Goal: Task Accomplishment & Management: Manage account settings

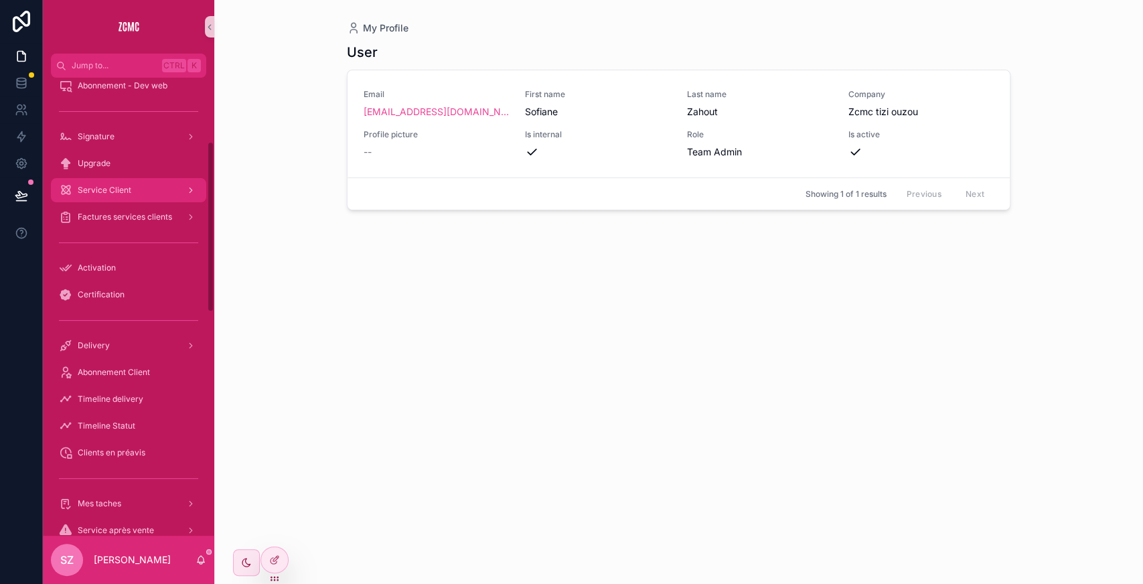
scroll to position [172, 0]
click at [143, 191] on div "Service Client" at bounding box center [128, 189] width 139 height 21
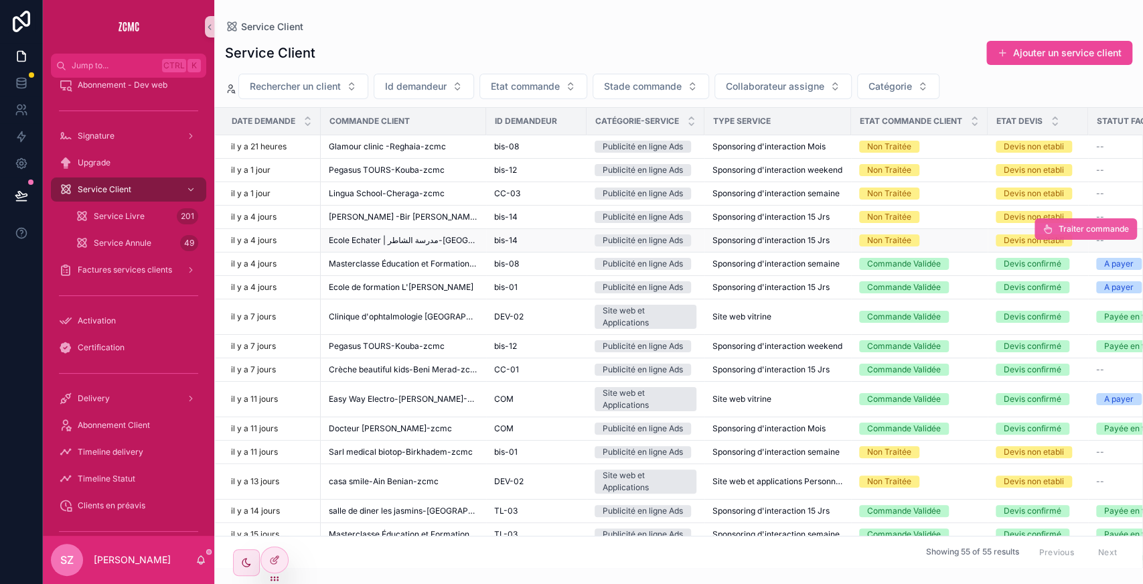
click at [1059, 228] on span "Traiter commande" at bounding box center [1094, 229] width 70 height 11
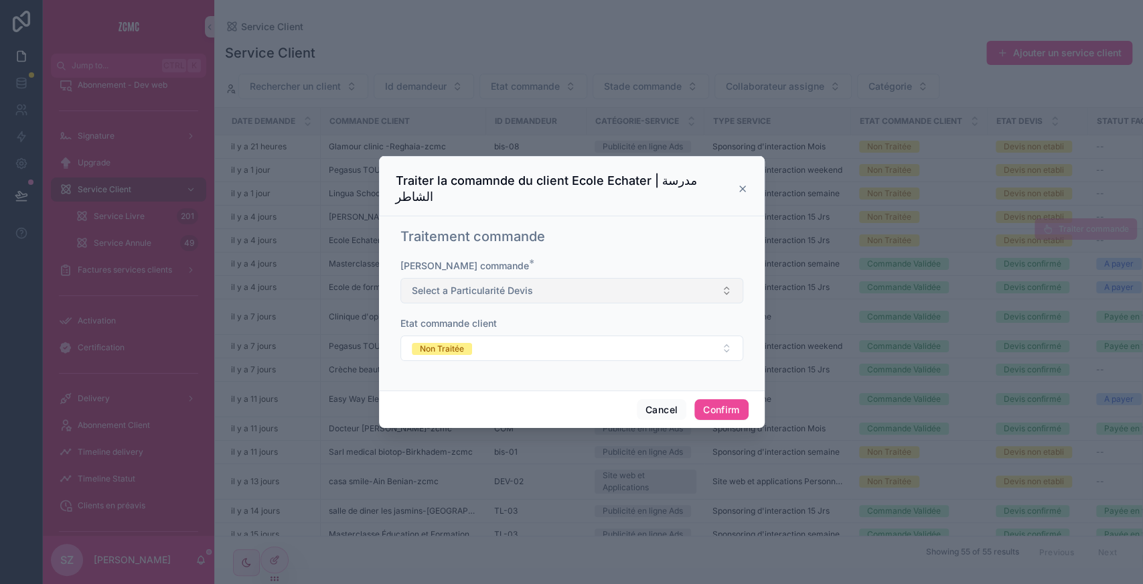
click at [505, 278] on button "Select a Particularité Devis" at bounding box center [571, 290] width 343 height 25
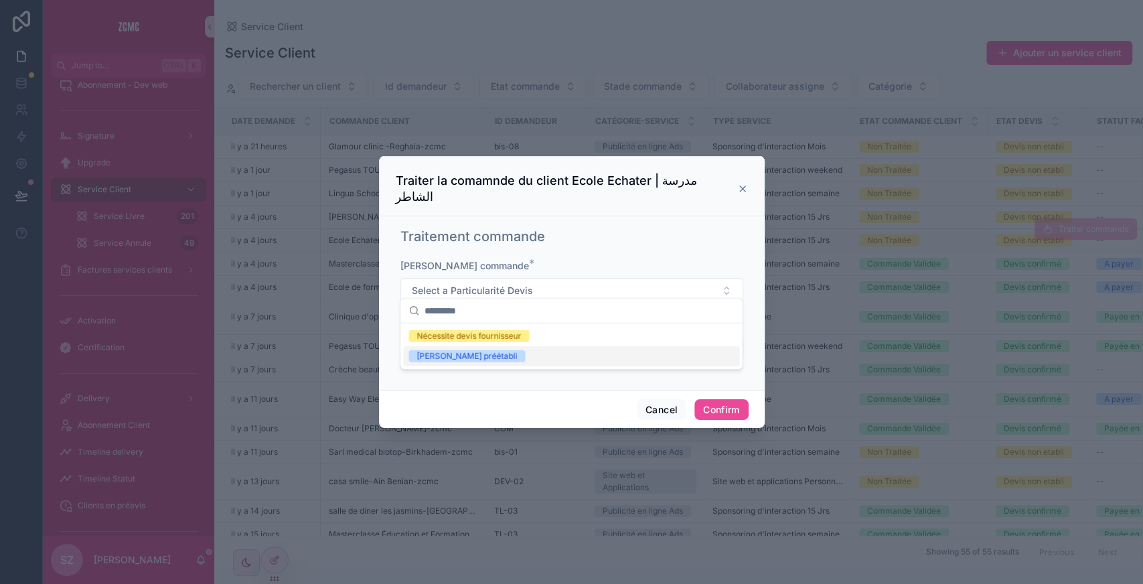
click at [455, 363] on div "[PERSON_NAME] préétabli" at bounding box center [571, 356] width 336 height 20
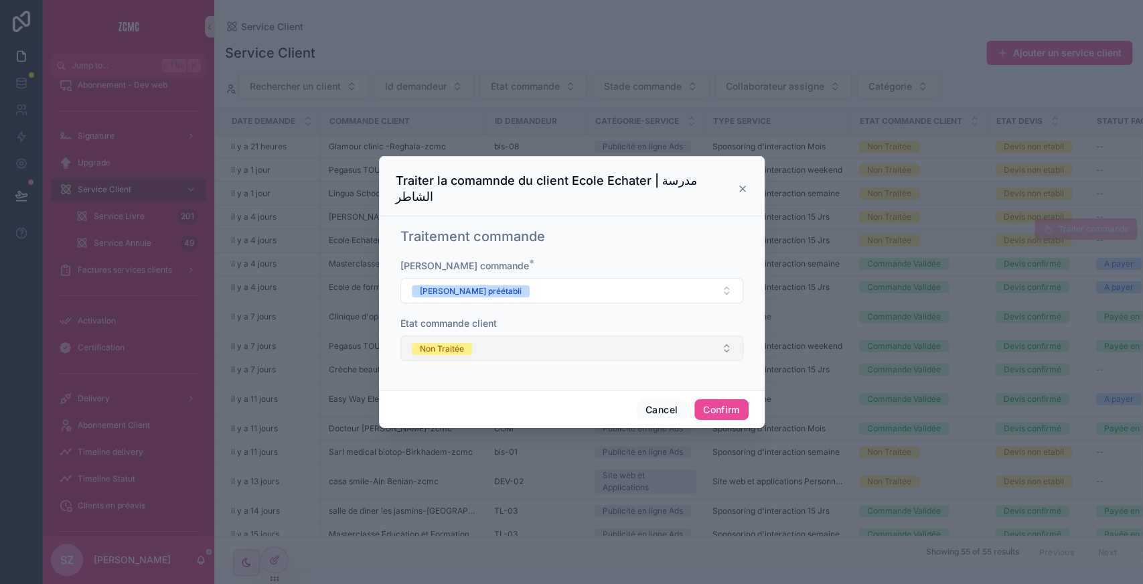
click at [475, 335] on button "Non Traitée" at bounding box center [571, 347] width 343 height 25
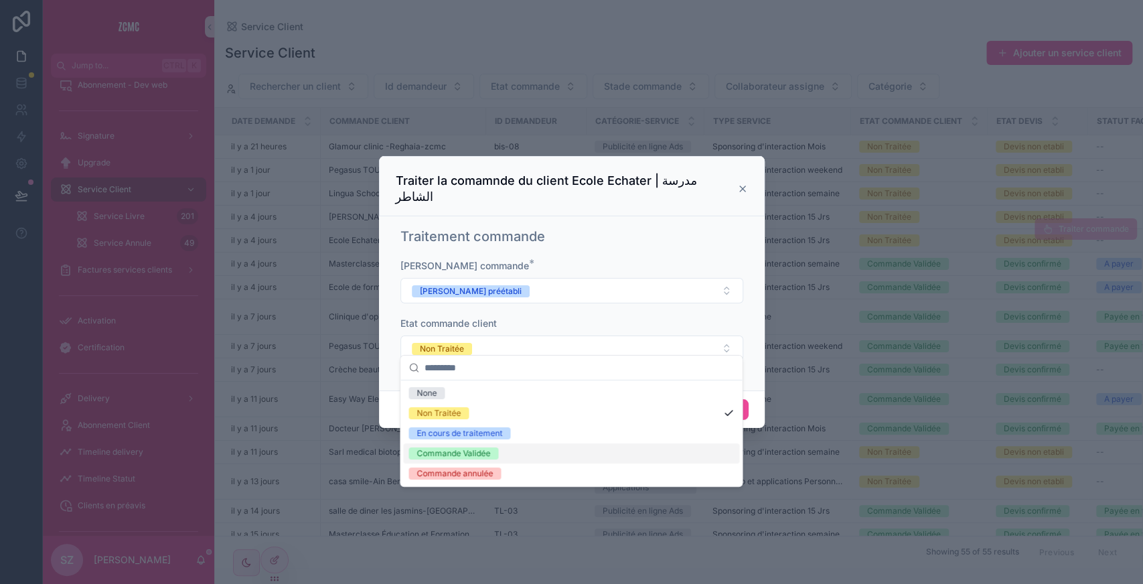
click at [455, 455] on div "Commande Validée" at bounding box center [453, 453] width 74 height 12
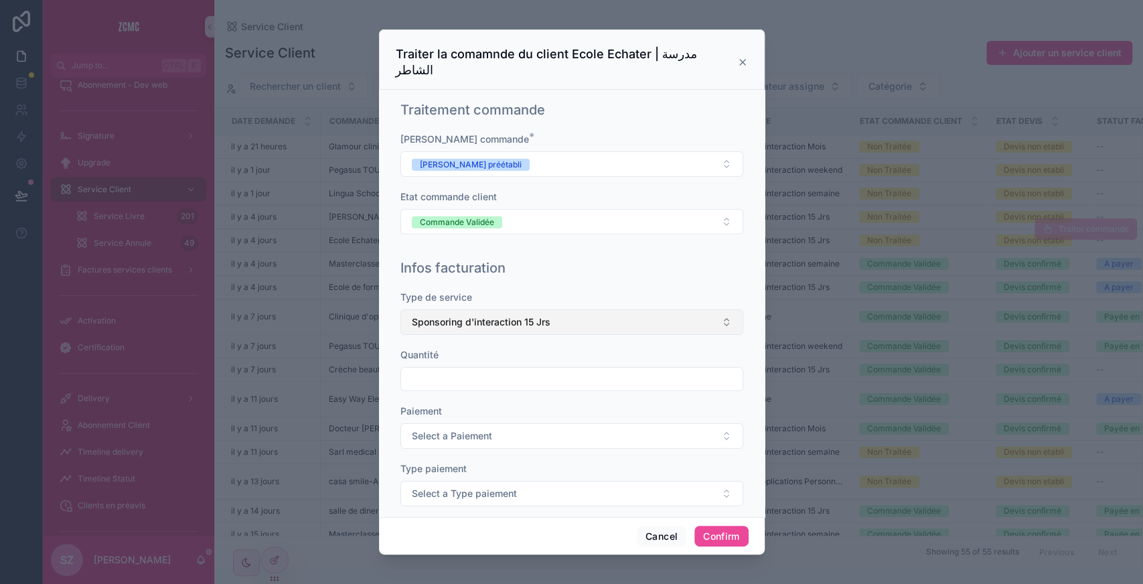
click at [469, 315] on span "Sponsoring d'interaction 15 Jrs" at bounding box center [481, 321] width 139 height 13
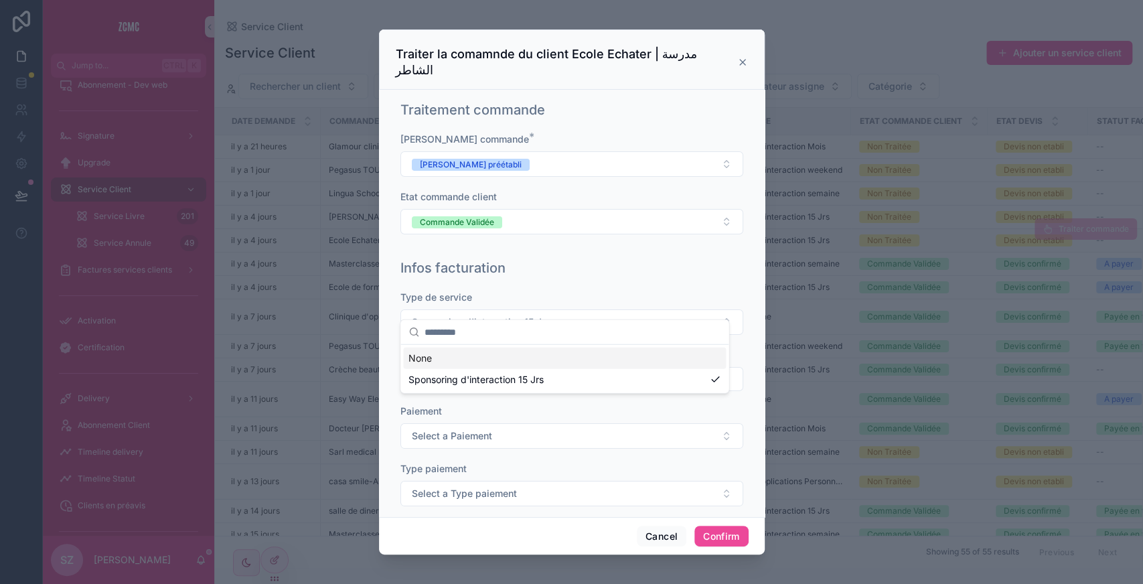
click at [560, 291] on div "Type de service" at bounding box center [571, 297] width 343 height 13
click at [449, 370] on input "text" at bounding box center [571, 379] width 341 height 19
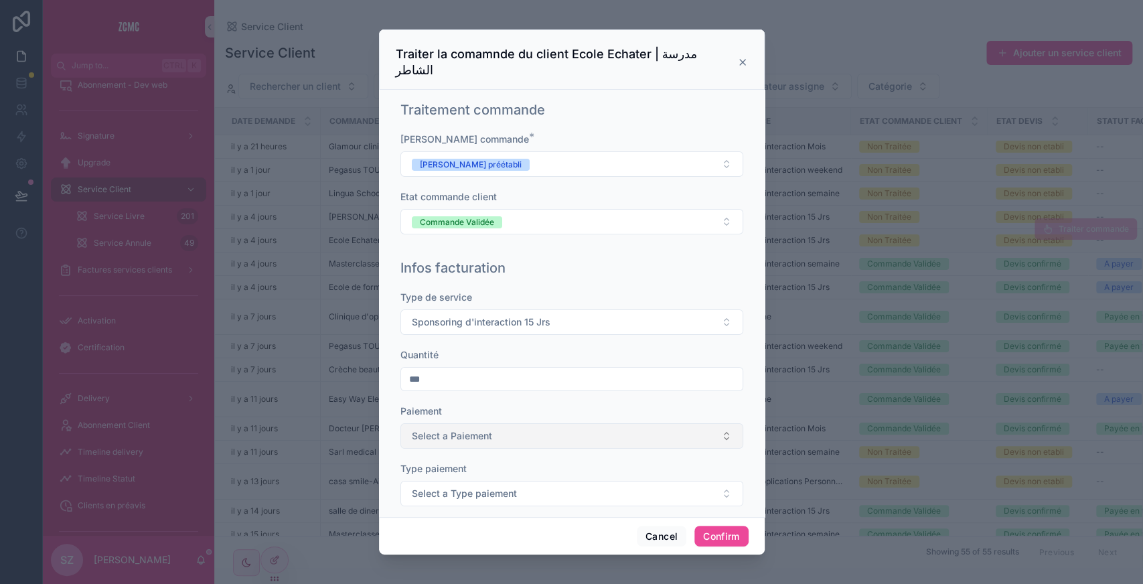
type input "***"
click at [435, 423] on button "Select a Paiement" at bounding box center [571, 435] width 343 height 25
click at [435, 467] on div "Unique" at bounding box center [429, 471] width 27 height 12
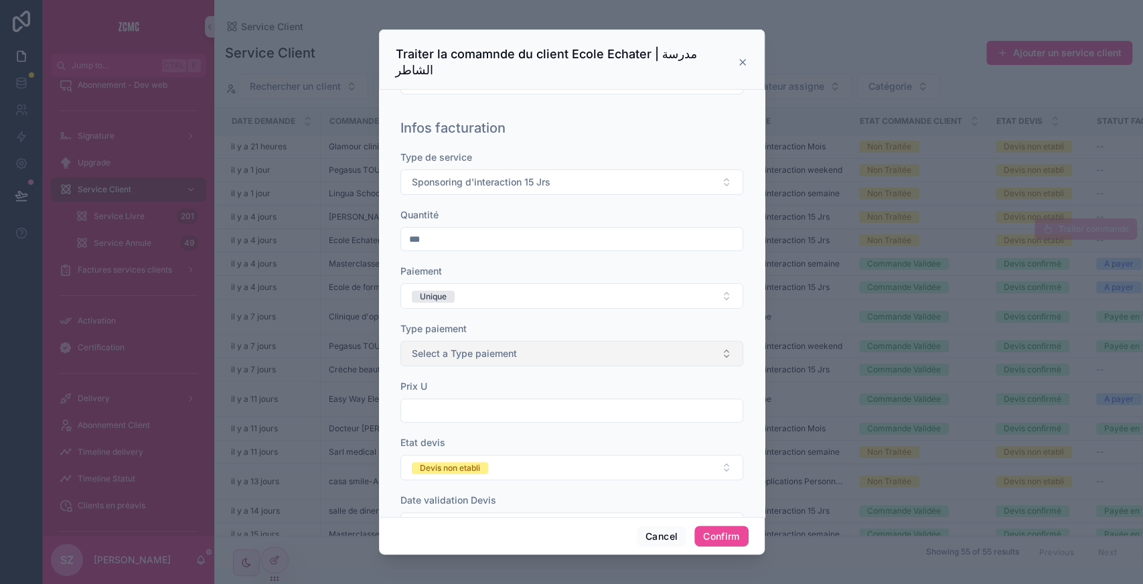
click at [453, 347] on span "Select a Type paiement" at bounding box center [464, 353] width 105 height 13
click at [431, 390] on span "Bon" at bounding box center [423, 388] width 31 height 12
click at [454, 401] on input "text" at bounding box center [571, 410] width 341 height 19
type input "*********"
click at [460, 436] on div "Etat devis [PERSON_NAME] non etabli" at bounding box center [571, 458] width 343 height 44
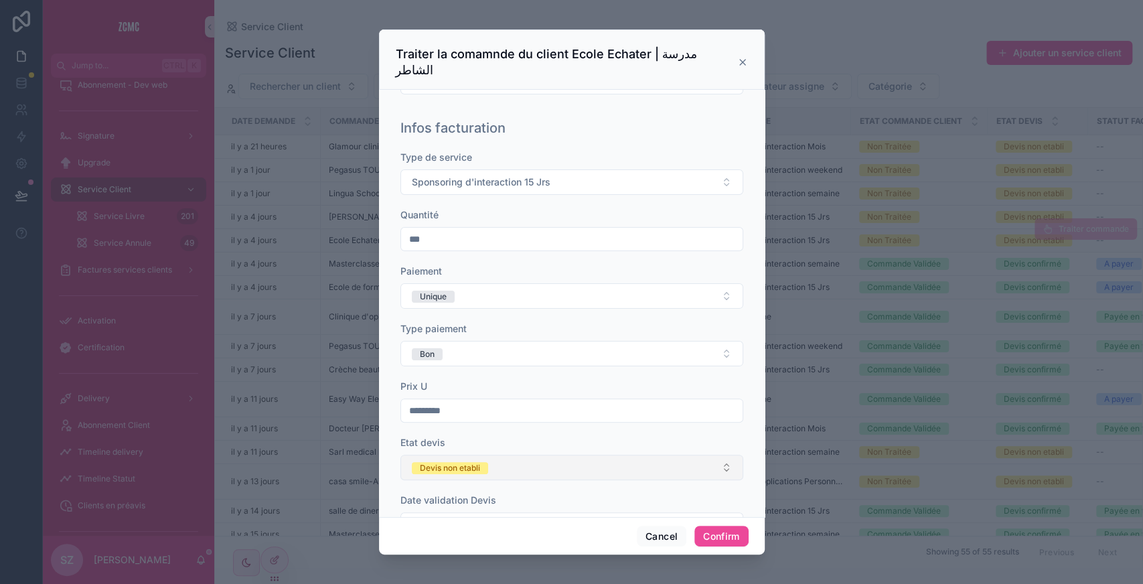
click at [451, 462] on div "Devis non etabli" at bounding box center [450, 468] width 60 height 12
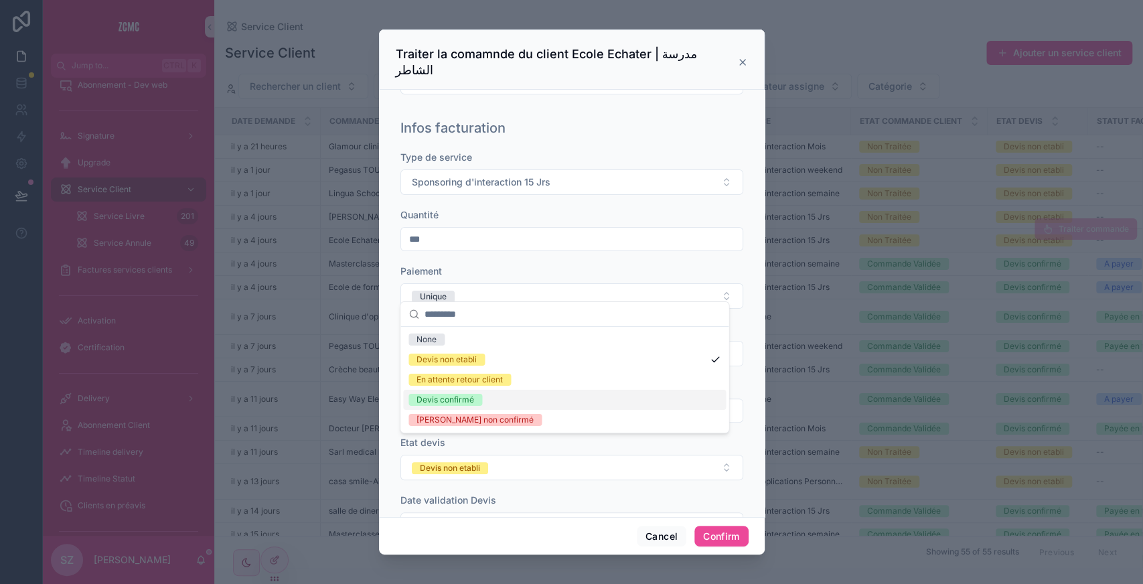
click at [437, 399] on div "Devis confirmé" at bounding box center [445, 400] width 58 height 12
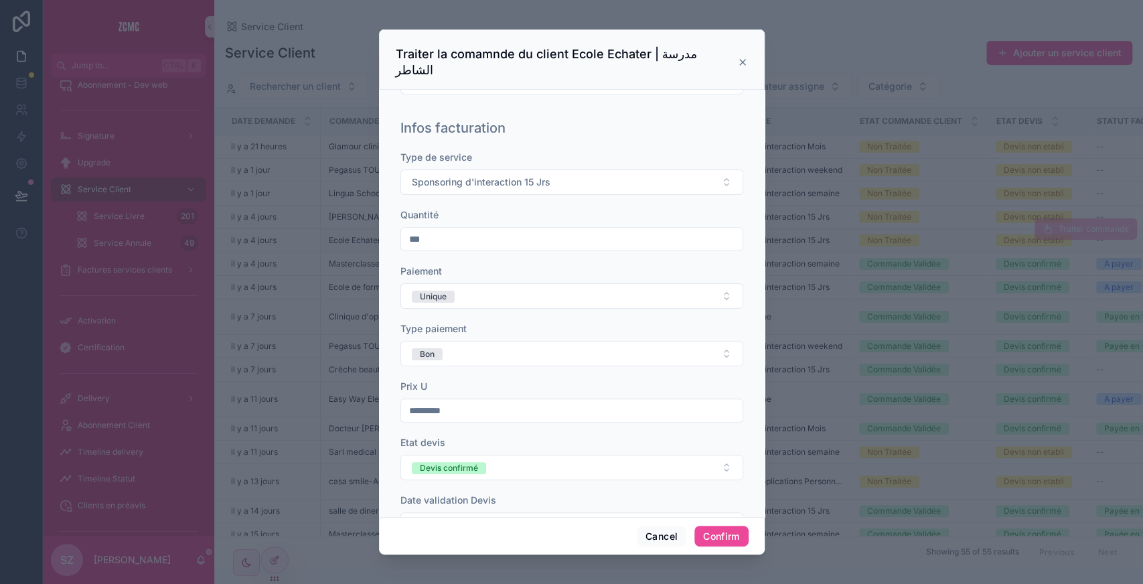
scroll to position [169, 0]
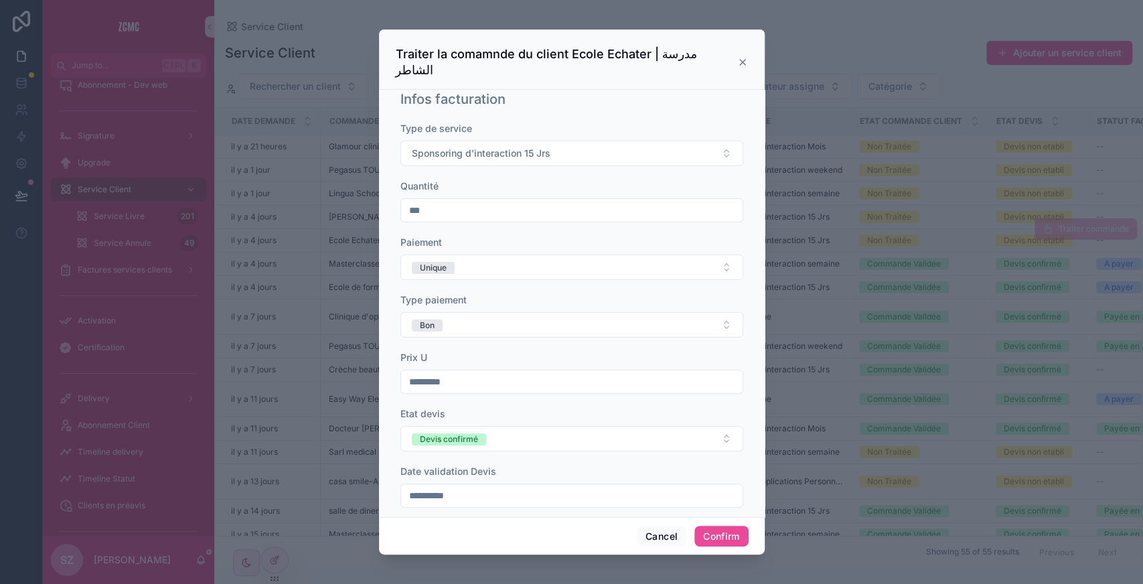
click at [427, 486] on input "**********" at bounding box center [571, 495] width 341 height 19
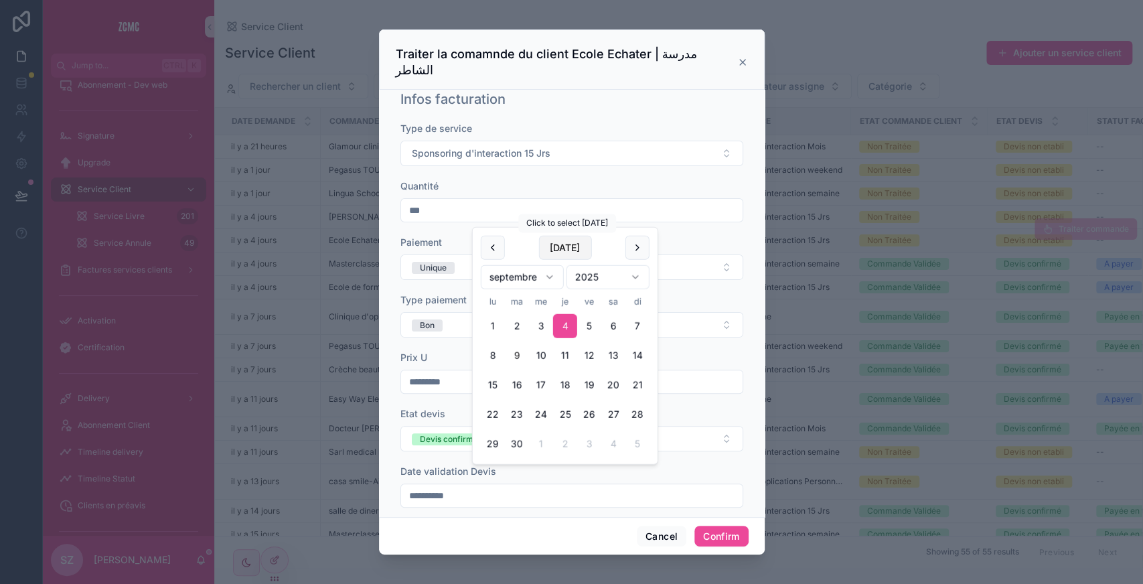
click at [561, 242] on button "[DATE]" at bounding box center [564, 248] width 53 height 24
type input "**********"
click at [564, 509] on div "**********" at bounding box center [572, 303] width 386 height 427
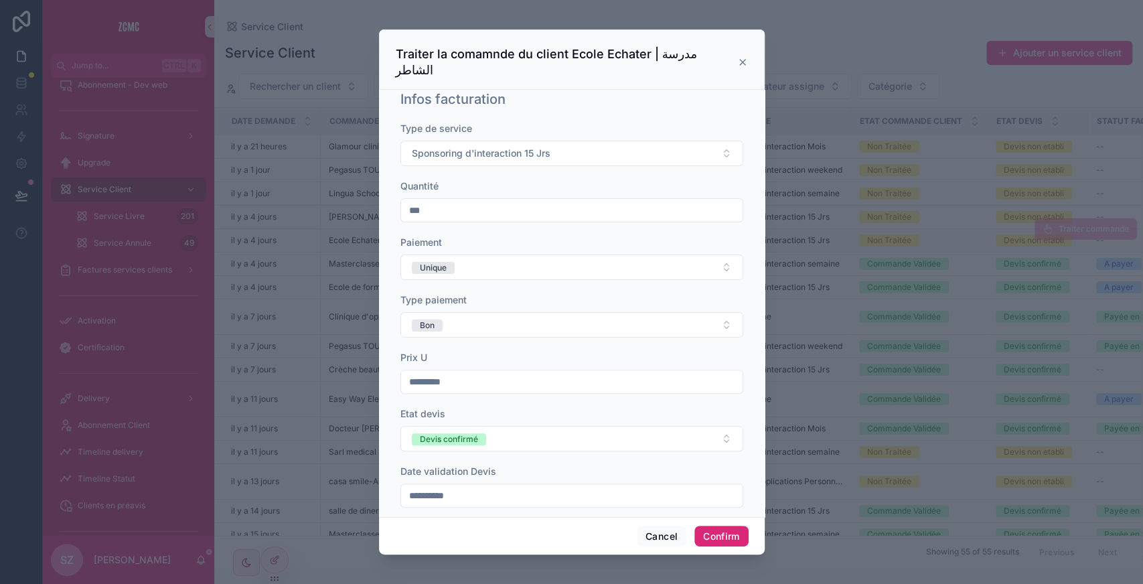
click at [730, 531] on button "Confirm" at bounding box center [721, 536] width 54 height 21
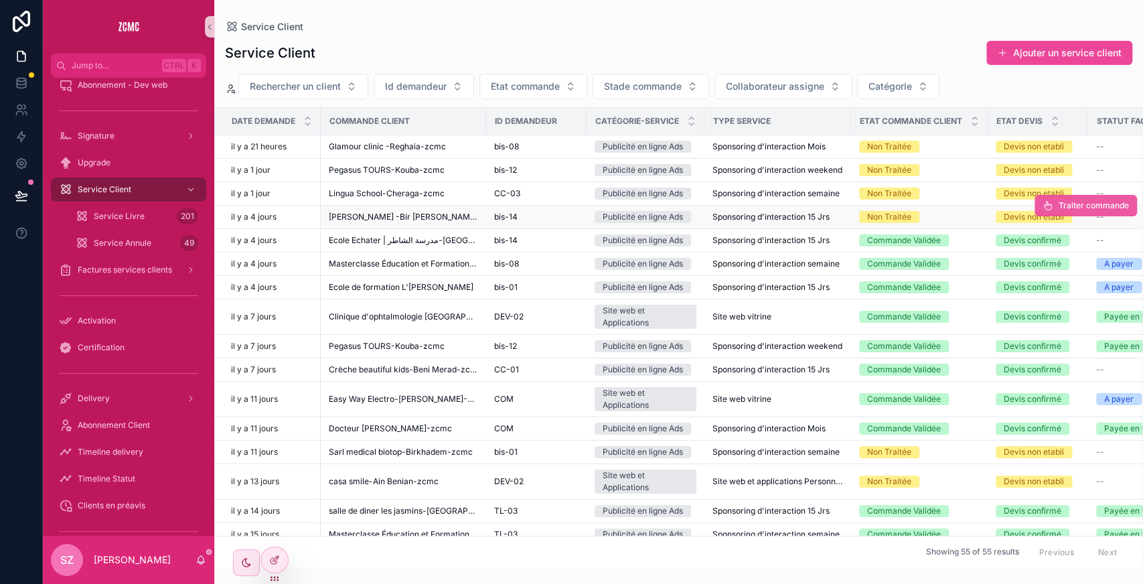
click at [1043, 204] on icon "scrollable content" at bounding box center [1048, 205] width 11 height 11
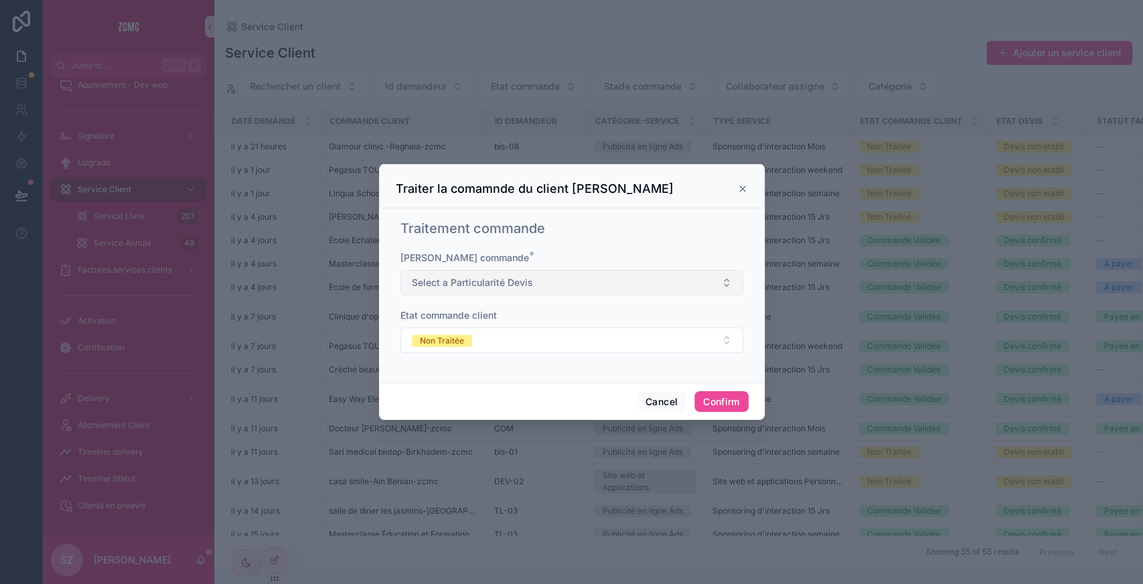
click at [522, 292] on button "Select a Particularité Devis" at bounding box center [571, 282] width 343 height 25
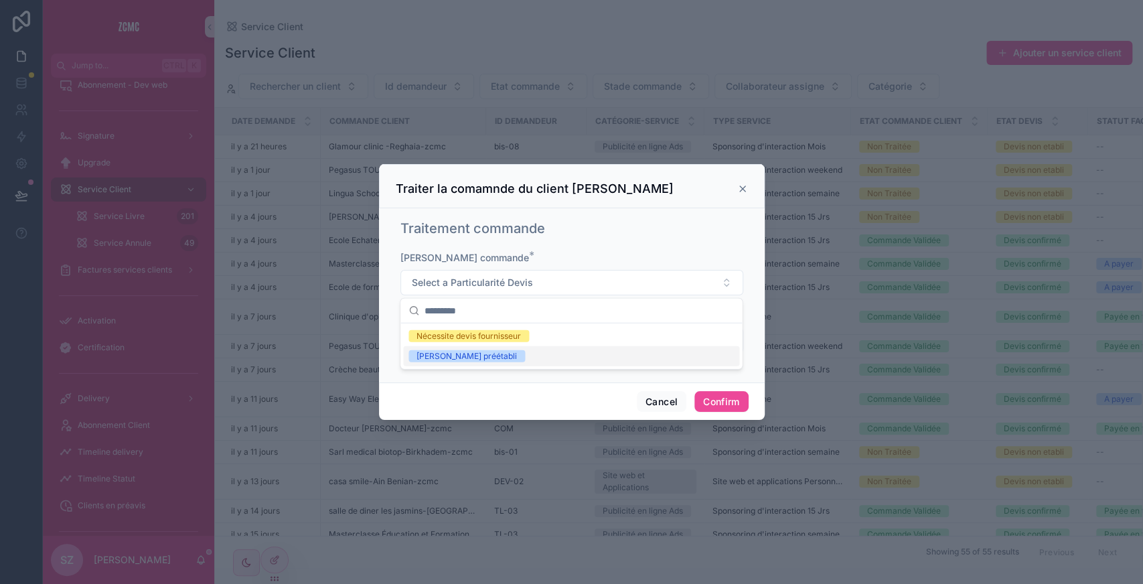
click at [463, 350] on div "[PERSON_NAME] préétabli" at bounding box center [466, 356] width 100 height 12
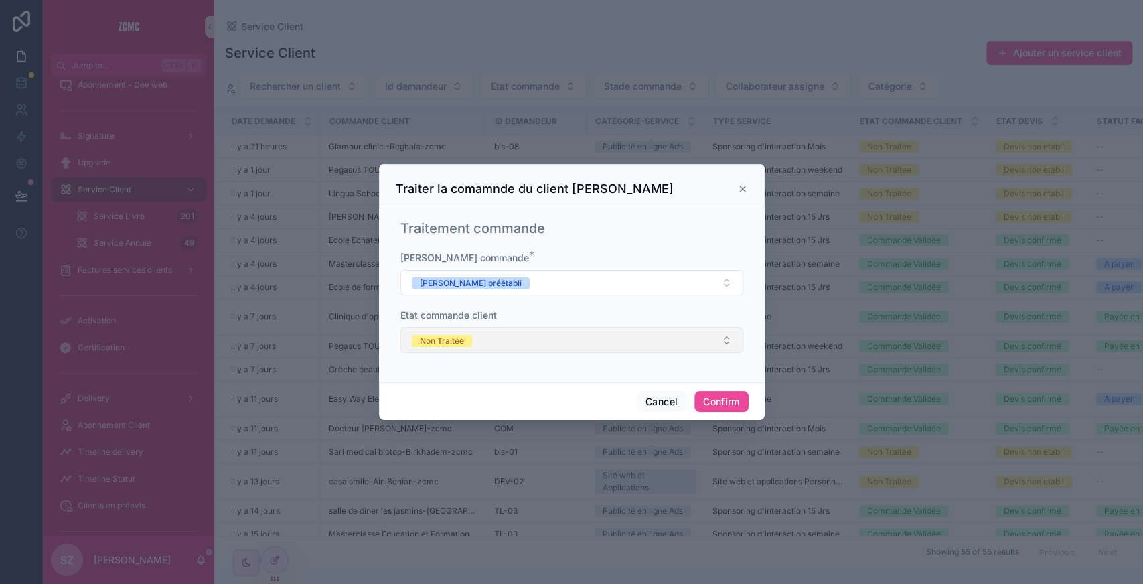
click at [456, 333] on span "Non Traitée" at bounding box center [442, 339] width 60 height 13
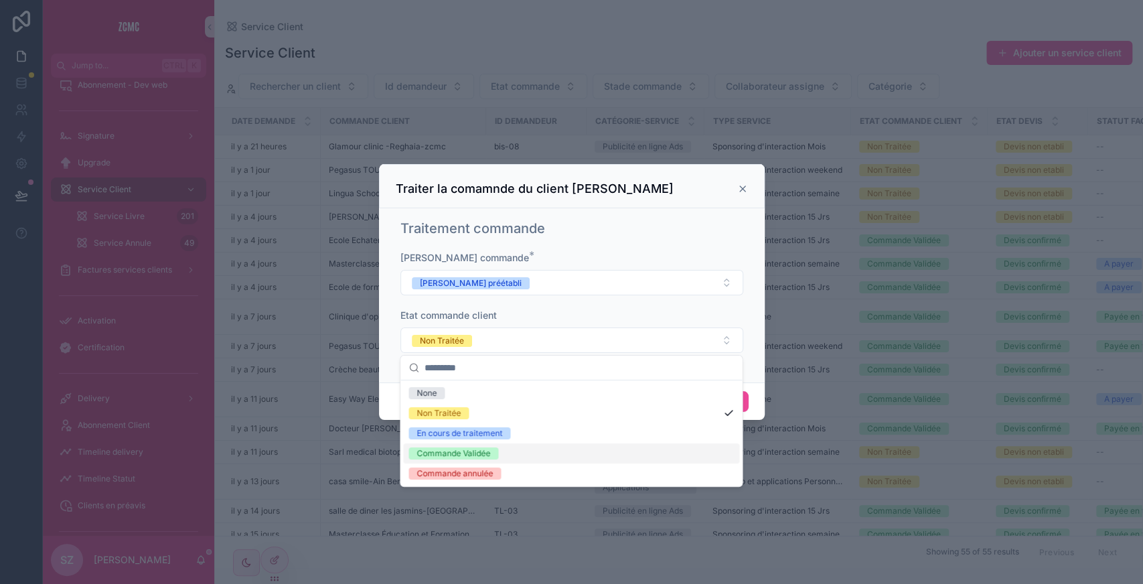
click at [439, 448] on div "Commande Validée" at bounding box center [453, 453] width 74 height 12
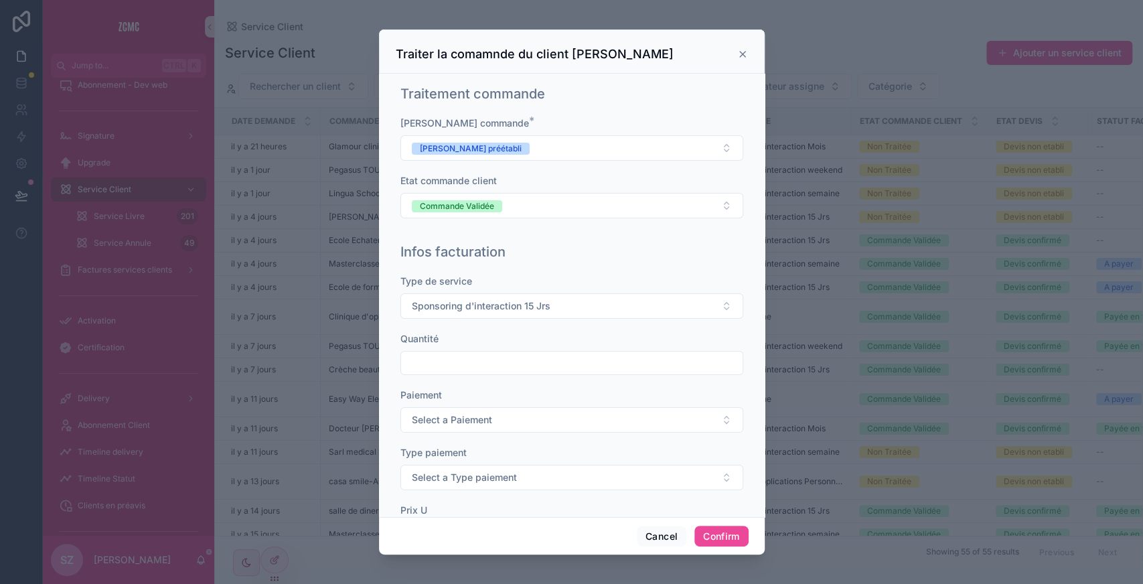
click at [433, 359] on input "text" at bounding box center [571, 363] width 341 height 19
type input "***"
click at [441, 421] on span "Select a Paiement" at bounding box center [452, 419] width 80 height 13
click at [424, 471] on div "Unique" at bounding box center [429, 471] width 27 height 12
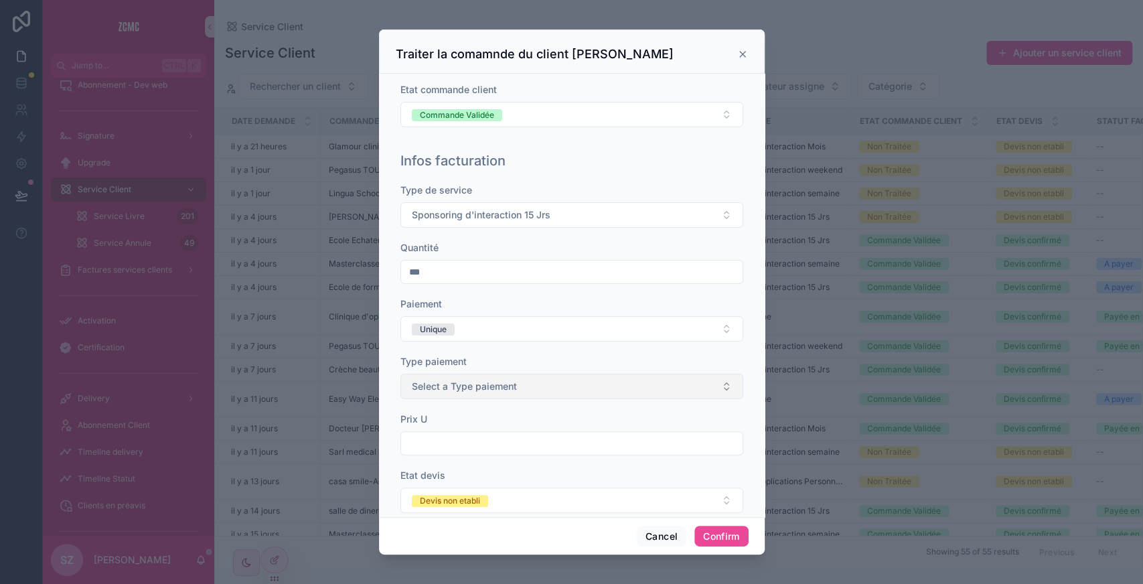
click at [412, 385] on span "Select a Type paiement" at bounding box center [464, 386] width 105 height 13
click at [424, 441] on div "Bon" at bounding box center [423, 437] width 15 height 12
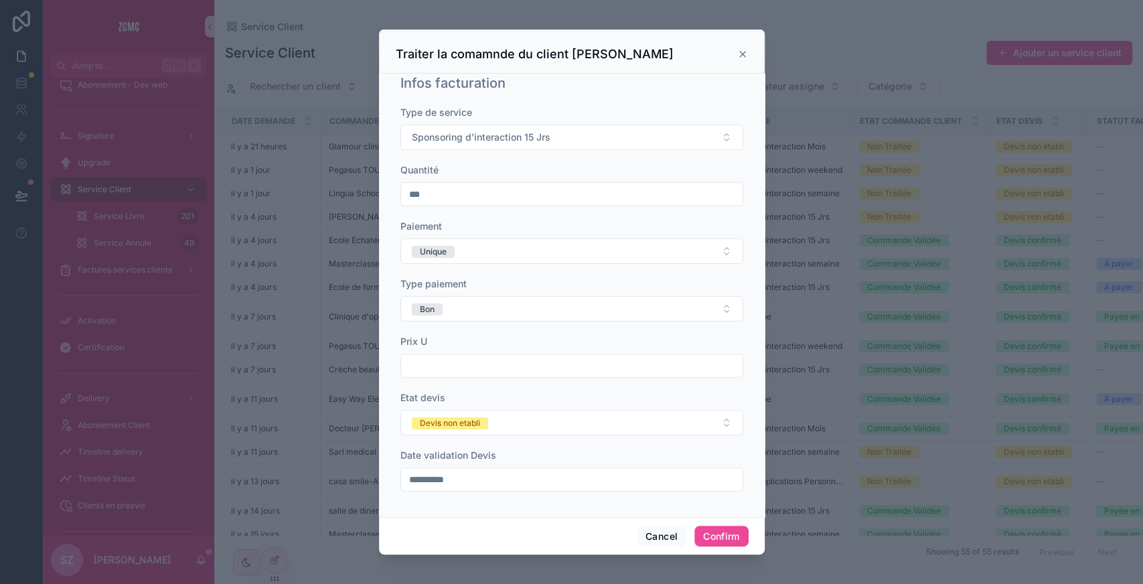
click at [431, 356] on input "text" at bounding box center [571, 365] width 341 height 19
type input "*********"
click at [457, 416] on span "Devis non etabli" at bounding box center [450, 422] width 76 height 13
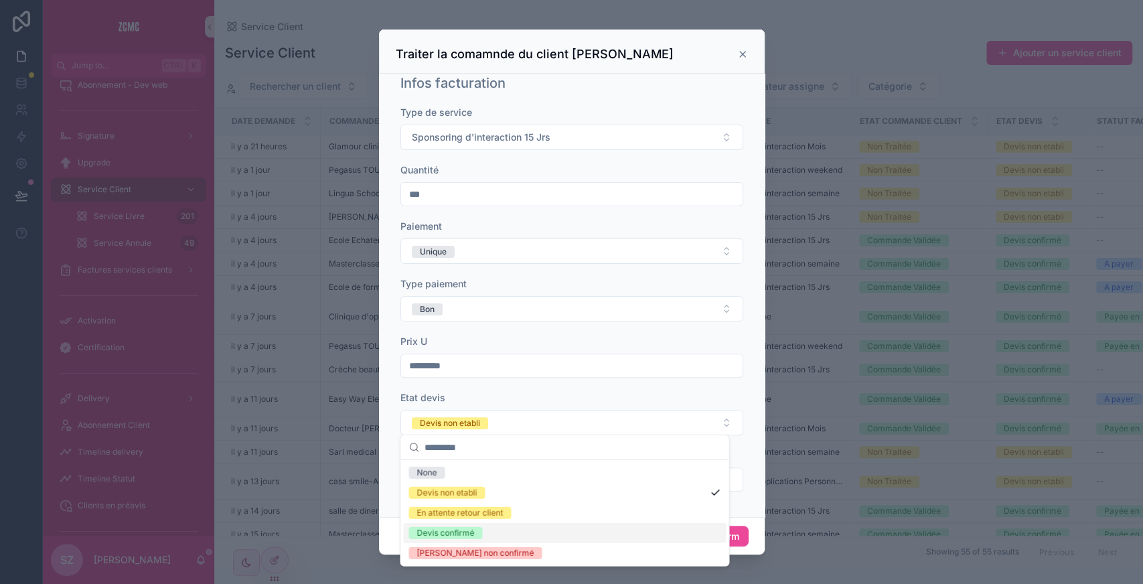
click at [445, 540] on div "Devis confirmé" at bounding box center [564, 533] width 323 height 20
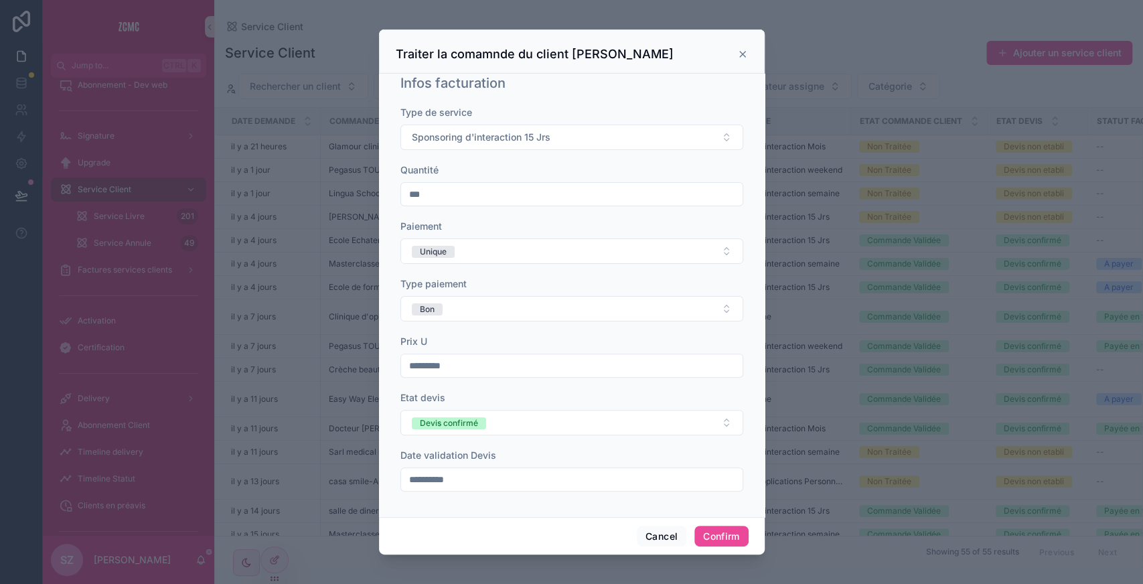
click at [467, 474] on input "**********" at bounding box center [571, 479] width 341 height 19
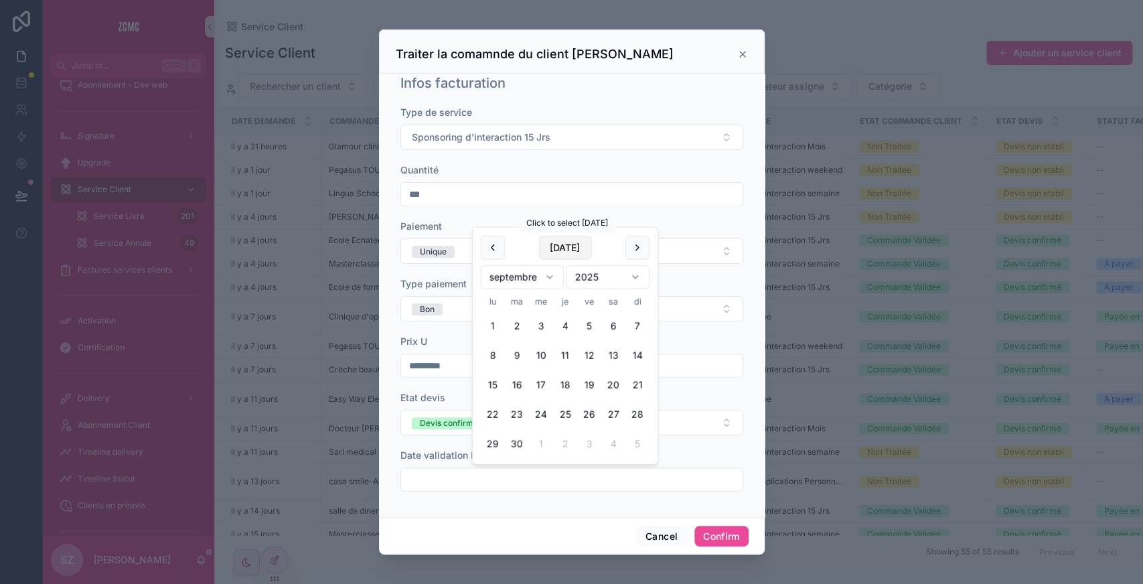
click at [562, 248] on button "[DATE]" at bounding box center [564, 248] width 53 height 24
type input "**********"
click at [487, 513] on div "**********" at bounding box center [572, 295] width 386 height 443
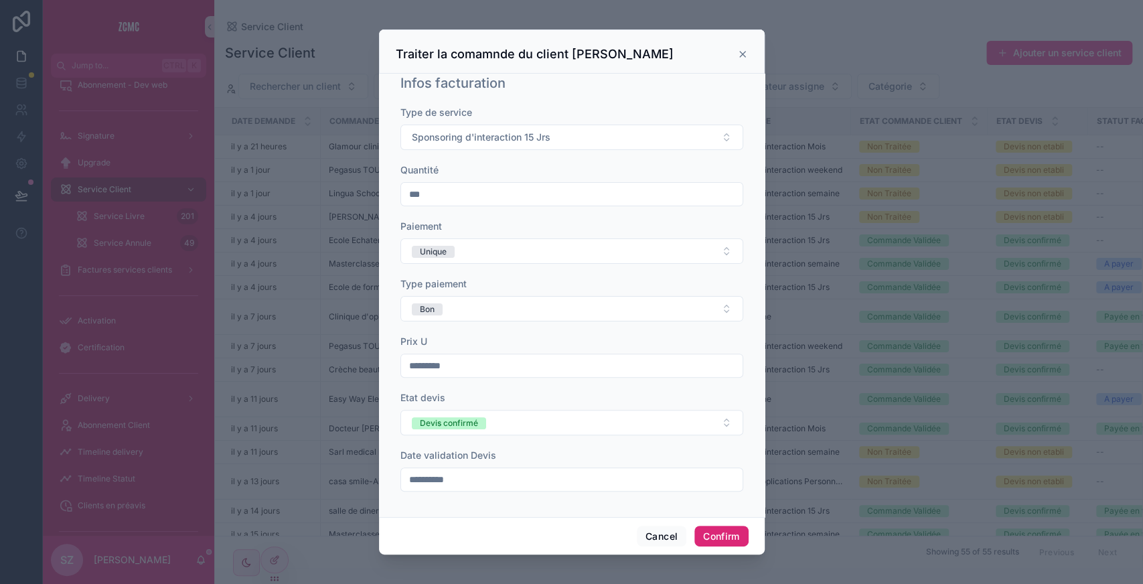
click at [723, 540] on button "Confirm" at bounding box center [721, 536] width 54 height 21
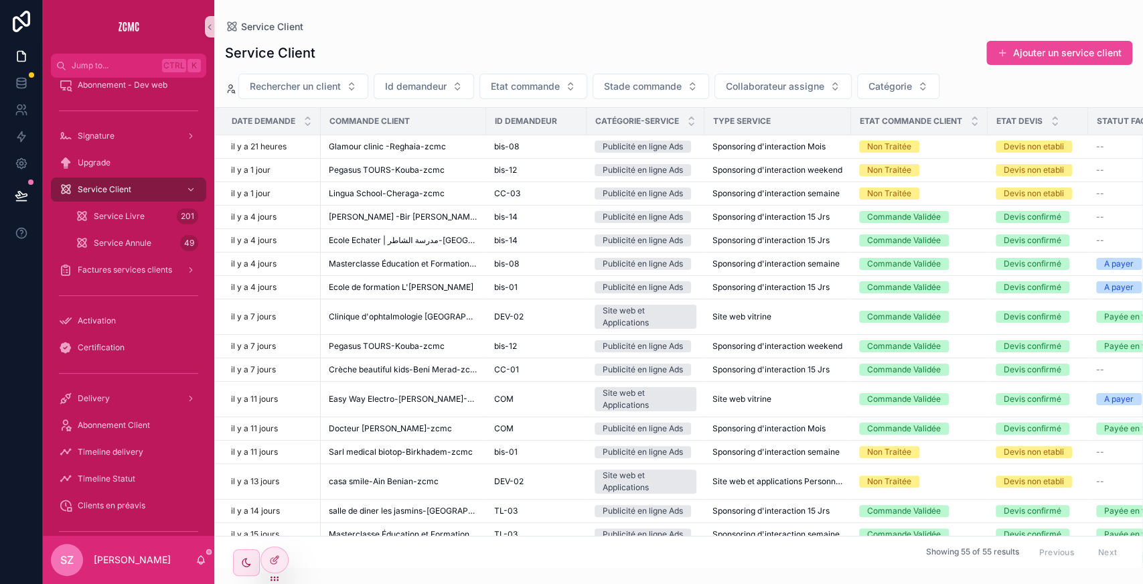
click at [0, 0] on span "Traiter commande" at bounding box center [0, 0] width 0 height 0
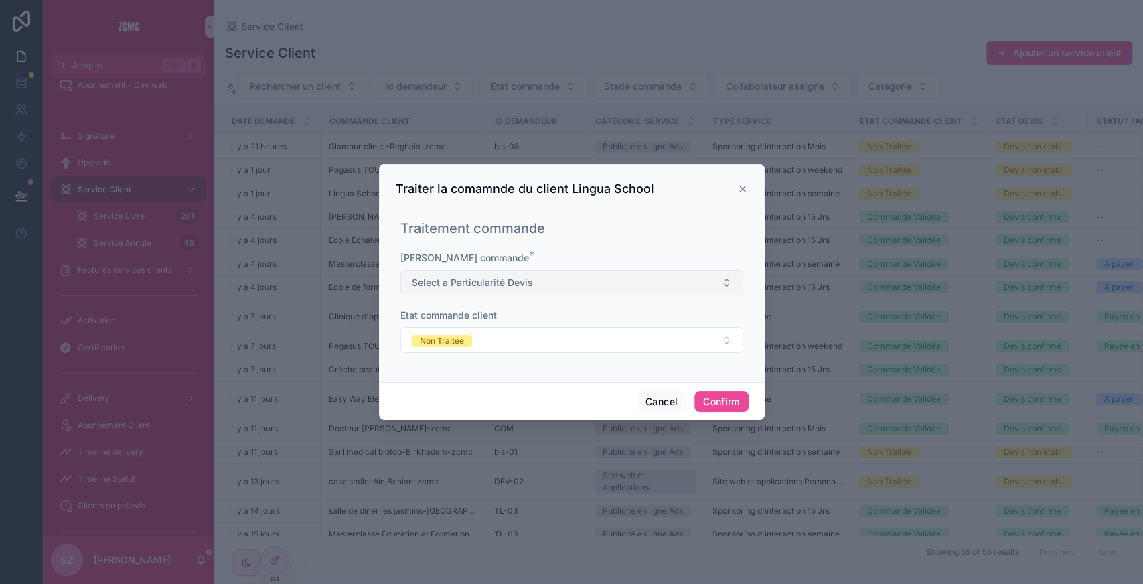
click at [522, 280] on span "Select a Particularité Devis" at bounding box center [472, 282] width 121 height 13
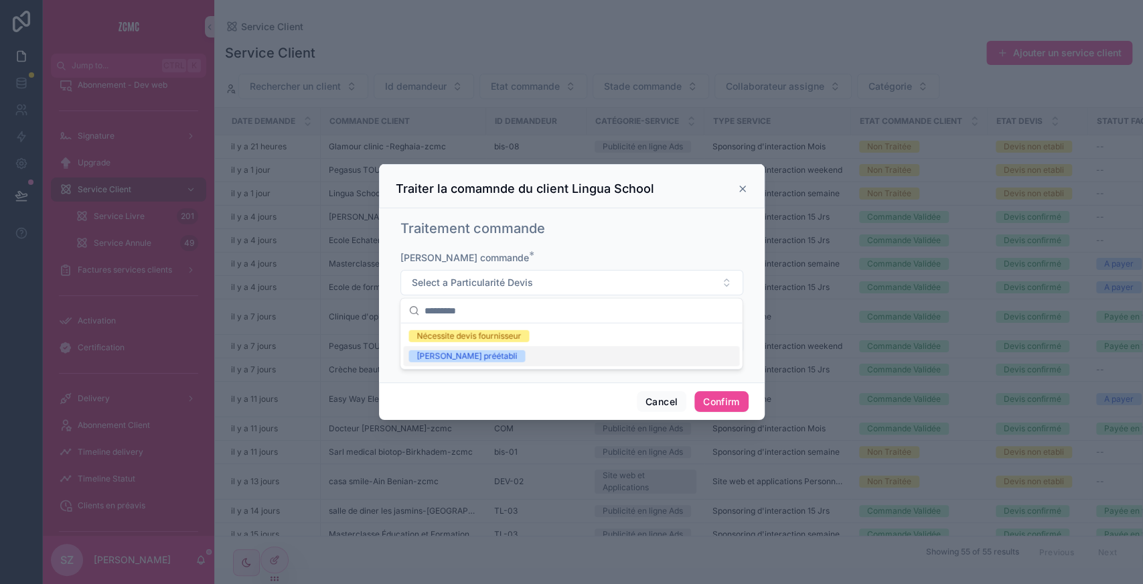
click at [437, 363] on div "[PERSON_NAME] préétabli" at bounding box center [571, 356] width 336 height 20
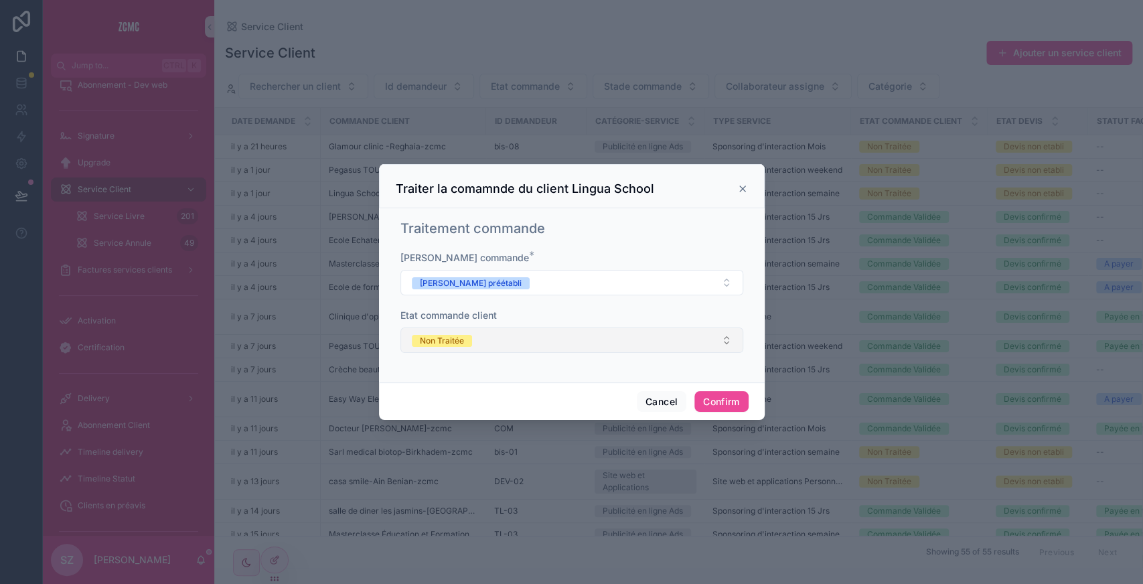
drag, startPoint x: 468, startPoint y: 326, endPoint x: 458, endPoint y: 334, distance: 12.9
click at [458, 334] on div "Etat commande client Non Traitée" at bounding box center [571, 331] width 343 height 44
click at [458, 335] on div "Non Traitée" at bounding box center [442, 341] width 44 height 12
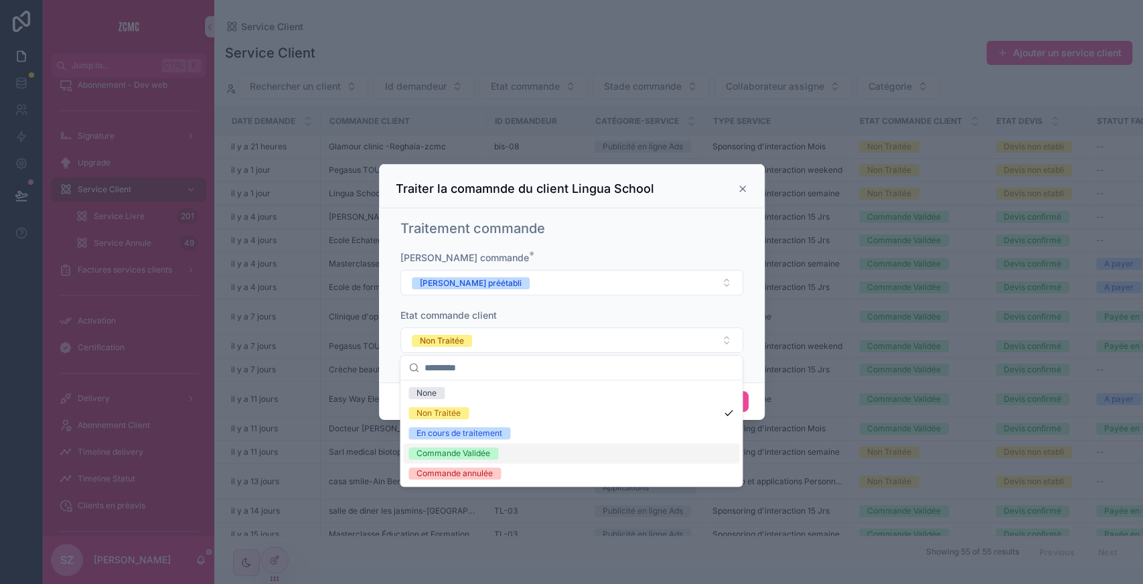
click at [439, 451] on div "Commande Validée" at bounding box center [453, 453] width 74 height 12
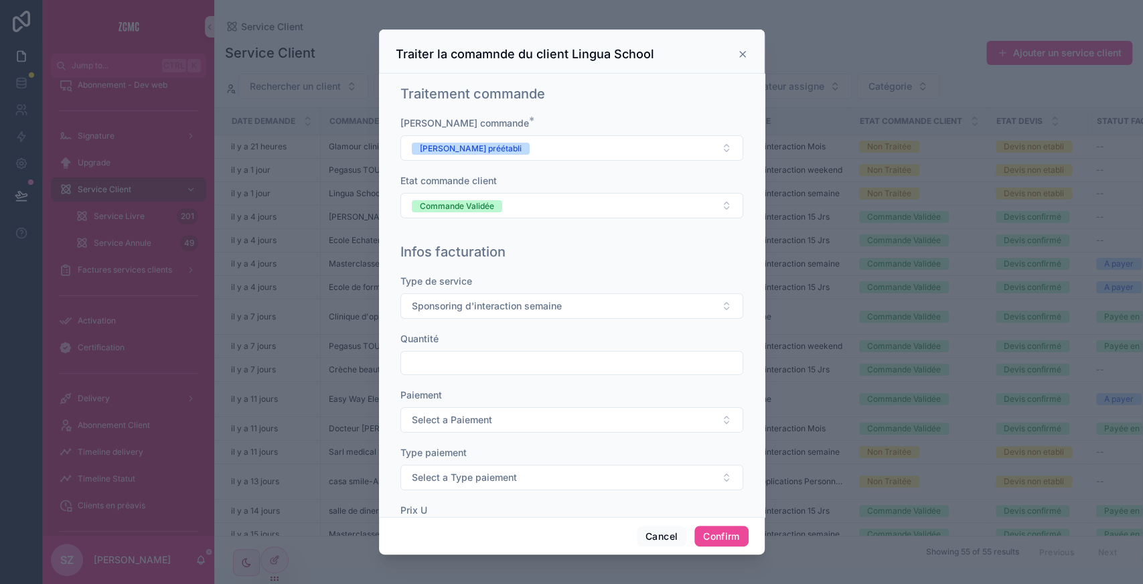
click at [437, 363] on input "text" at bounding box center [571, 363] width 341 height 19
type input "***"
click at [433, 417] on span "Select a Paiement" at bounding box center [452, 419] width 80 height 13
click at [434, 465] on div "Unique" at bounding box center [429, 471] width 27 height 12
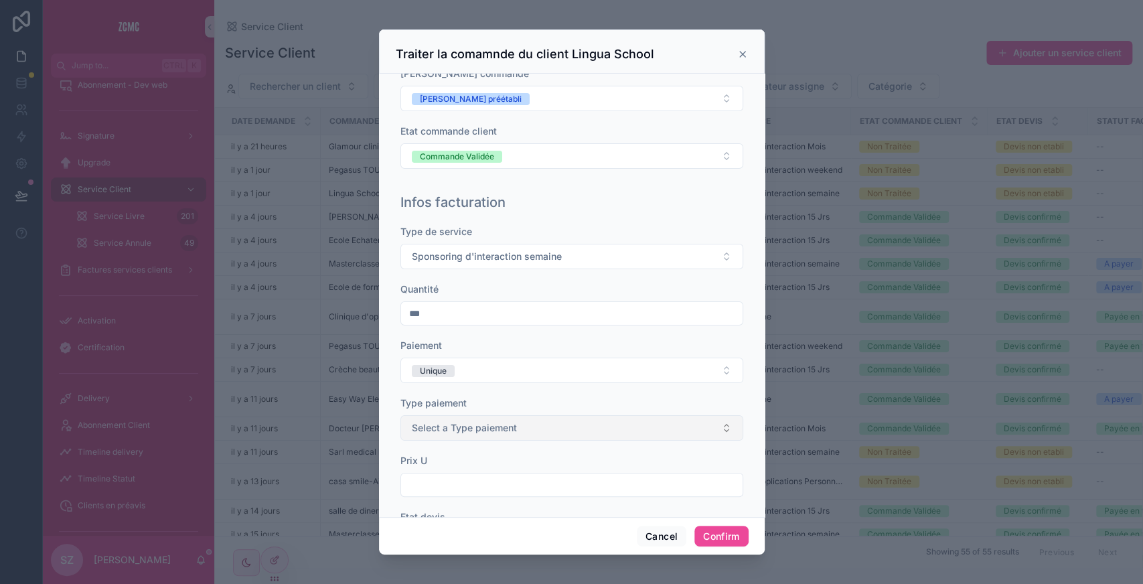
click at [438, 421] on span "Select a Type paiement" at bounding box center [464, 427] width 105 height 13
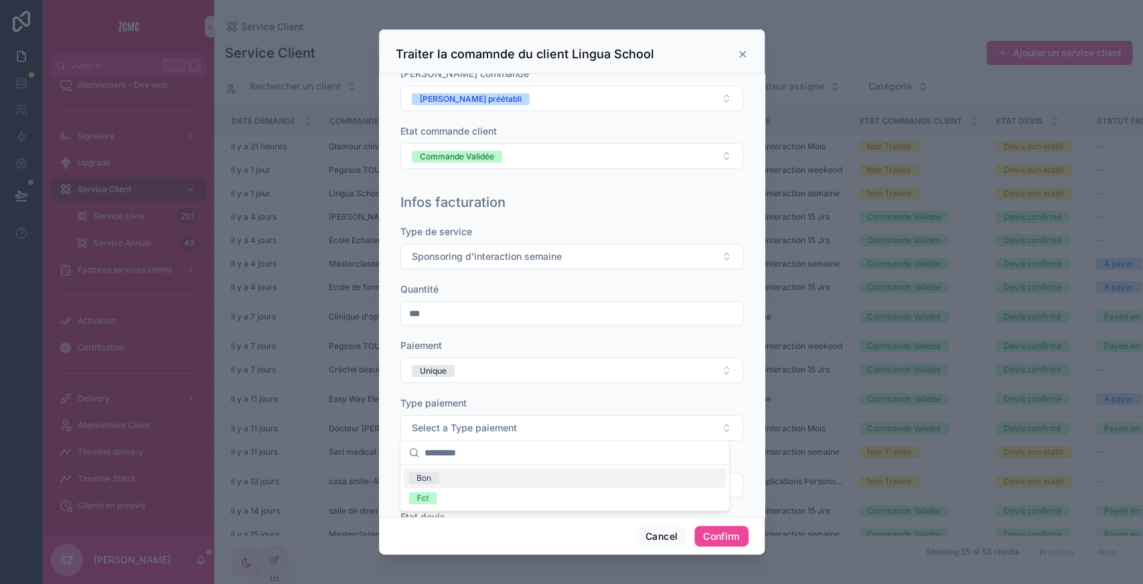
click at [427, 477] on div "Bon" at bounding box center [423, 478] width 15 height 12
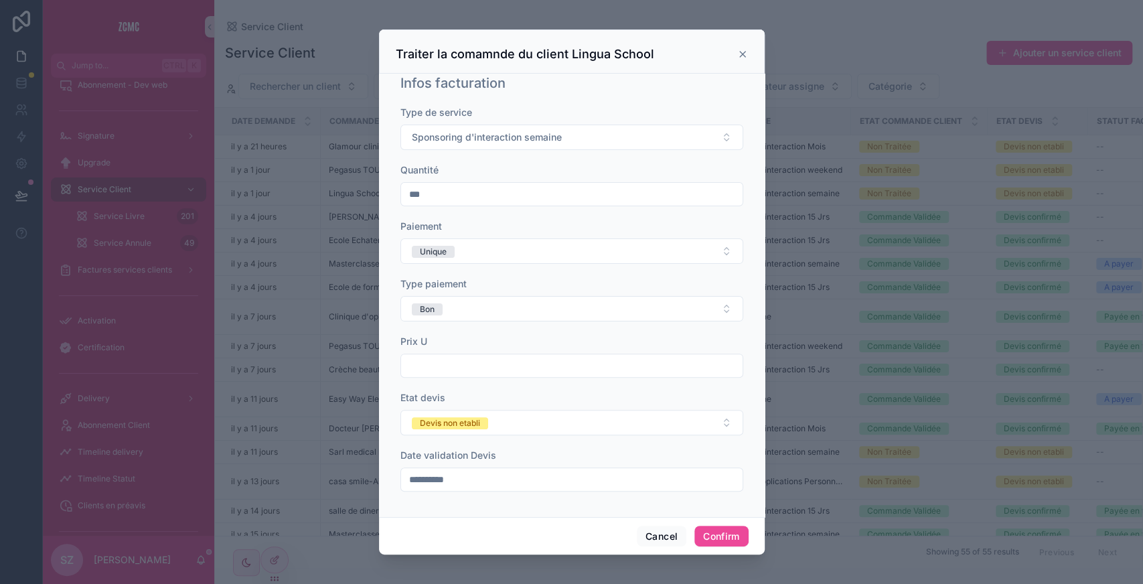
click at [422, 367] on input "text" at bounding box center [571, 365] width 341 height 19
type input "****"
click at [452, 418] on div "Devis non etabli" at bounding box center [450, 423] width 60 height 12
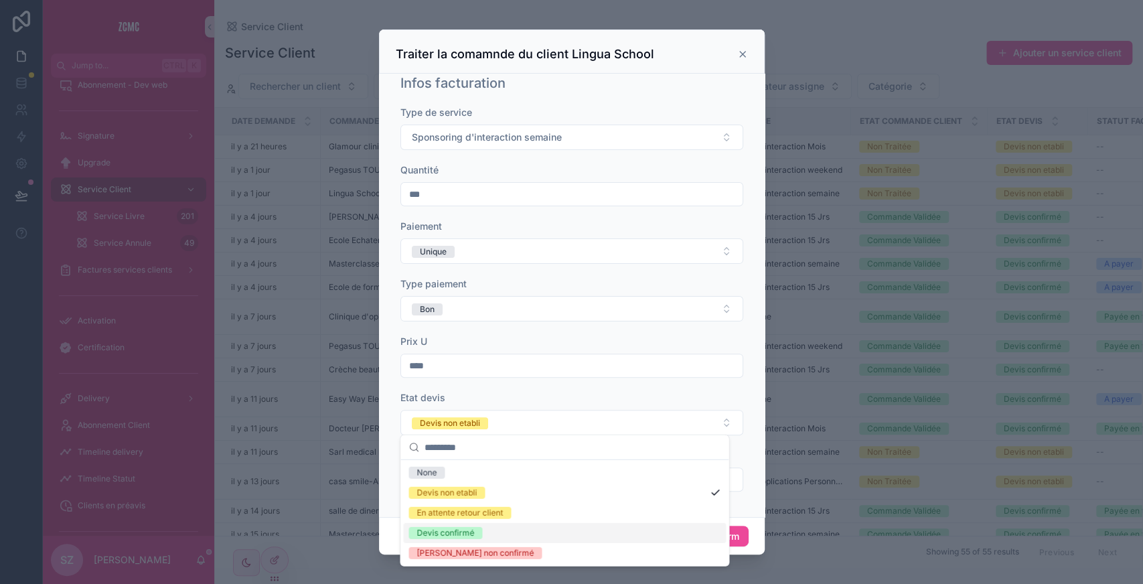
click at [440, 538] on div "Devis confirmé" at bounding box center [445, 533] width 58 height 12
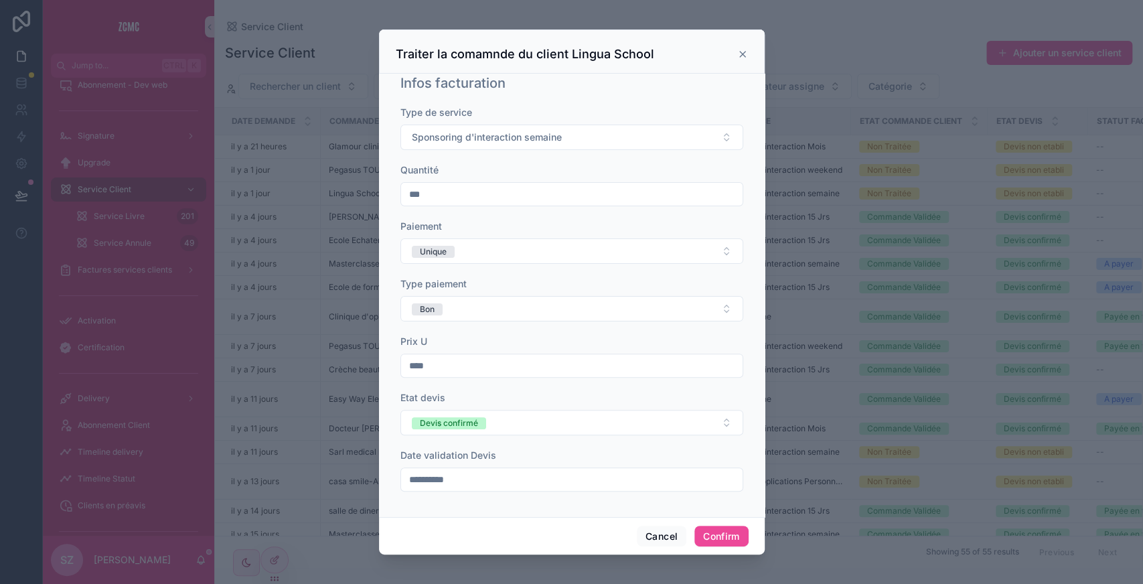
click at [462, 474] on input "**********" at bounding box center [571, 479] width 341 height 19
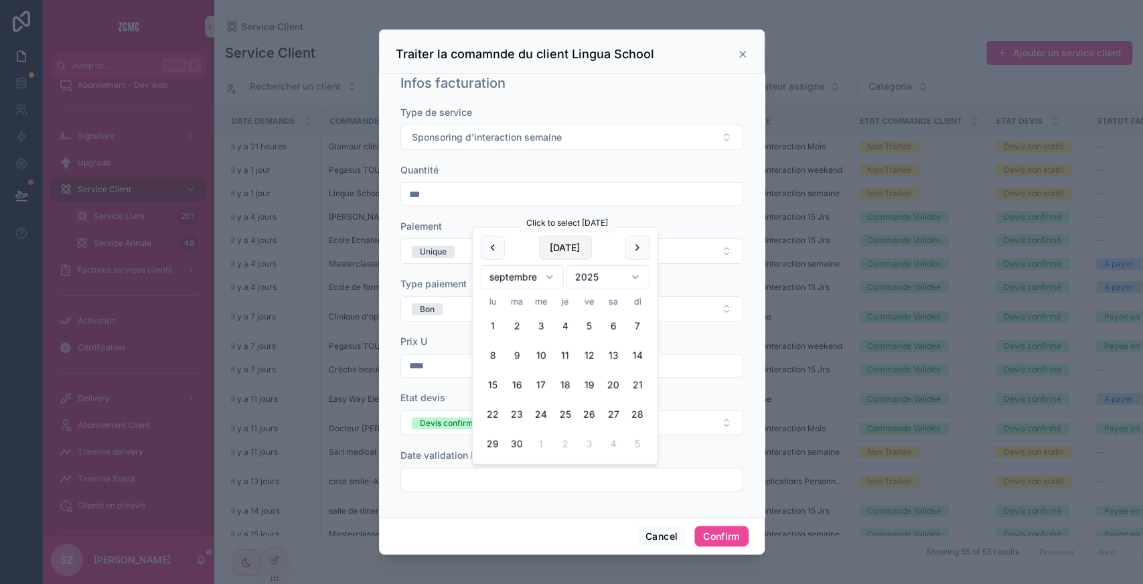
click at [556, 242] on button "[DATE]" at bounding box center [564, 248] width 53 height 24
type input "**********"
click at [691, 279] on div "Type paiement" at bounding box center [571, 283] width 343 height 13
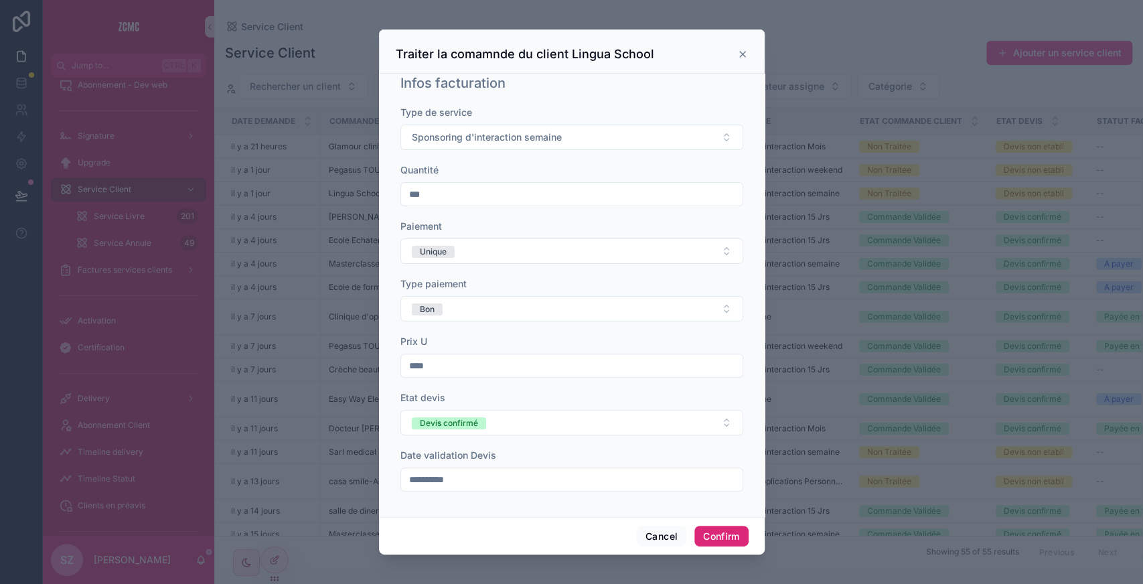
click at [715, 535] on button "Confirm" at bounding box center [721, 536] width 54 height 21
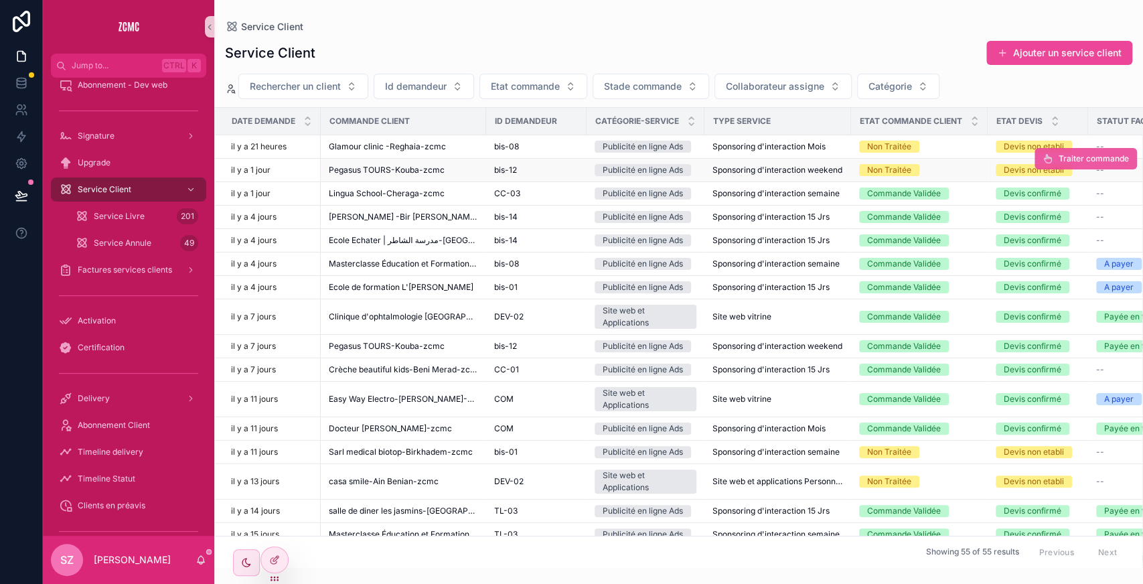
click at [1040, 158] on button "Traiter commande" at bounding box center [1085, 158] width 102 height 21
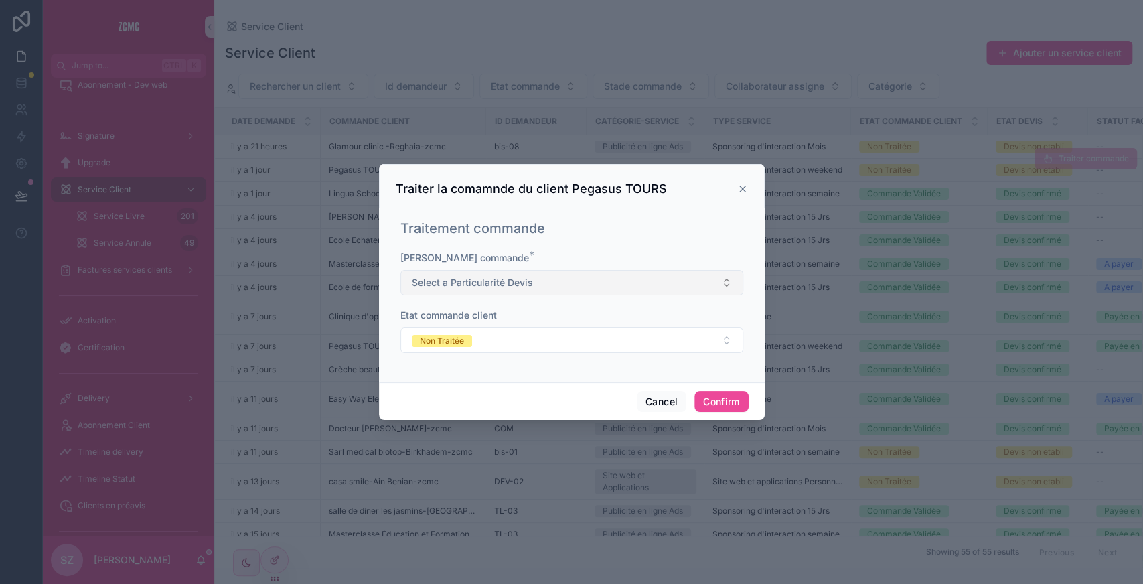
click at [537, 280] on button "Select a Particularité Devis" at bounding box center [571, 282] width 343 height 25
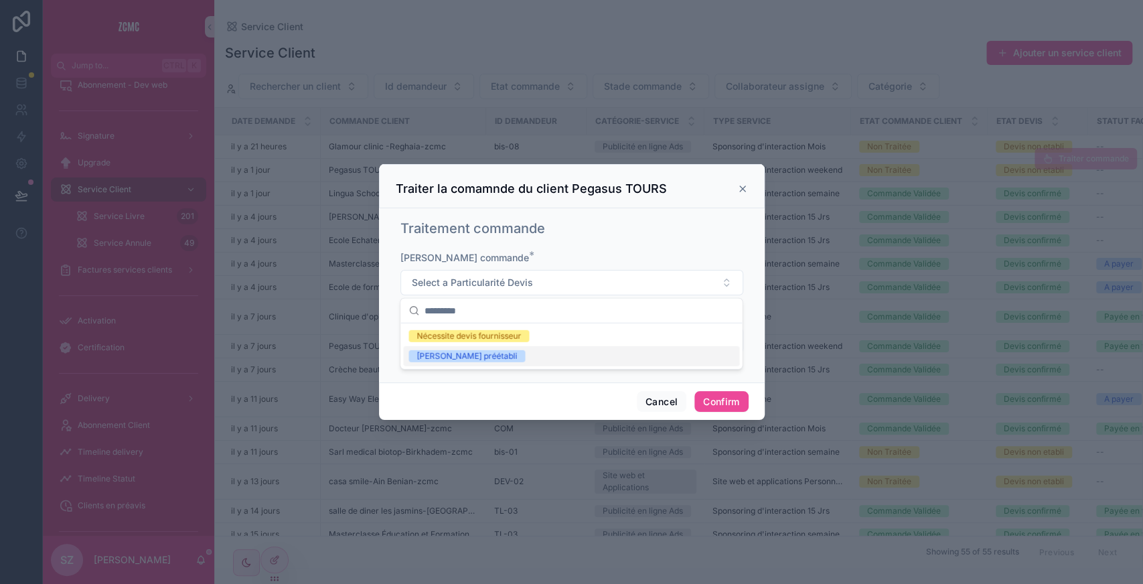
click at [477, 352] on span "[PERSON_NAME] préétabli" at bounding box center [466, 356] width 117 height 12
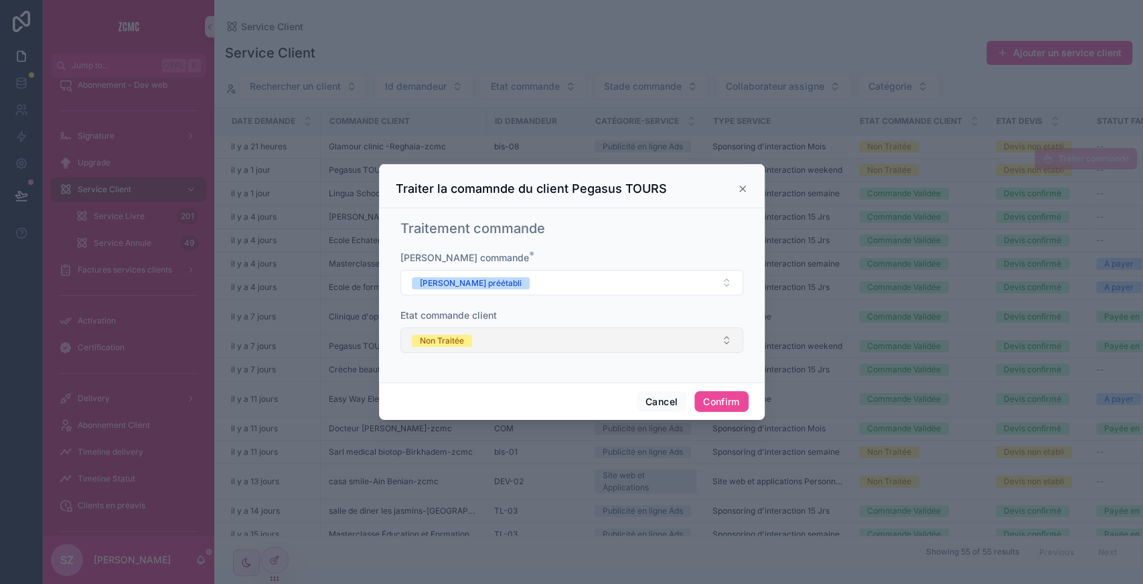
click at [470, 339] on span "Non Traitée" at bounding box center [442, 341] width 60 height 12
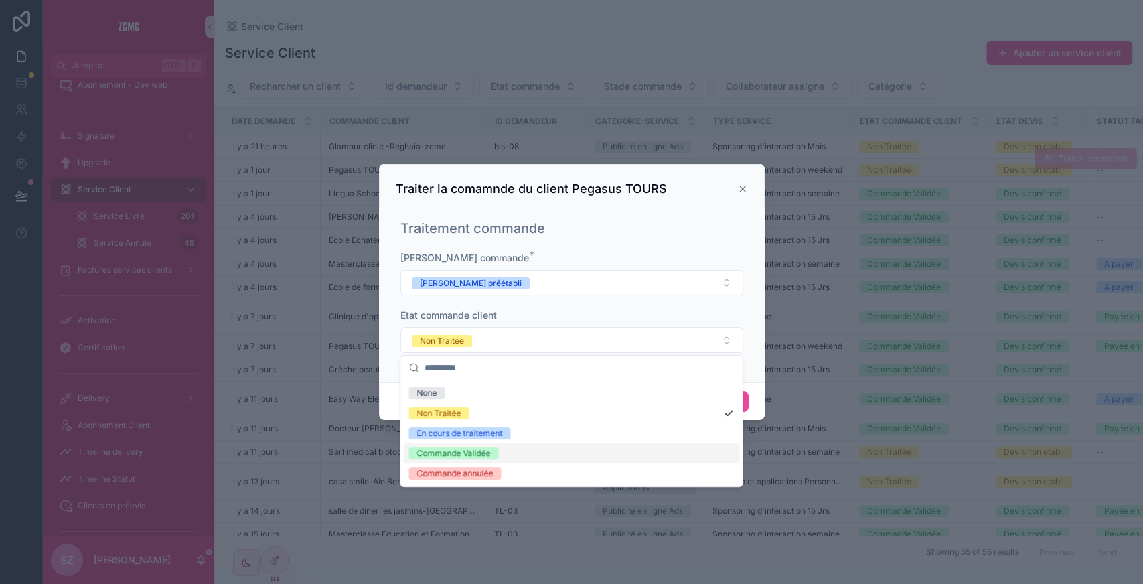
click at [430, 450] on div "Commande Validée" at bounding box center [453, 453] width 74 height 12
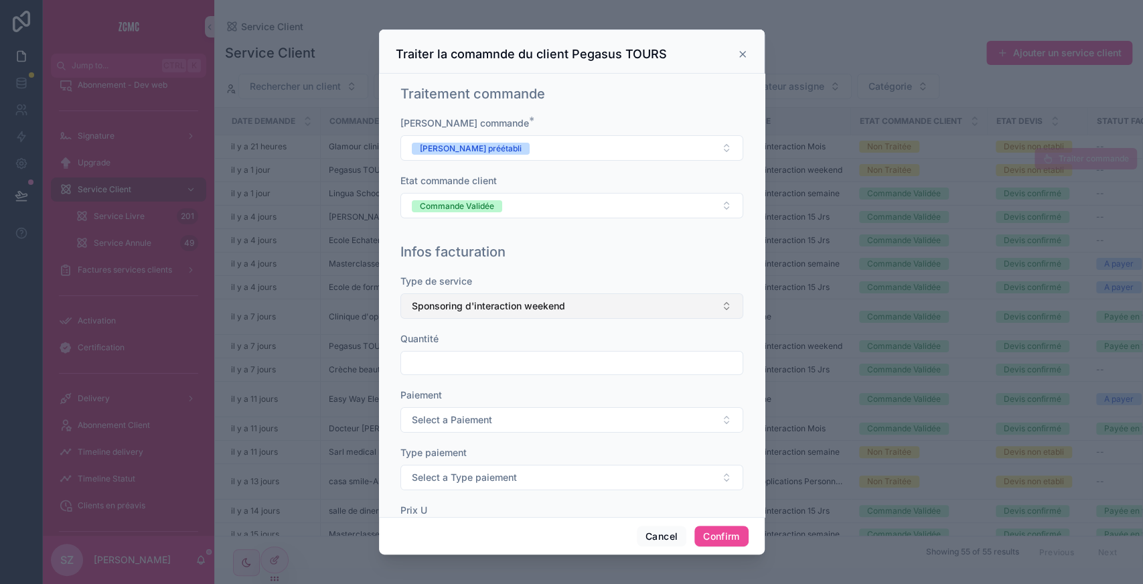
click at [468, 299] on span "Sponsoring d'interaction weekend" at bounding box center [488, 305] width 153 height 13
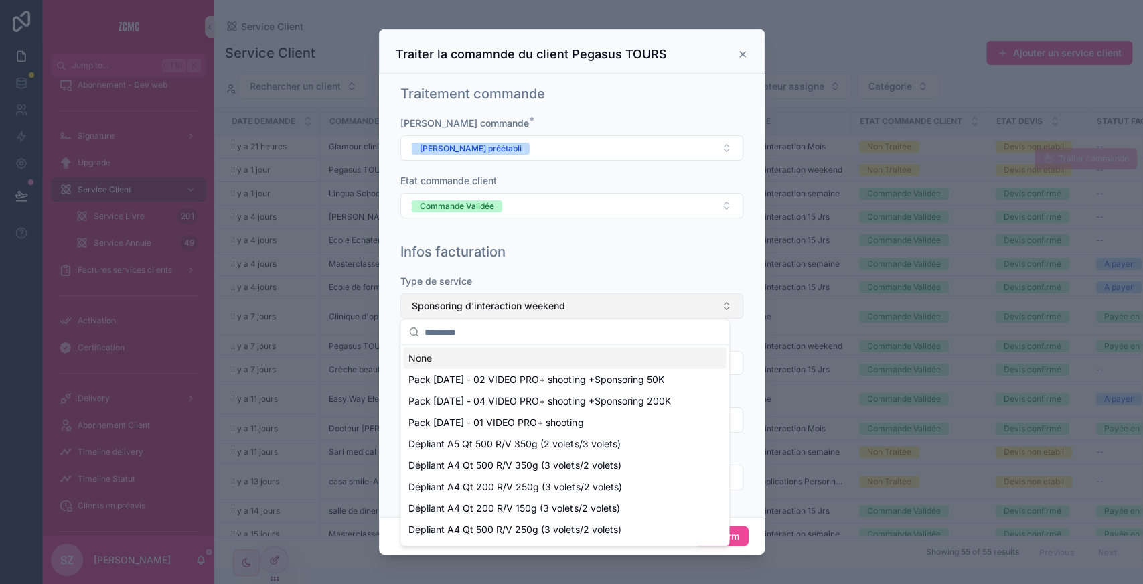
click at [468, 299] on span "Sponsoring d'interaction weekend" at bounding box center [488, 305] width 153 height 13
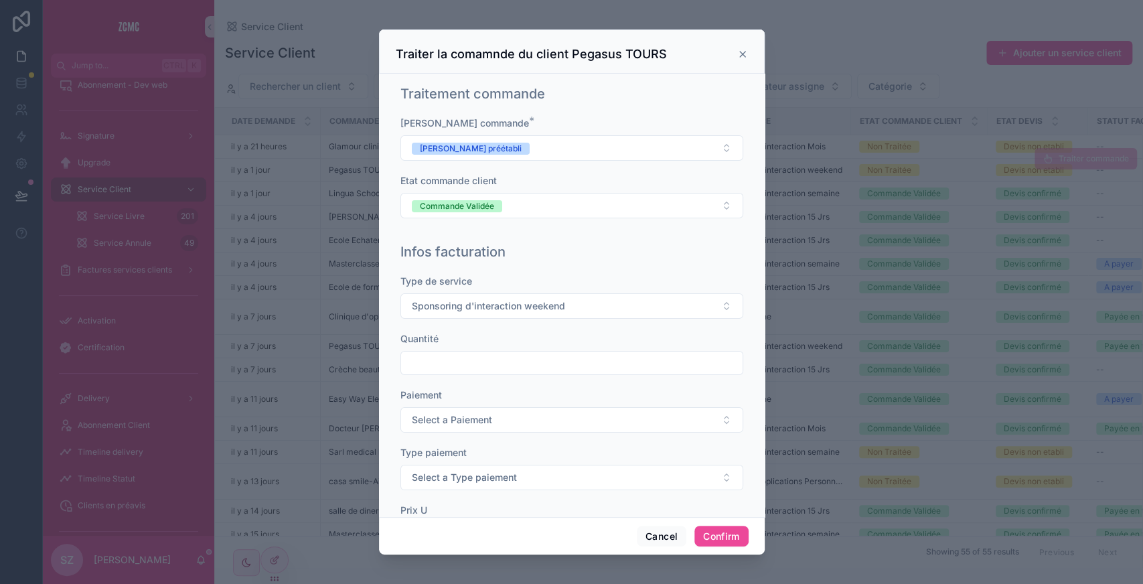
click at [449, 366] on input "text" at bounding box center [571, 363] width 341 height 19
type input "***"
click at [438, 422] on span "Select a Paiement" at bounding box center [452, 419] width 80 height 13
click at [429, 471] on div "Unique" at bounding box center [429, 471] width 27 height 12
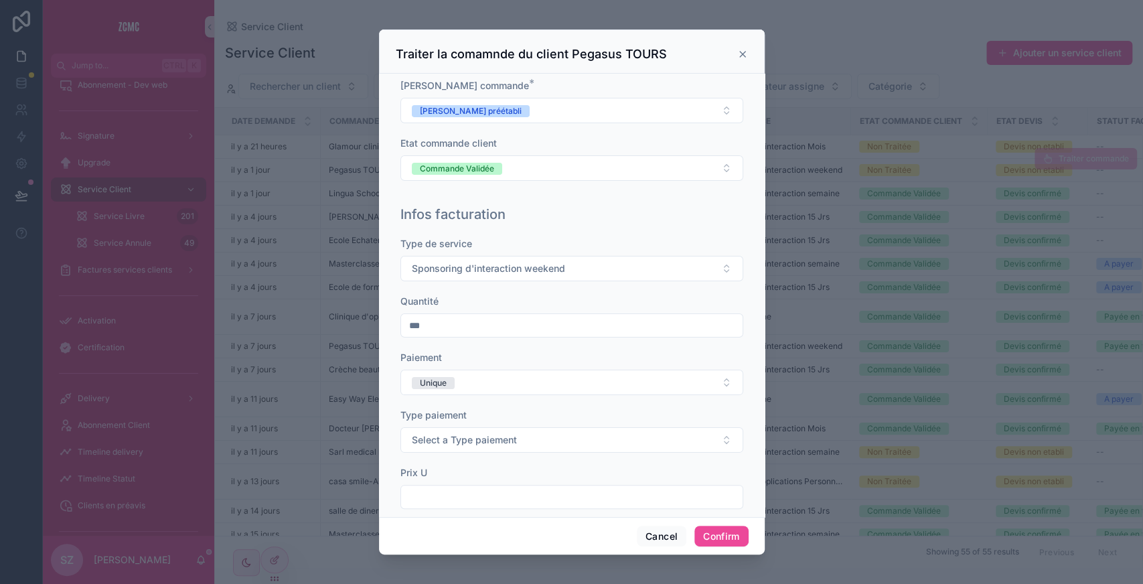
scroll to position [38, 0]
click at [450, 435] on span "Select a Type paiement" at bounding box center [464, 439] width 105 height 13
click at [424, 489] on div "Bon" at bounding box center [423, 489] width 15 height 12
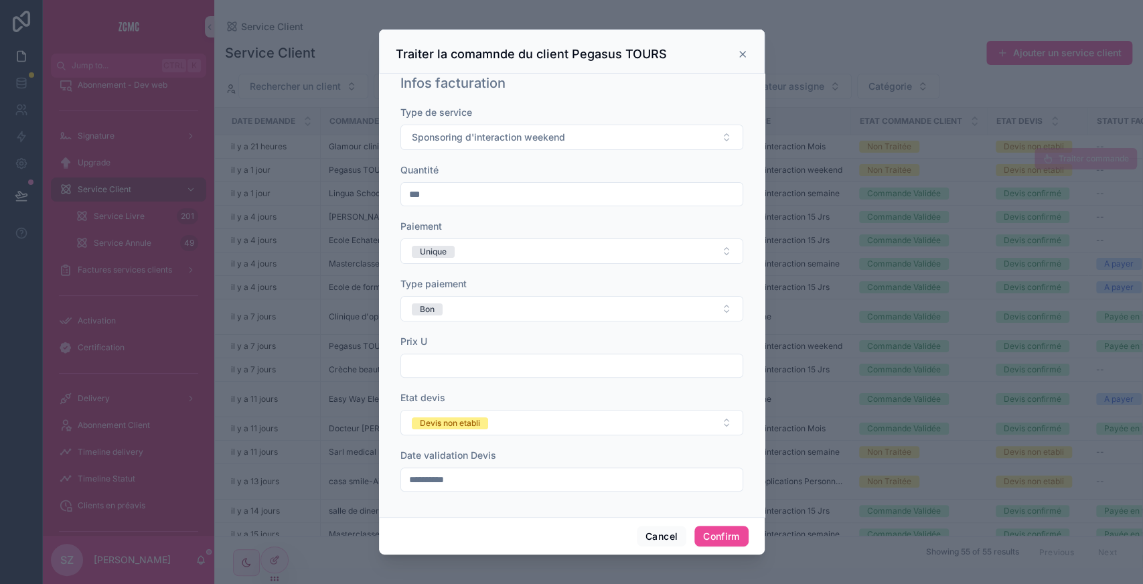
click at [429, 360] on input "text" at bounding box center [571, 365] width 341 height 19
type input "*********"
click at [438, 404] on div "Etat devis [PERSON_NAME] non etabli" at bounding box center [571, 413] width 343 height 44
click at [433, 417] on div "Devis non etabli" at bounding box center [450, 423] width 60 height 12
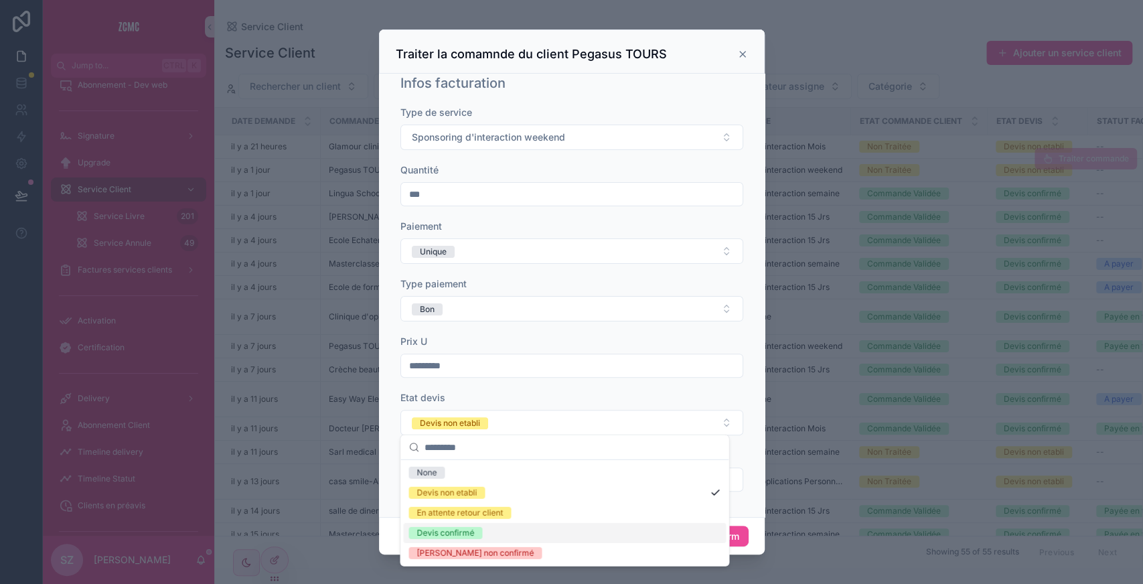
click at [416, 530] on div "Devis confirmé" at bounding box center [445, 533] width 58 height 12
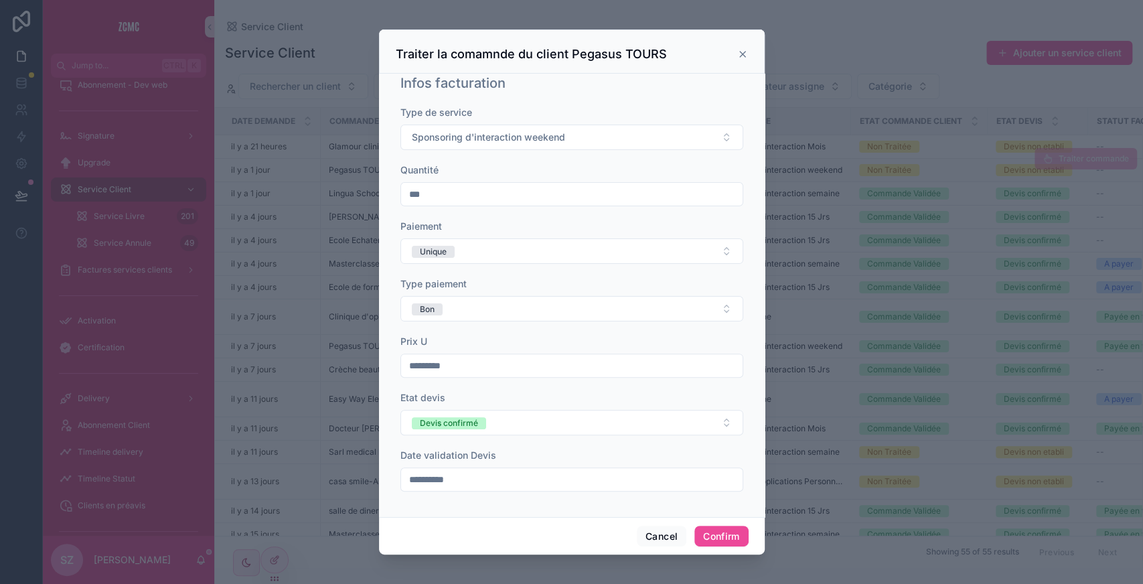
click at [445, 470] on input "**********" at bounding box center [571, 479] width 341 height 19
click at [560, 244] on button "[DATE]" at bounding box center [564, 248] width 53 height 24
type input "**********"
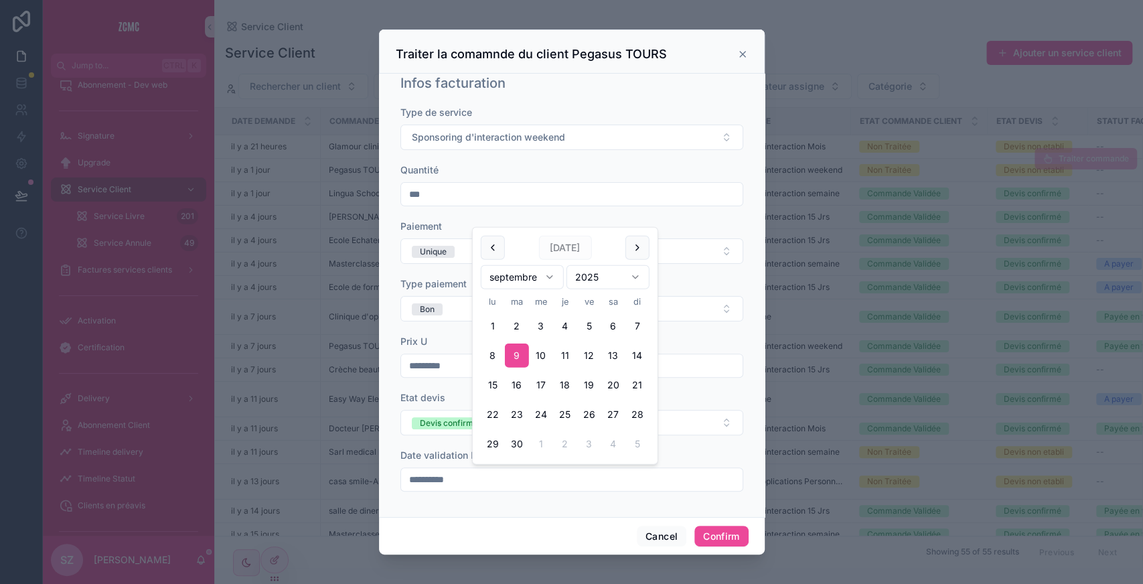
click at [703, 335] on div "Prix U" at bounding box center [571, 341] width 343 height 13
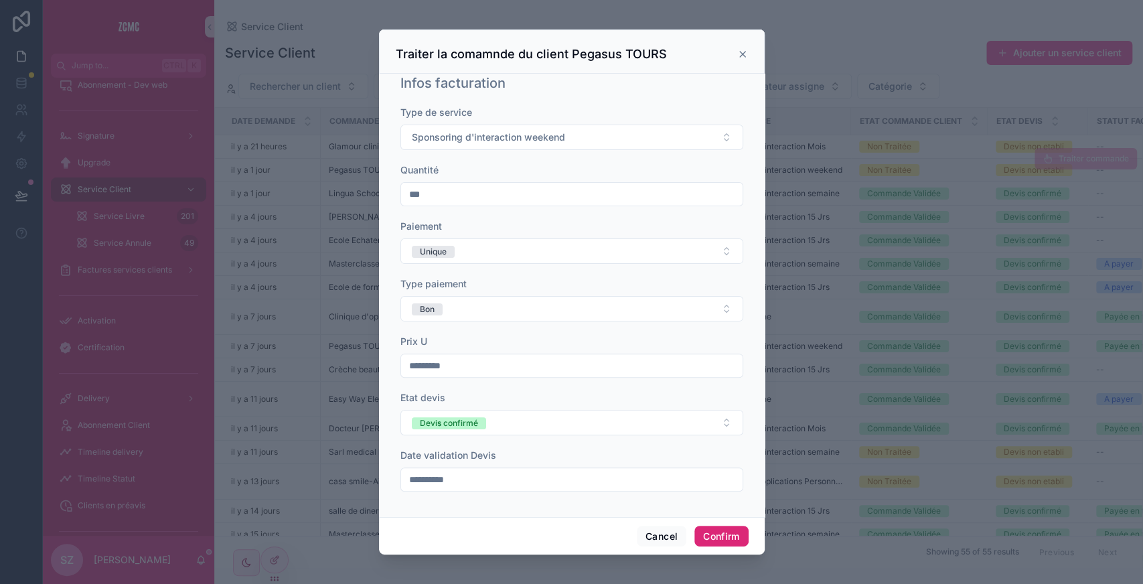
click at [717, 537] on button "Confirm" at bounding box center [721, 536] width 54 height 21
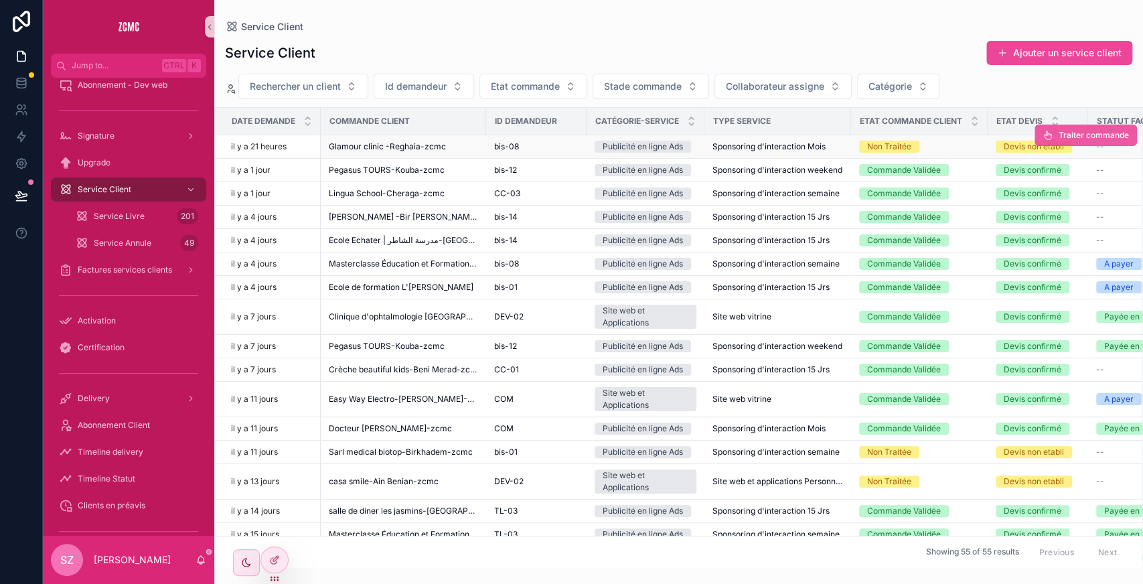
click at [1043, 133] on button "Traiter commande" at bounding box center [1085, 135] width 102 height 21
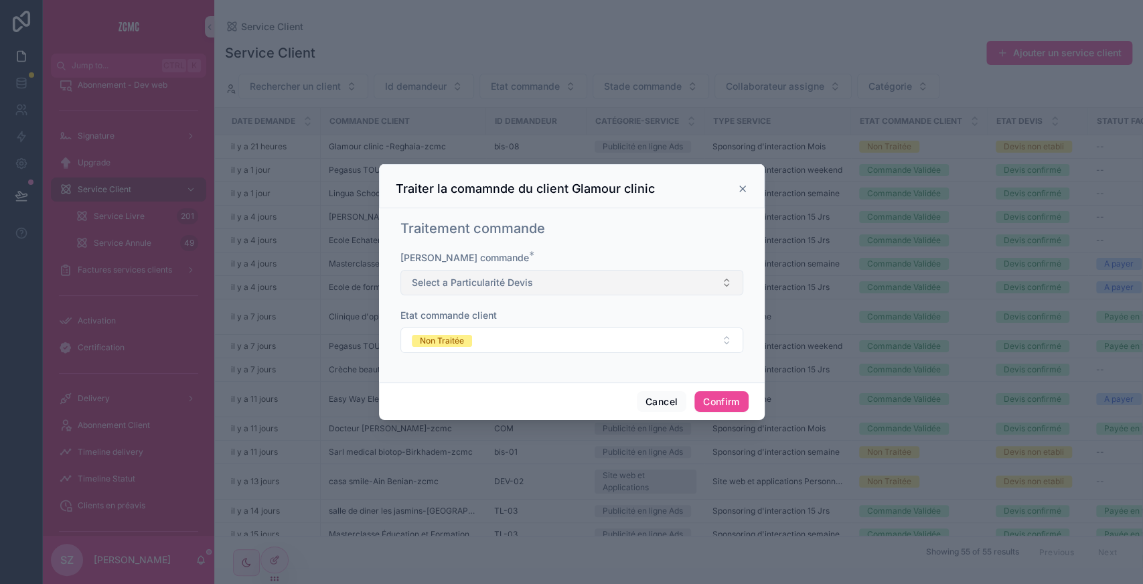
click at [439, 284] on span "Select a Particularité Devis" at bounding box center [472, 282] width 121 height 13
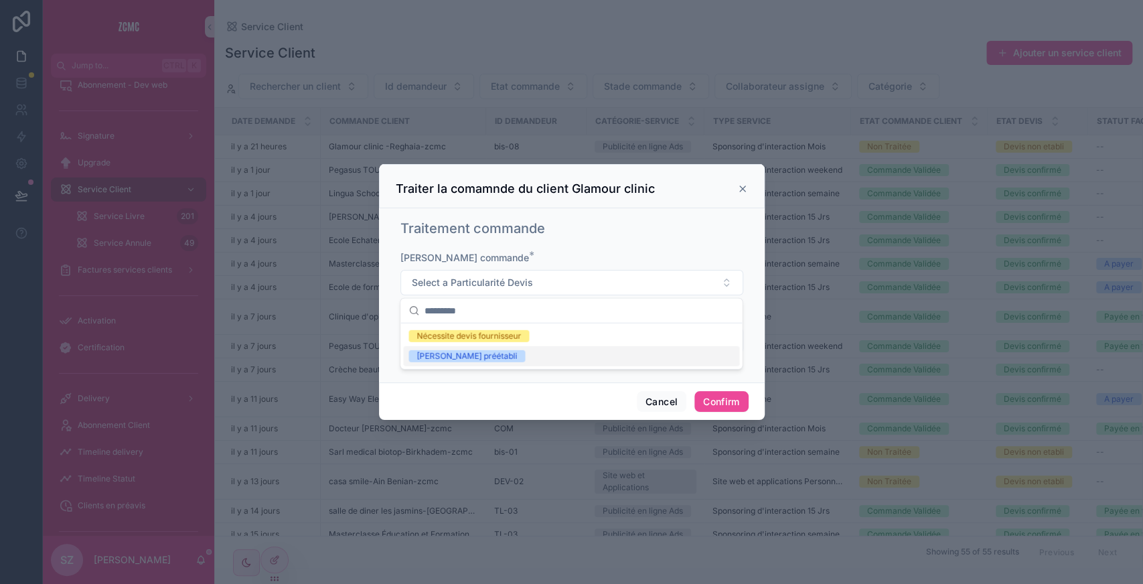
click at [443, 352] on div "[PERSON_NAME] préétabli" at bounding box center [466, 356] width 100 height 12
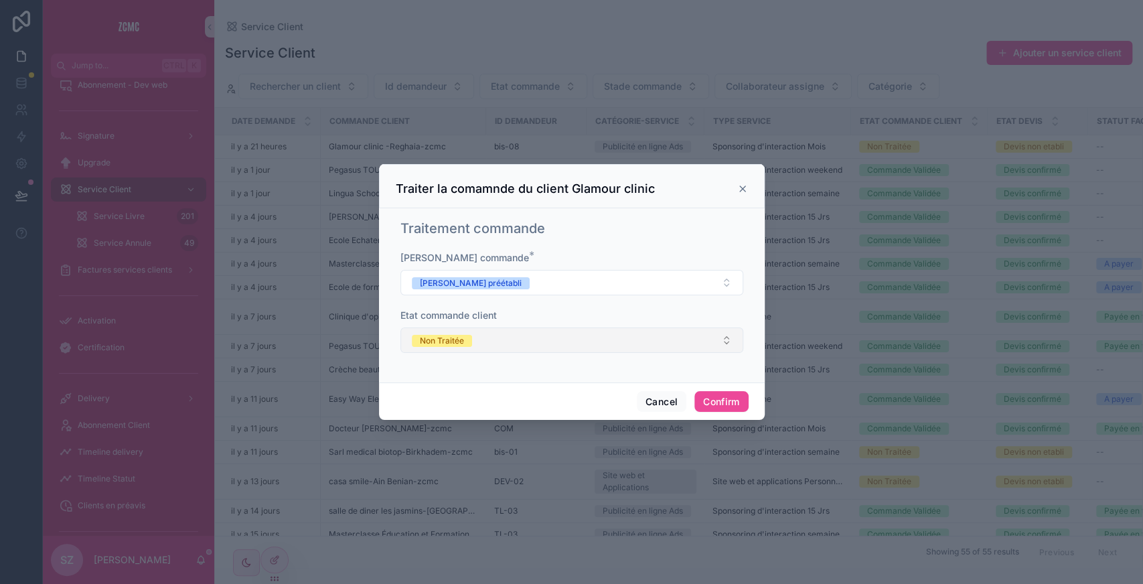
click at [442, 350] on button "Non Traitée" at bounding box center [571, 339] width 343 height 25
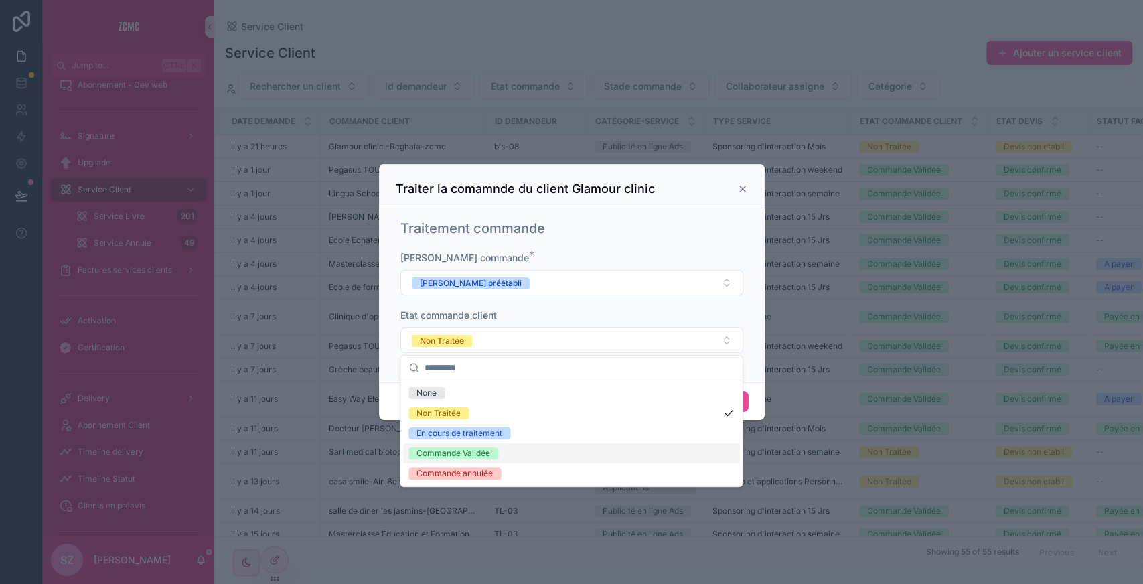
click at [437, 454] on div "Commande Validée" at bounding box center [453, 453] width 74 height 12
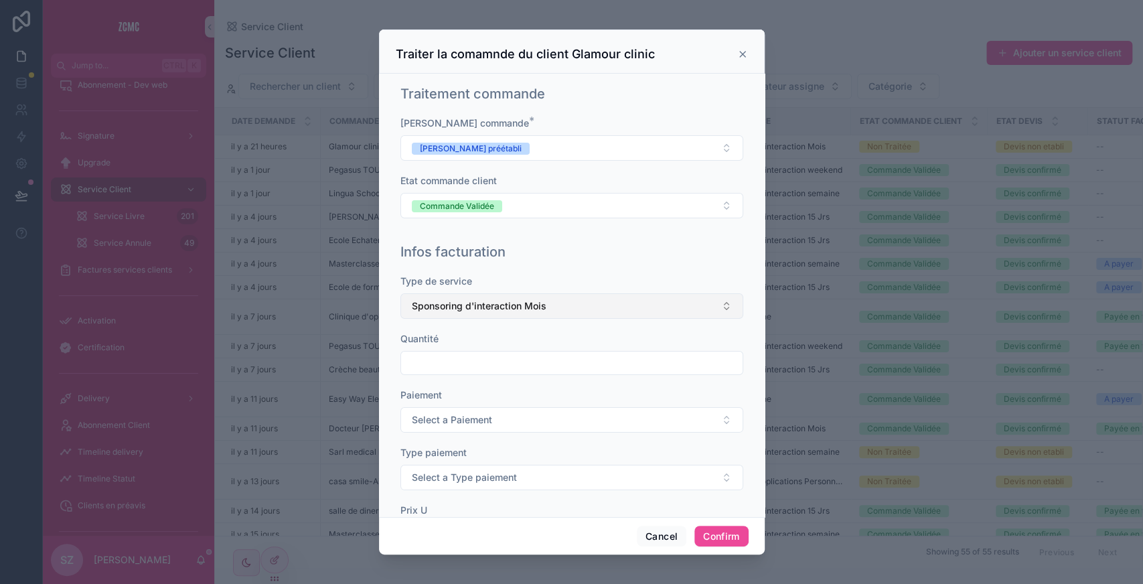
click at [462, 313] on button "Sponsoring d'interaction Mois" at bounding box center [571, 305] width 343 height 25
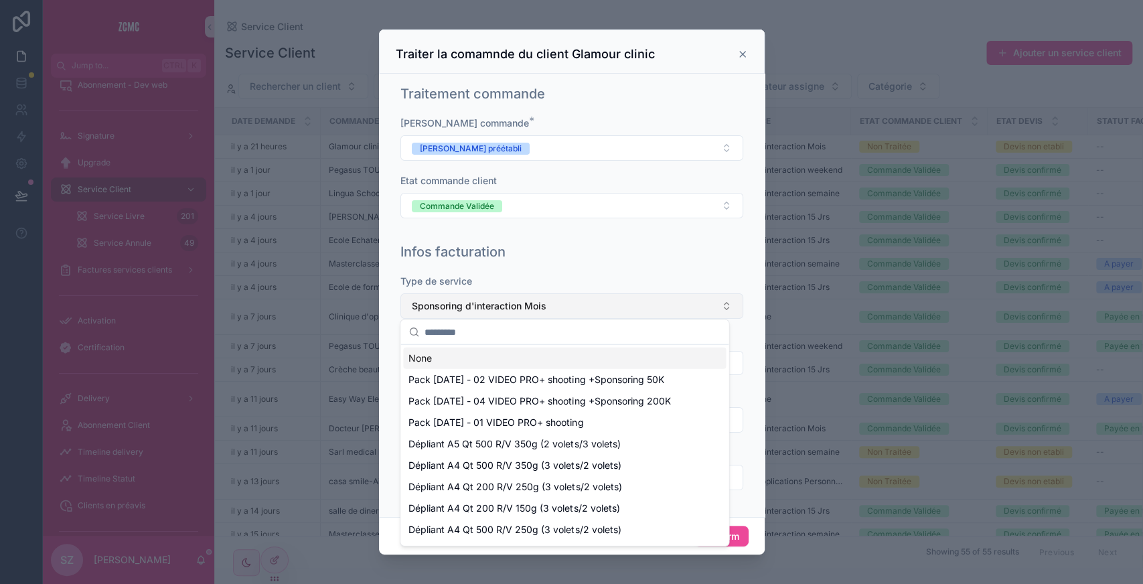
click at [462, 313] on button "Sponsoring d'interaction Mois" at bounding box center [571, 305] width 343 height 25
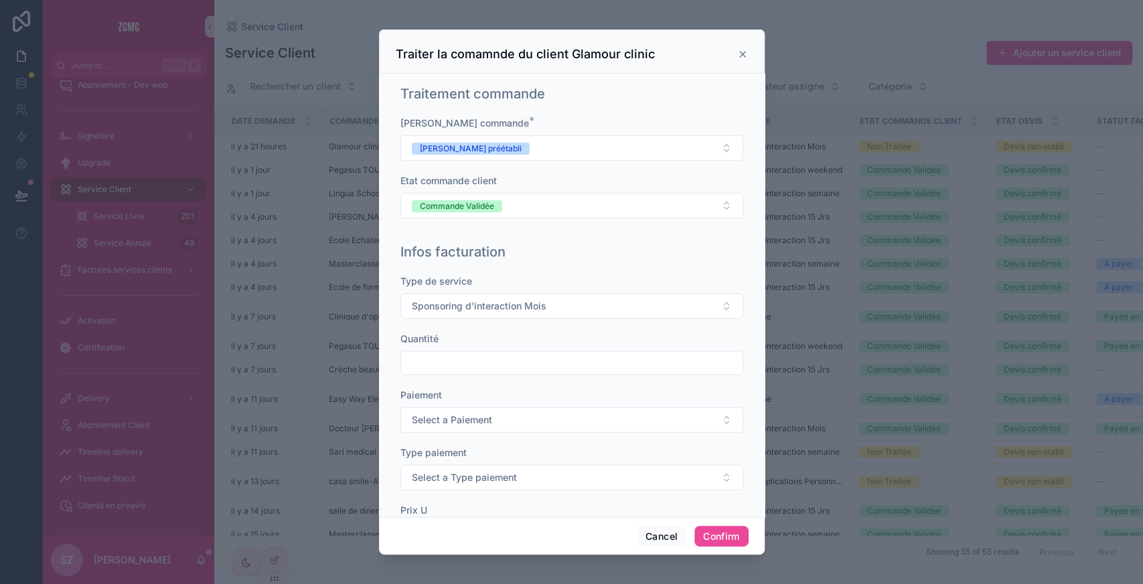
click at [434, 358] on input "text" at bounding box center [571, 363] width 341 height 19
type input "***"
click at [432, 414] on span "Select a Paiement" at bounding box center [452, 419] width 80 height 13
click at [432, 469] on div "Unique" at bounding box center [429, 471] width 27 height 12
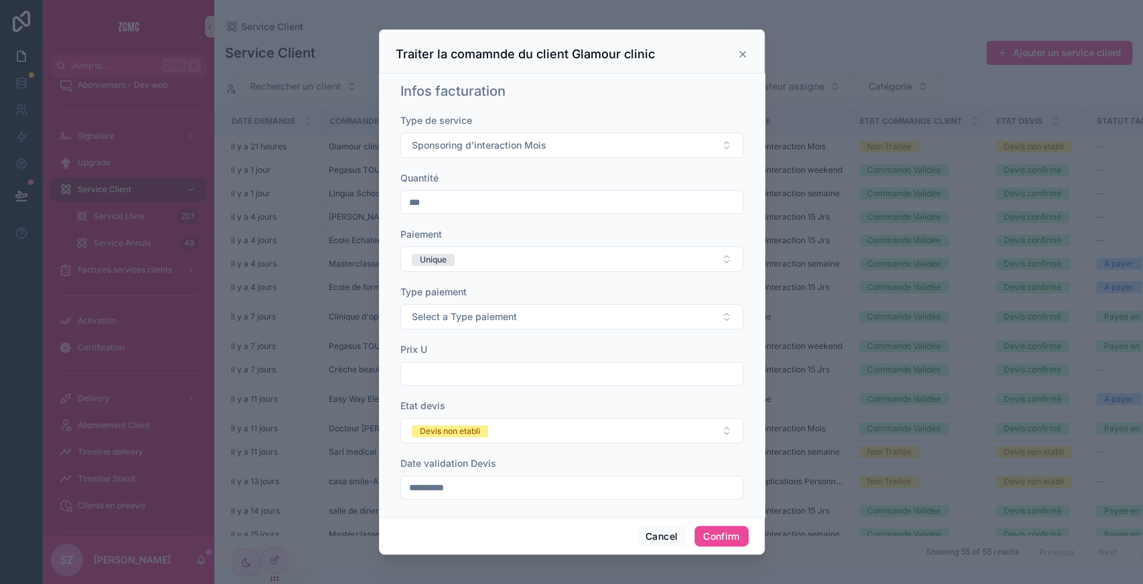
click at [479, 371] on input "text" at bounding box center [571, 373] width 341 height 19
type input "*********"
click at [466, 425] on div "Devis non etabli" at bounding box center [450, 431] width 60 height 12
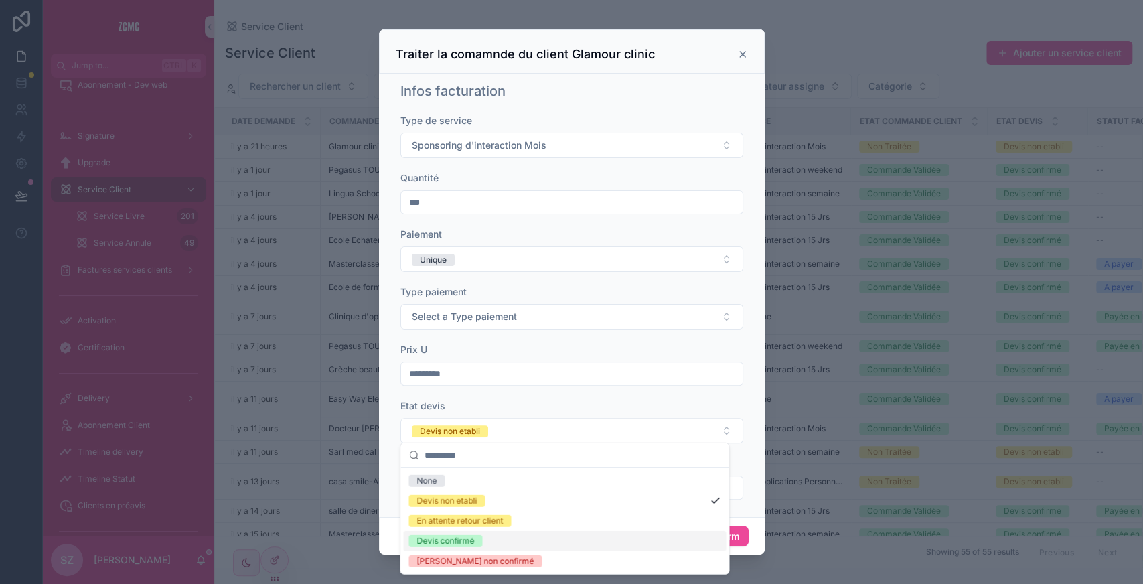
click at [437, 543] on div "Devis confirmé" at bounding box center [445, 541] width 58 height 12
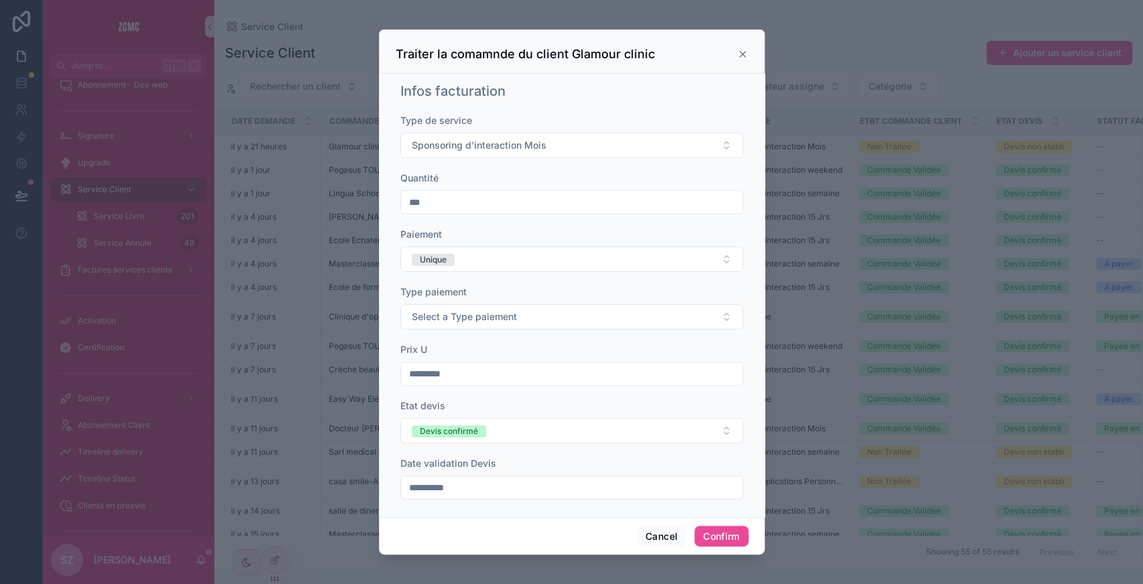
scroll to position [169, 0]
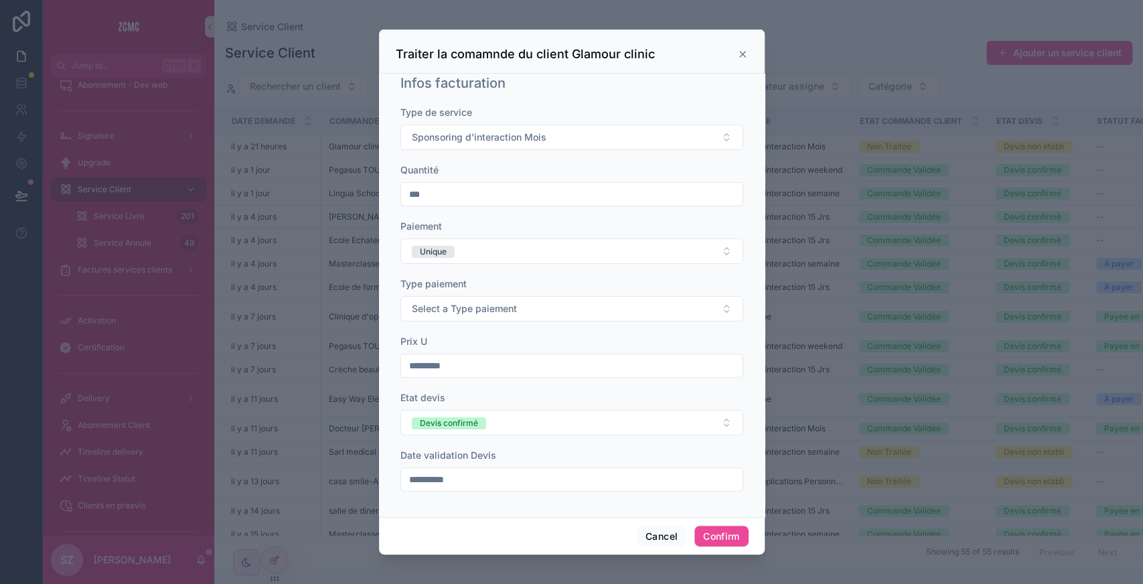
click at [480, 470] on input "**********" at bounding box center [571, 479] width 341 height 19
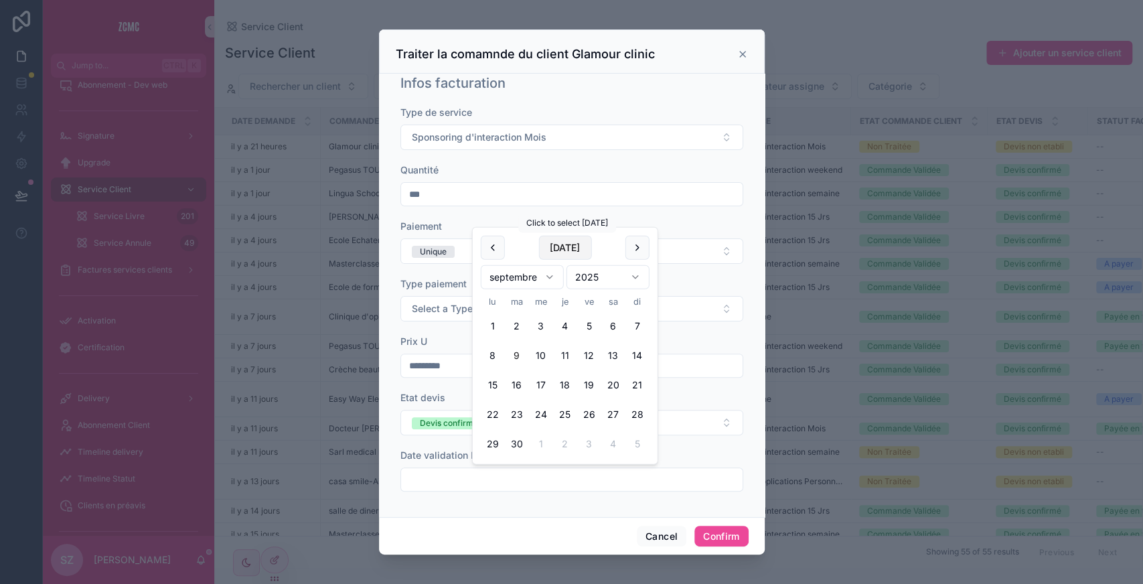
click at [556, 254] on button "[DATE]" at bounding box center [564, 248] width 53 height 24
type input "**********"
click at [696, 380] on div "**********" at bounding box center [571, 305] width 343 height 399
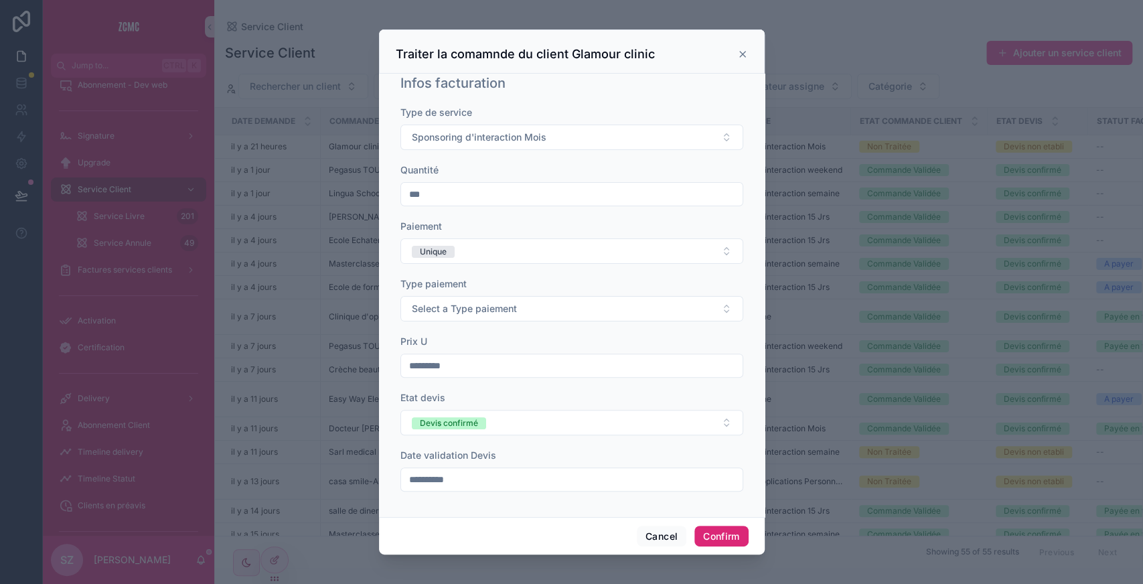
click at [717, 543] on button "Confirm" at bounding box center [721, 536] width 54 height 21
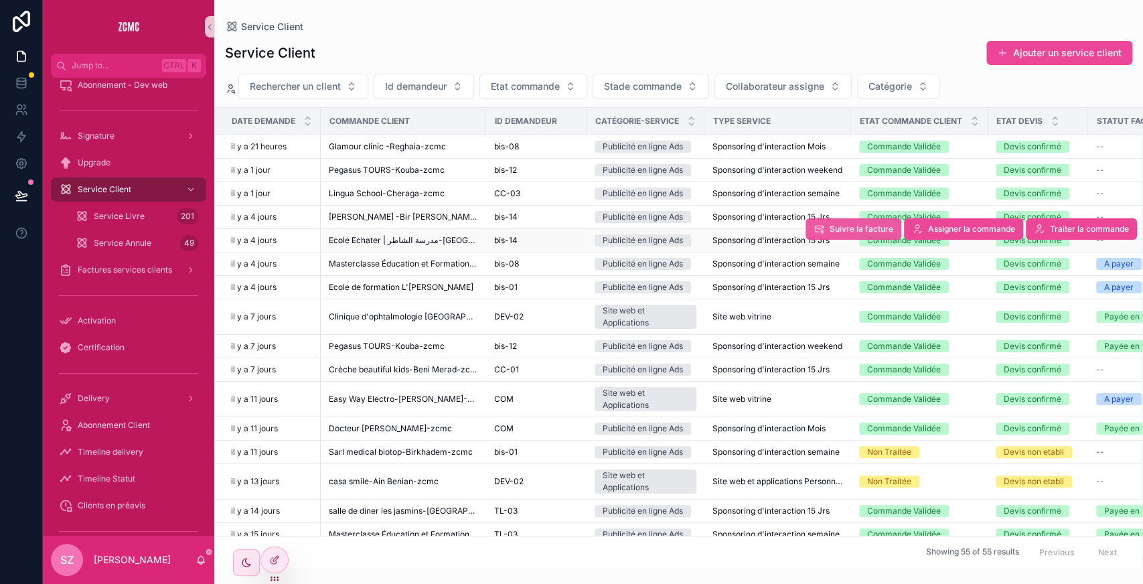
click at [840, 227] on span "Suivre la facture" at bounding box center [862, 229] width 64 height 11
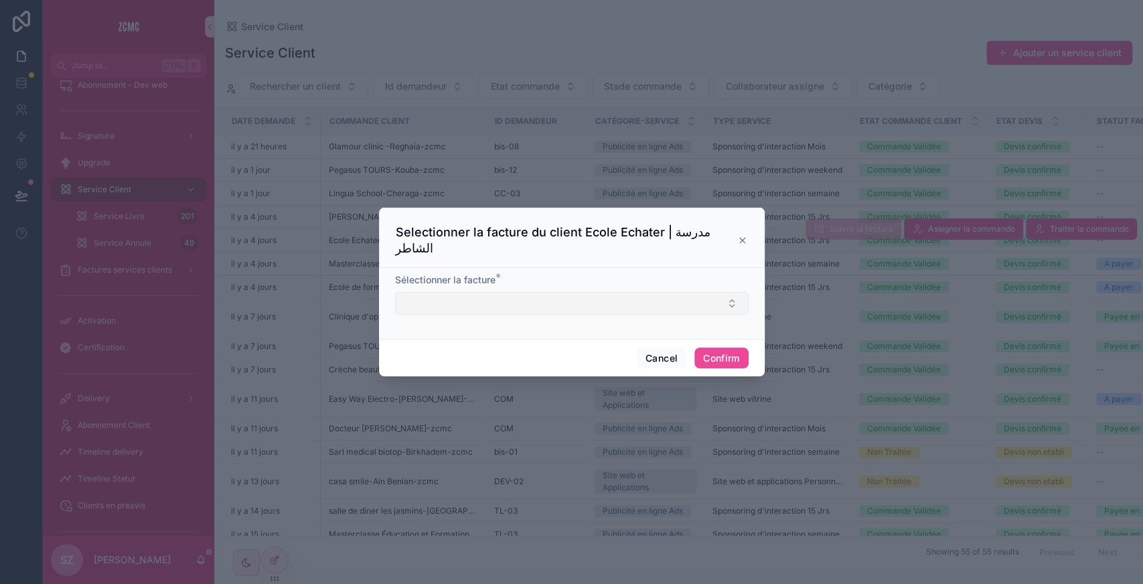
click at [502, 296] on button "Select Button" at bounding box center [572, 303] width 354 height 23
click at [655, 367] on button "Cancel" at bounding box center [662, 358] width 50 height 21
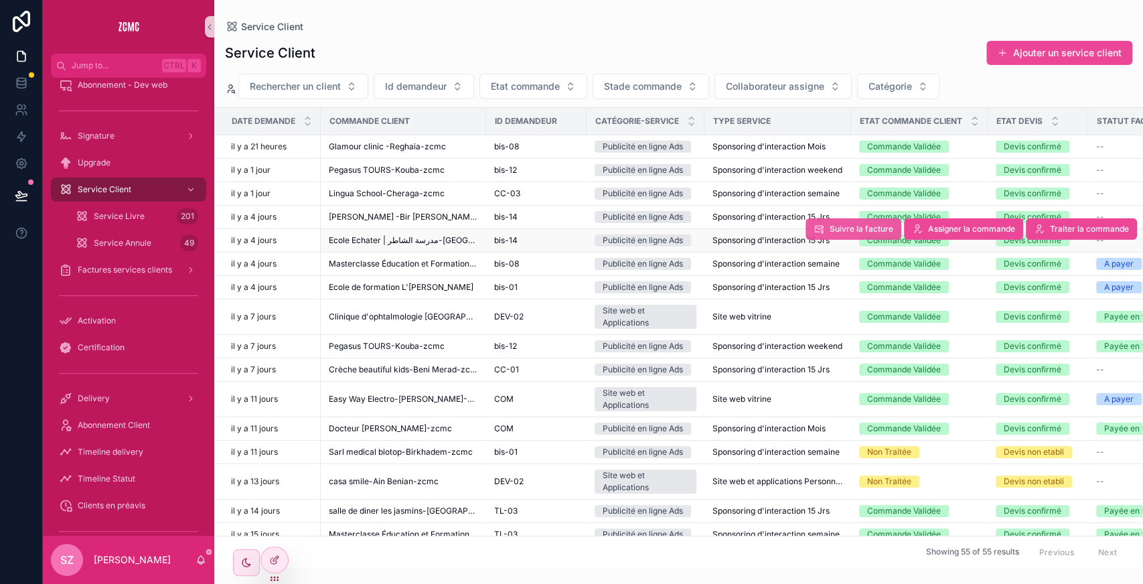
click at [842, 229] on span "Suivre la facture" at bounding box center [862, 229] width 64 height 11
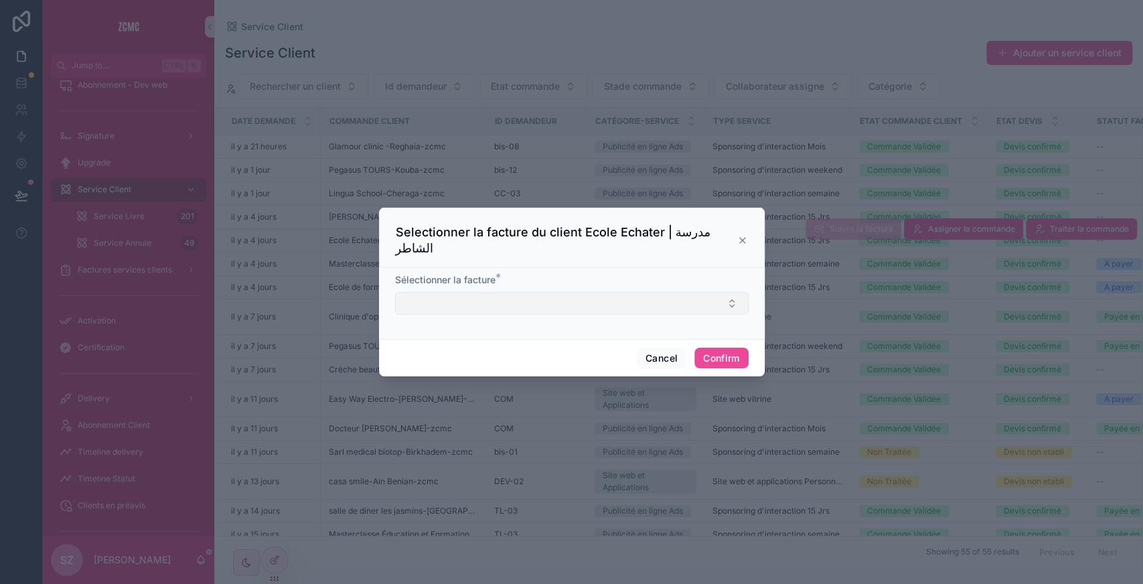
click at [512, 309] on button "Select Button" at bounding box center [572, 303] width 354 height 23
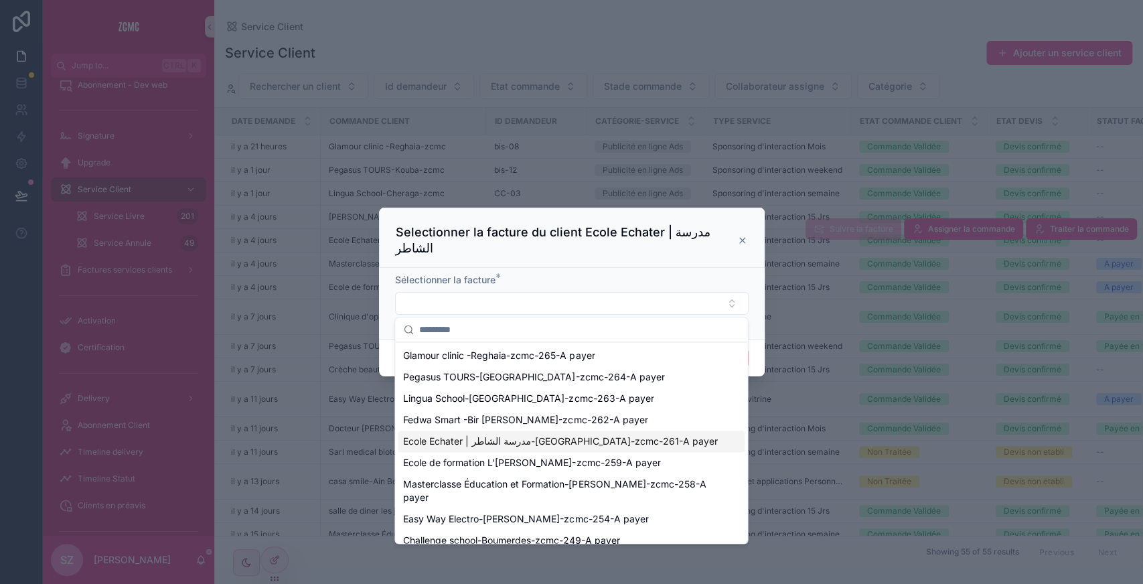
click at [504, 443] on span "Ecole Echater | مدرسة الشاطر-[GEOGRAPHIC_DATA]-zcmc-261-A payer" at bounding box center [560, 441] width 315 height 13
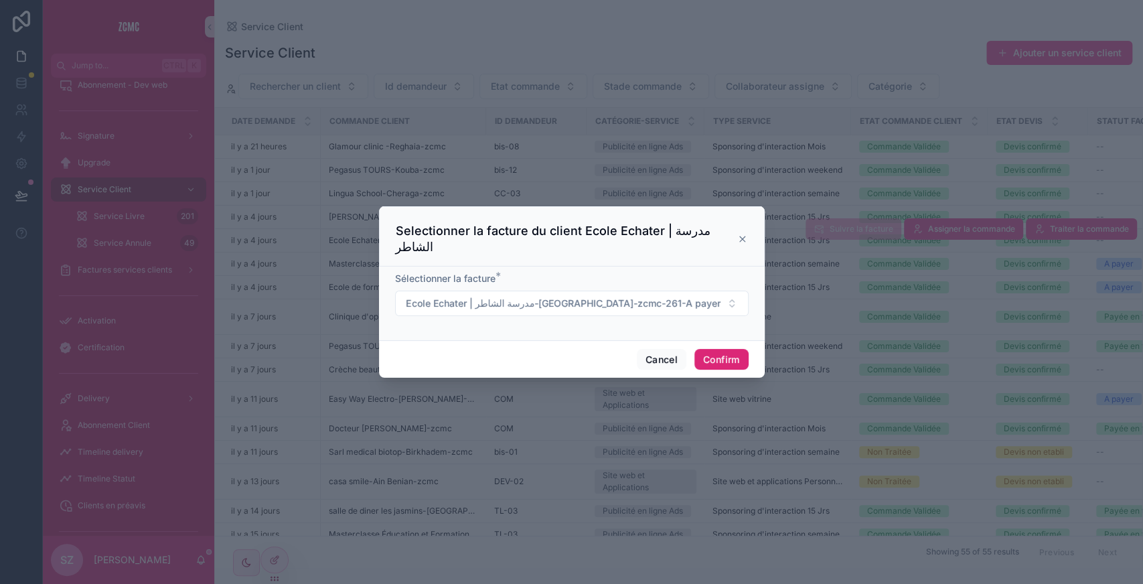
click at [728, 354] on button "Confirm" at bounding box center [721, 359] width 54 height 21
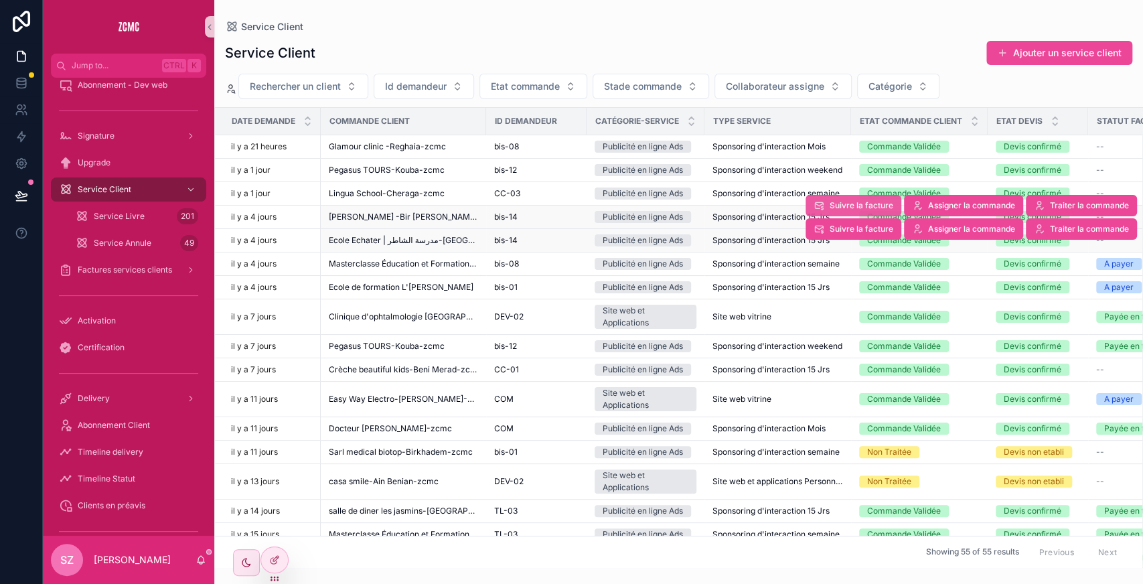
click at [836, 205] on span "Suivre la facture" at bounding box center [862, 205] width 64 height 11
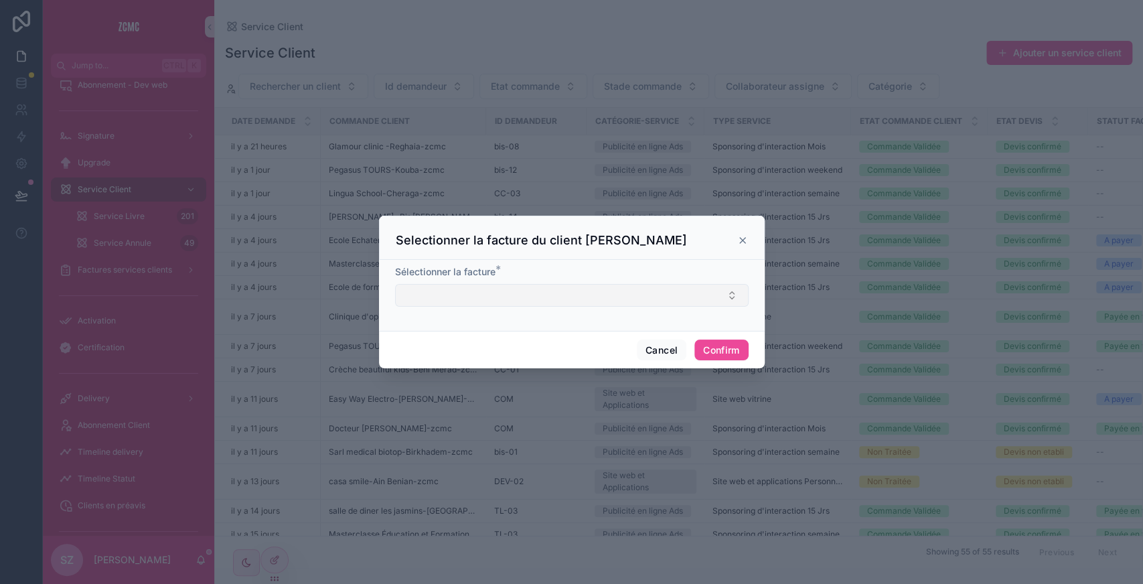
click at [513, 295] on button "Select Button" at bounding box center [572, 295] width 354 height 23
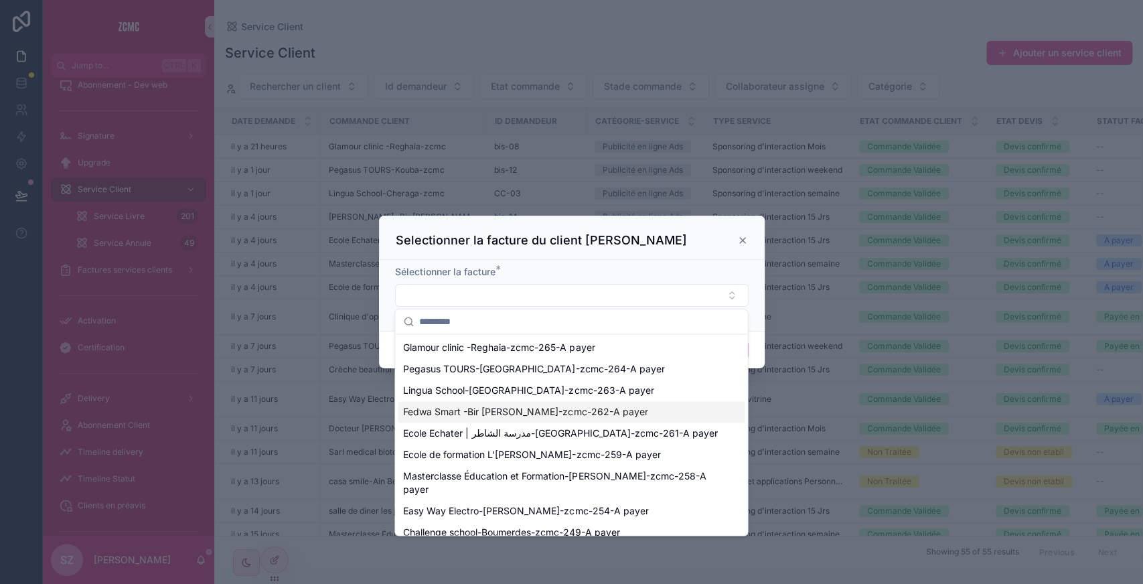
click at [494, 406] on span "Fedwa Smart -Bir [PERSON_NAME]-zcmc-262-A payer" at bounding box center [525, 411] width 244 height 13
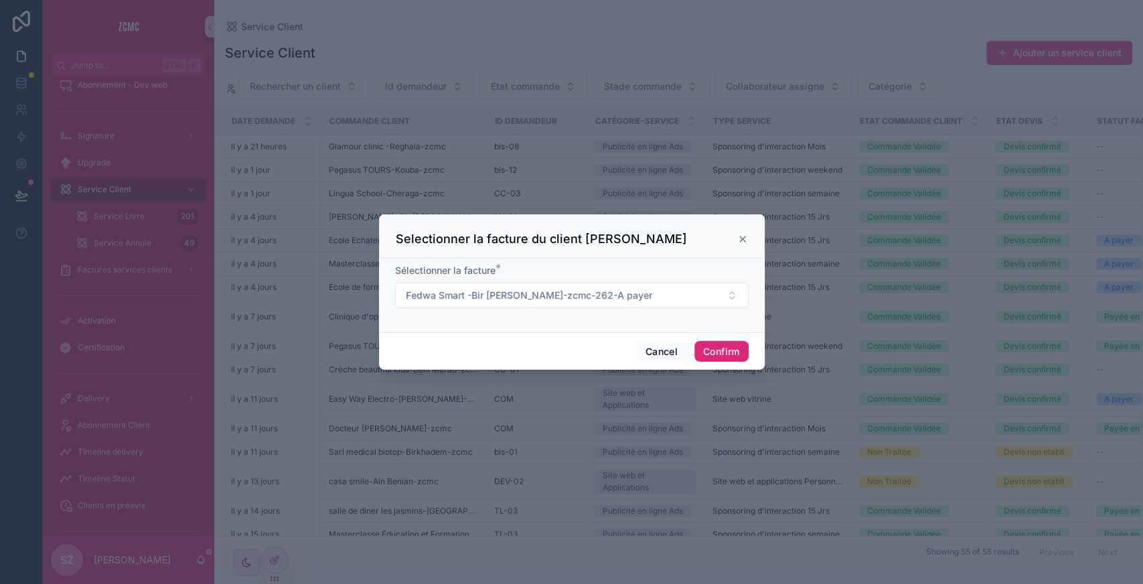
click at [726, 347] on button "Confirm" at bounding box center [721, 351] width 54 height 21
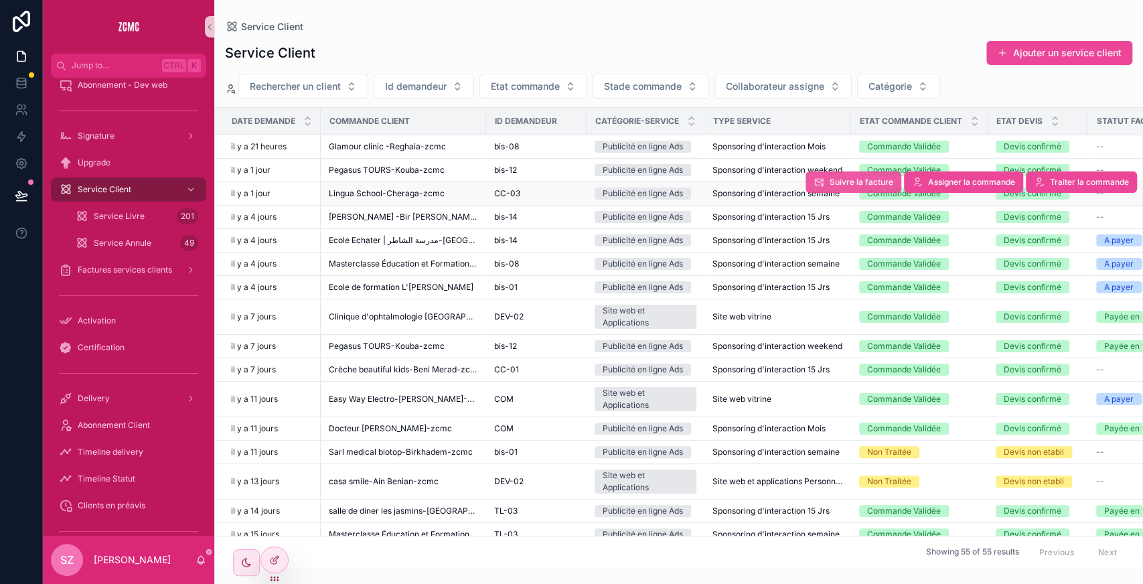
click at [814, 179] on icon "scrollable content" at bounding box center [819, 182] width 11 height 11
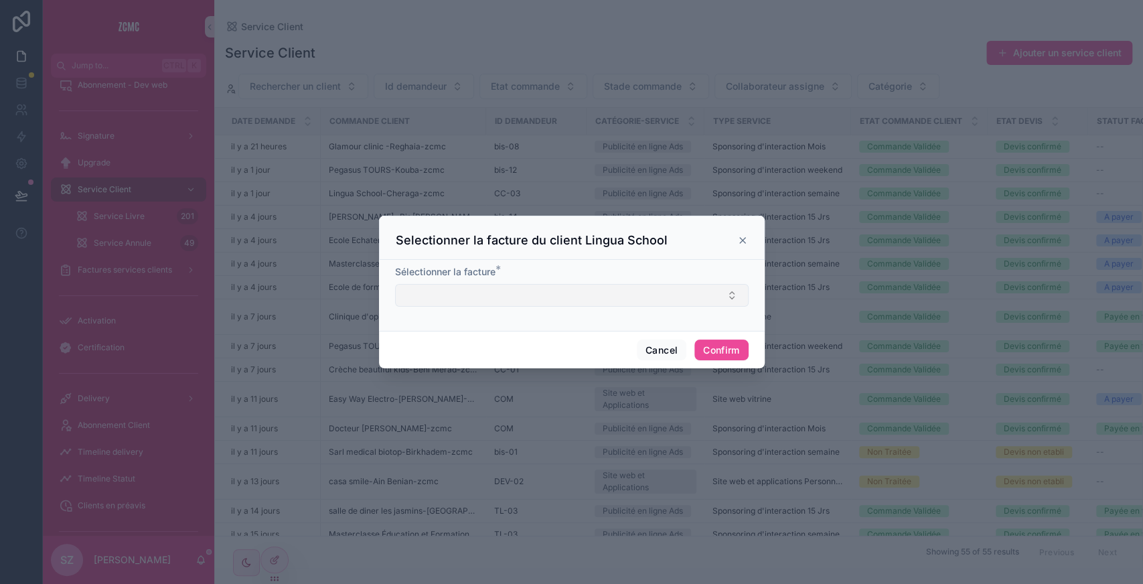
click at [490, 291] on button "Select Button" at bounding box center [572, 295] width 354 height 23
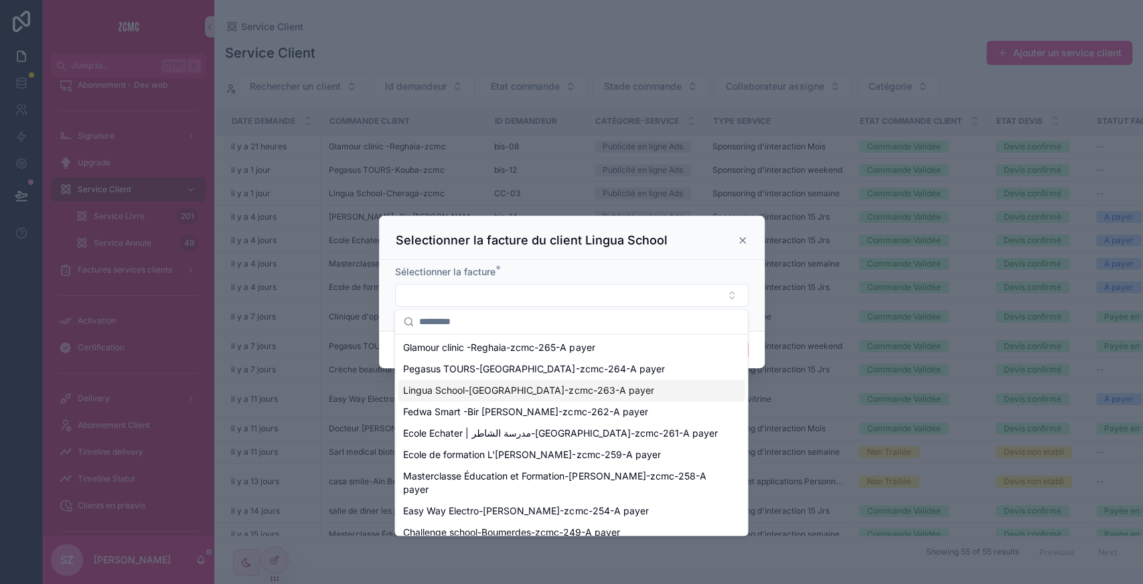
click at [449, 385] on span "Lingua School-[GEOGRAPHIC_DATA]-zcmc-263-A payer" at bounding box center [528, 390] width 250 height 13
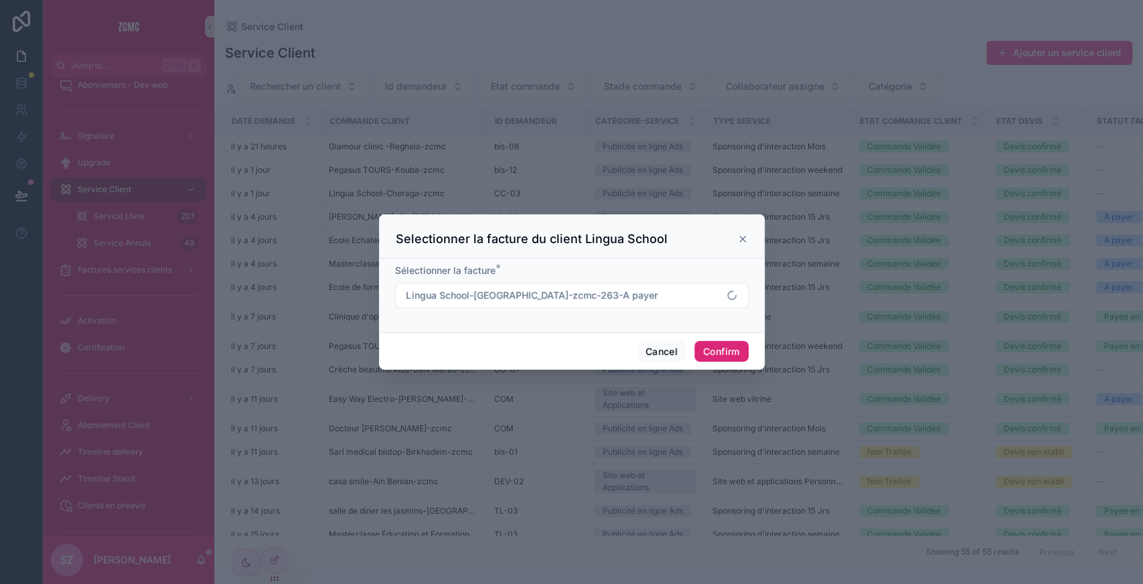
click at [708, 345] on button "Confirm" at bounding box center [721, 351] width 54 height 21
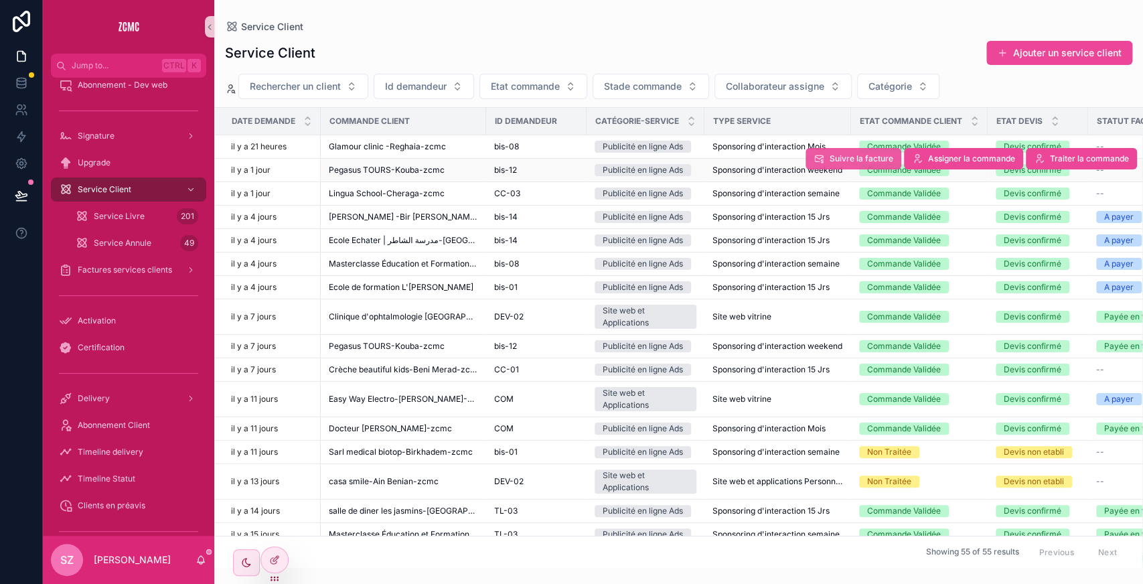
click at [831, 158] on span "Suivre la facture" at bounding box center [862, 158] width 64 height 11
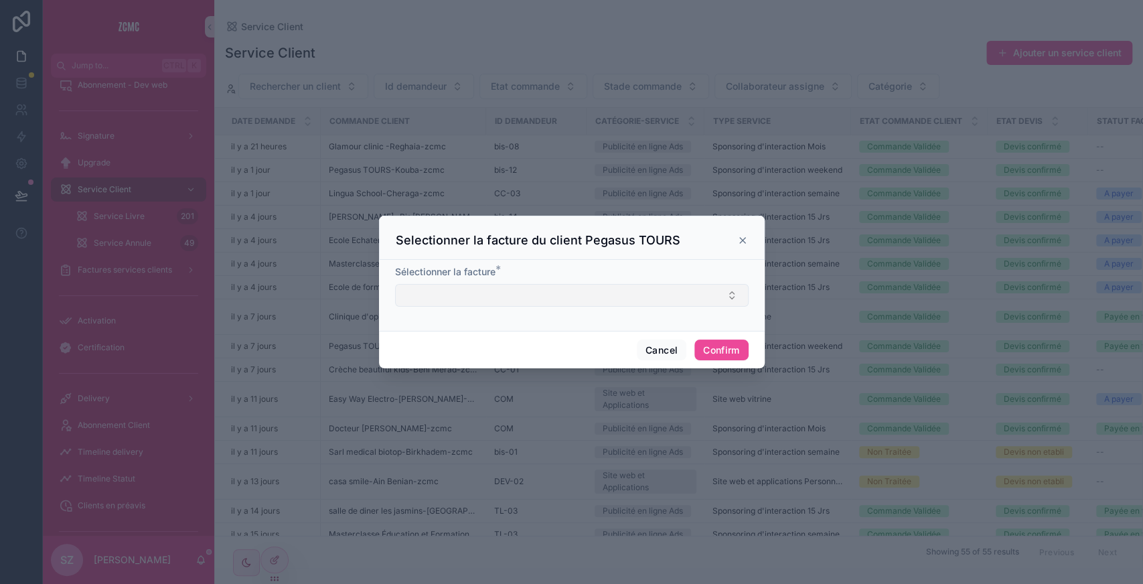
click at [544, 304] on button "Select Button" at bounding box center [572, 295] width 354 height 23
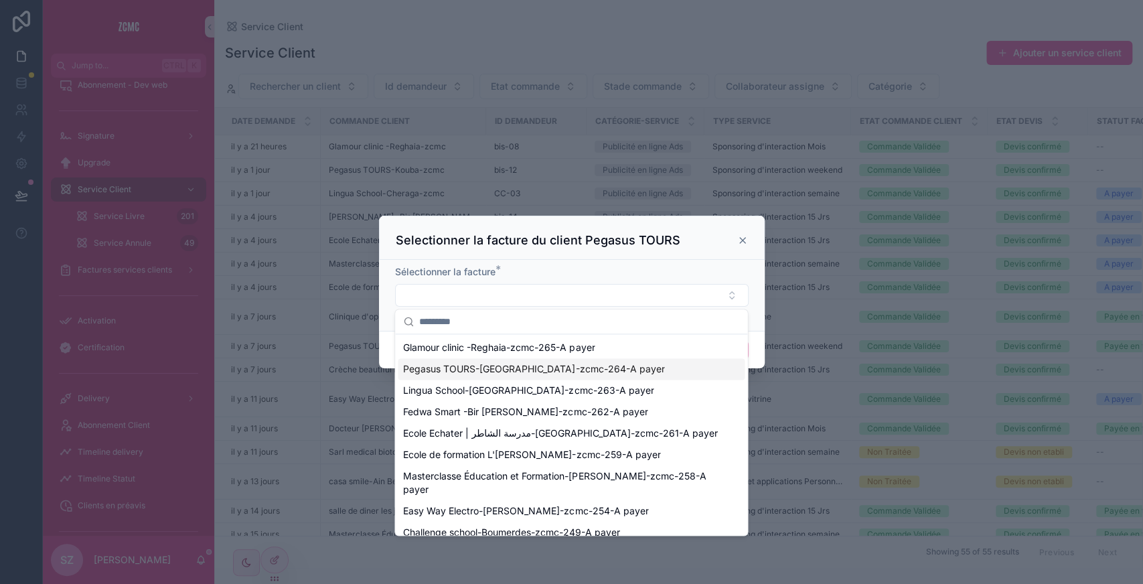
click at [504, 376] on div "Pegasus TOURS-[GEOGRAPHIC_DATA]-zcmc-264-A payer" at bounding box center [571, 368] width 347 height 21
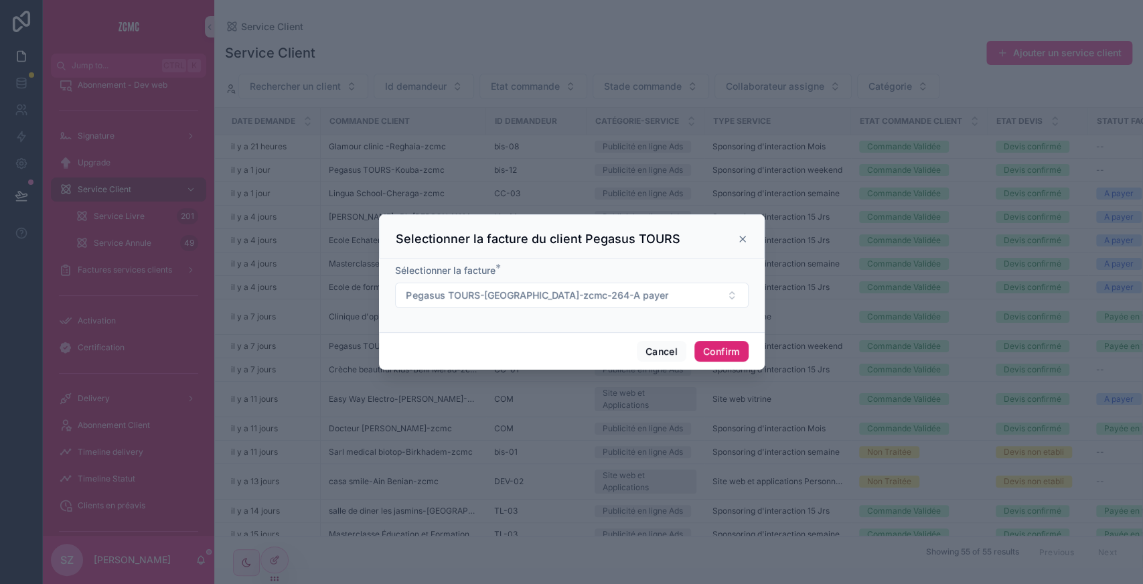
click at [718, 347] on button "Confirm" at bounding box center [721, 351] width 54 height 21
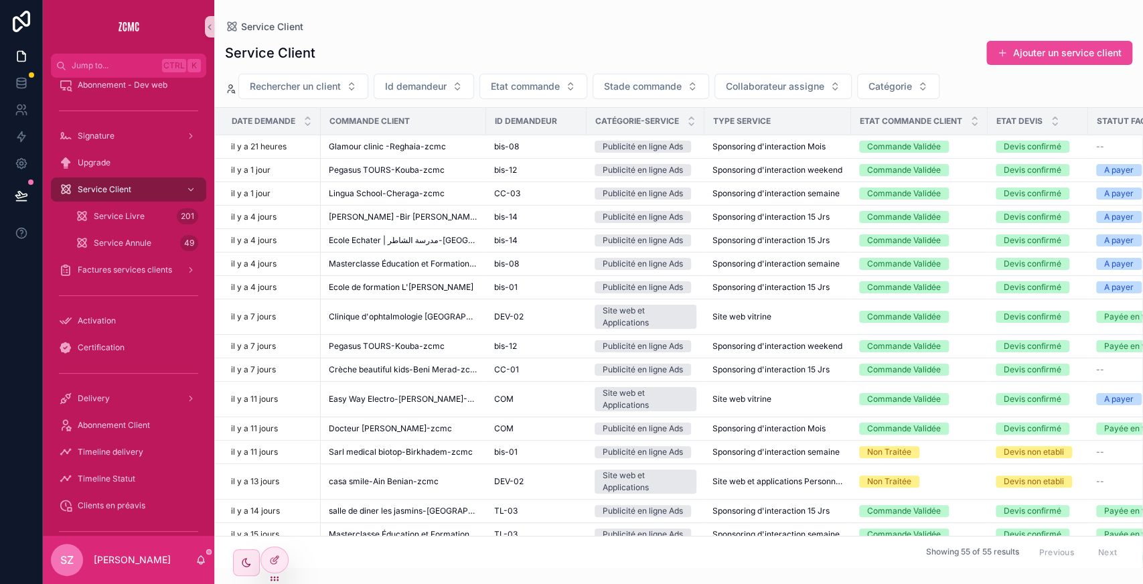
click at [0, 0] on span "Suivre la facture" at bounding box center [0, 0] width 0 height 0
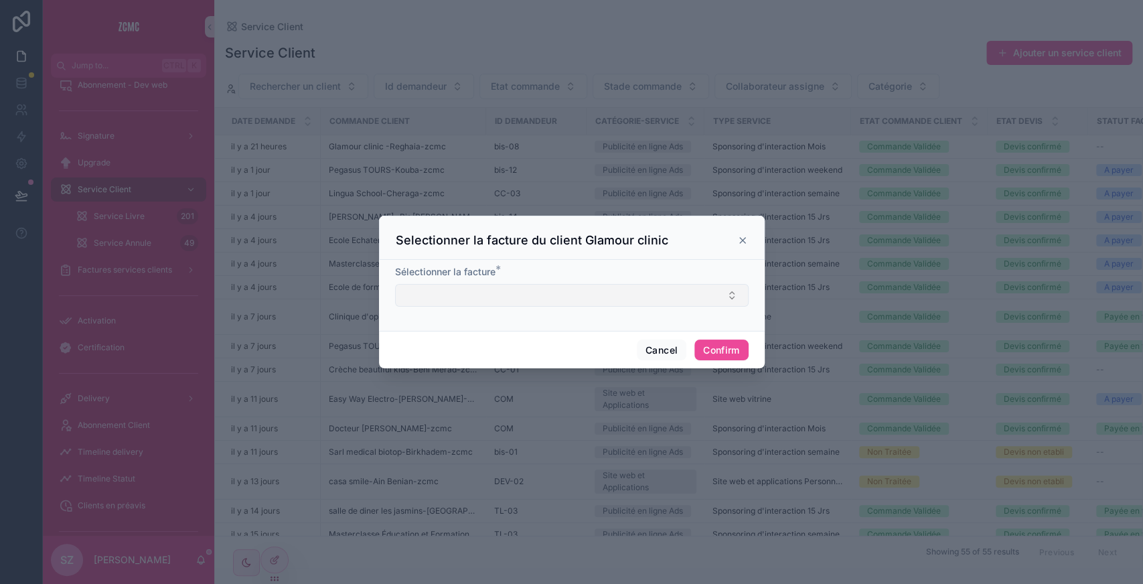
drag, startPoint x: 530, startPoint y: 283, endPoint x: 510, endPoint y: 295, distance: 22.9
click at [510, 295] on div "Sélectionner la facture *" at bounding box center [572, 286] width 354 height 42
click at [510, 295] on button "Select Button" at bounding box center [572, 295] width 354 height 23
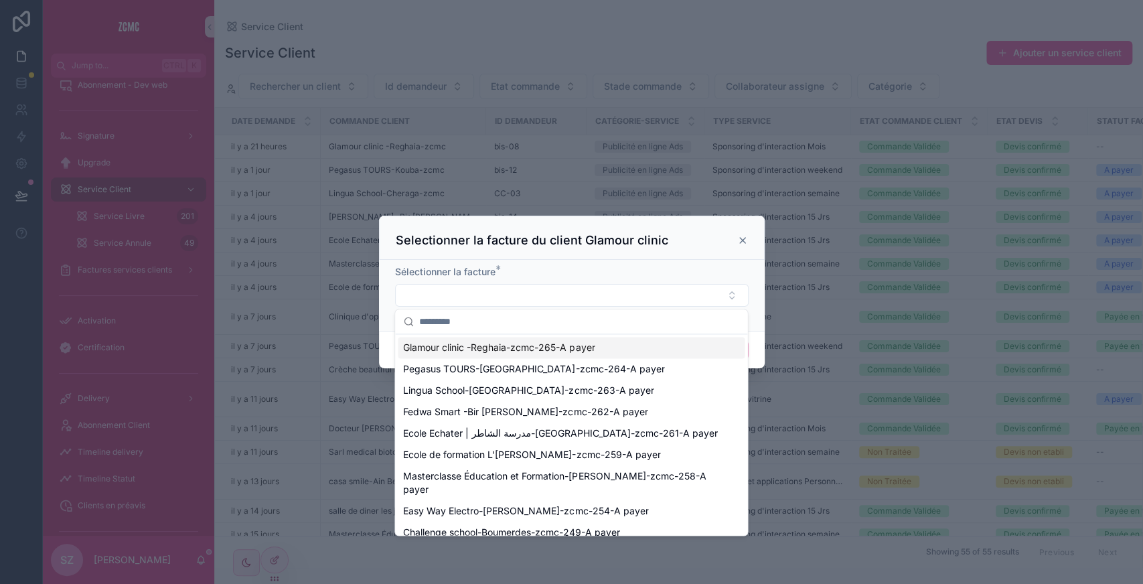
click at [449, 352] on span "Glamour clinic -Reghaia-zcmc-265-A payer" at bounding box center [498, 347] width 191 height 13
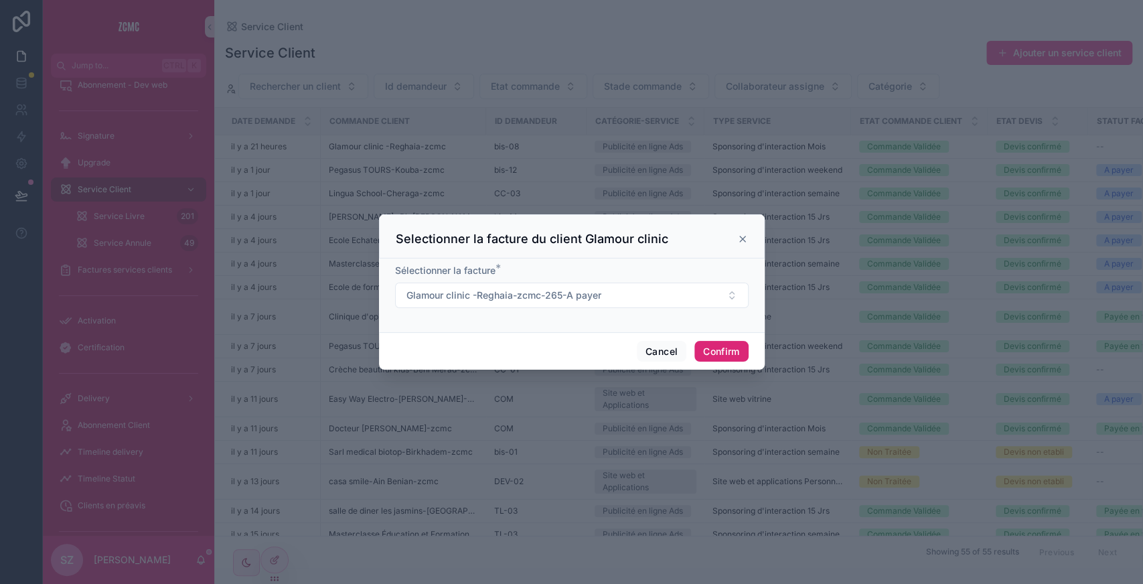
click at [718, 346] on button "Confirm" at bounding box center [721, 351] width 54 height 21
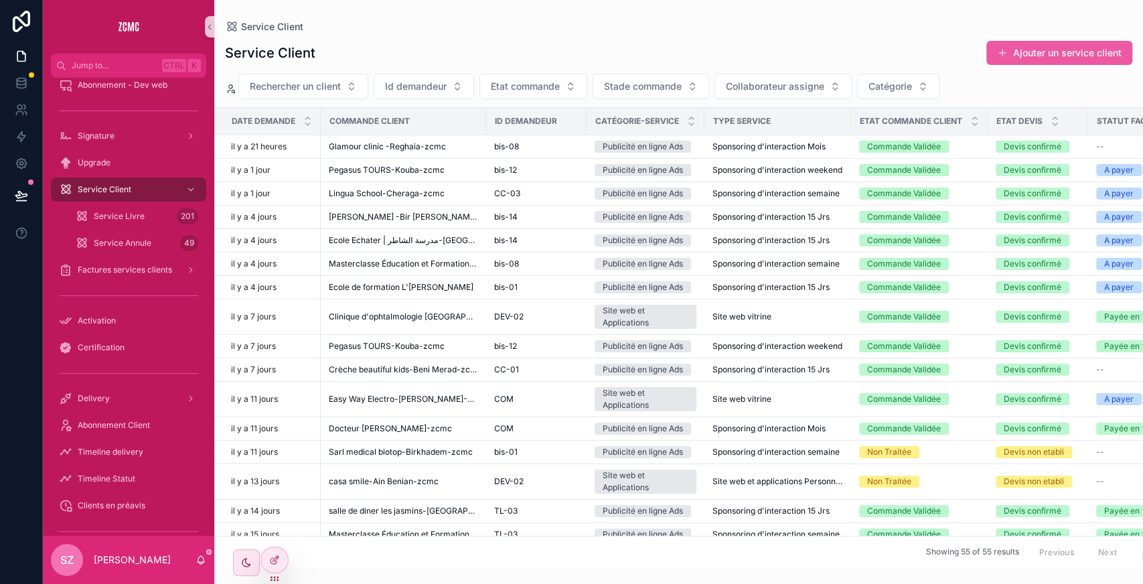
click at [1043, 63] on button "Ajouter un service client" at bounding box center [1059, 53] width 146 height 24
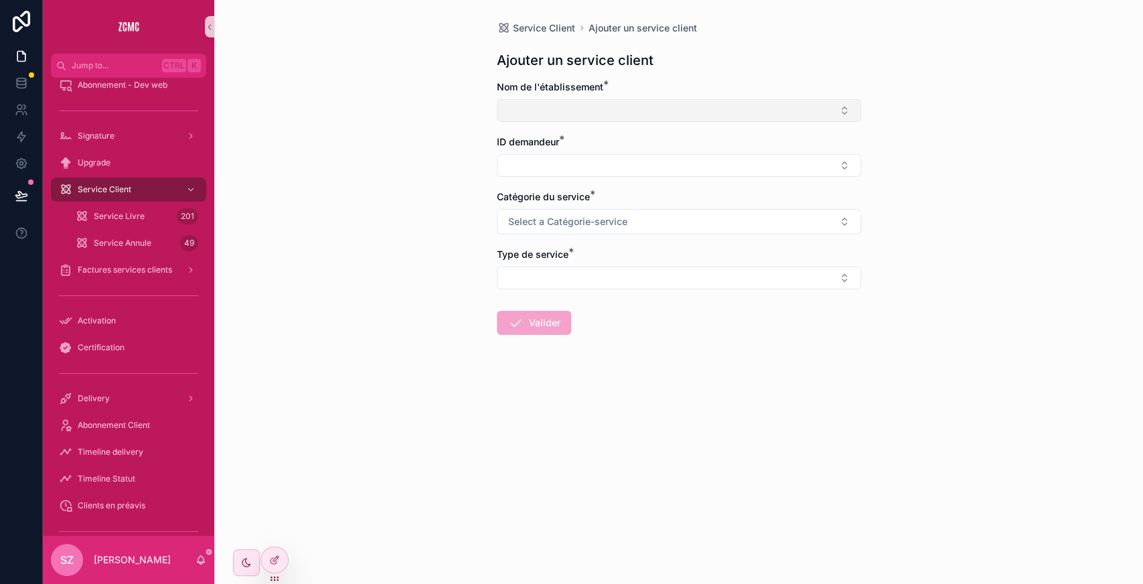
click at [618, 118] on button "Select Button" at bounding box center [679, 110] width 364 height 23
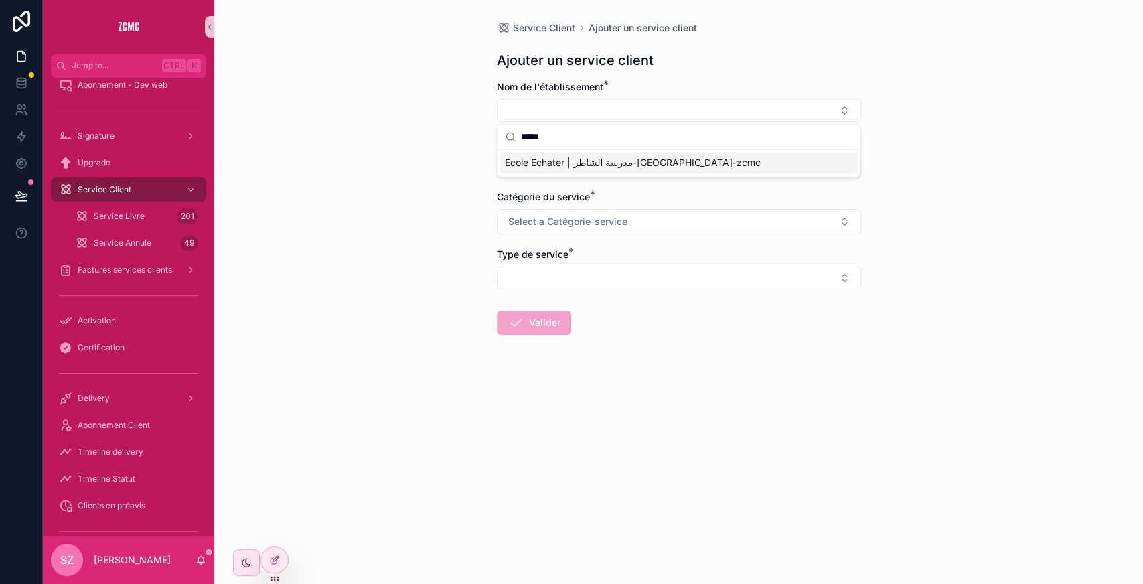
type input "*****"
click at [562, 165] on span "Ecole Echater | مدرسة الشاطر-[GEOGRAPHIC_DATA]-zcmc" at bounding box center [633, 162] width 256 height 13
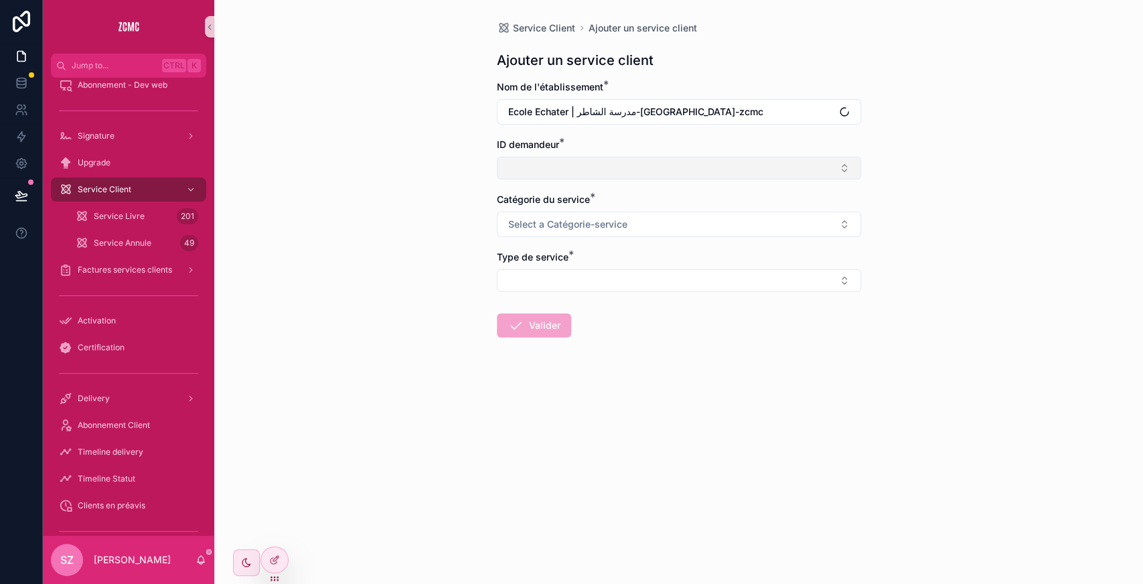
click at [541, 165] on button "Select Button" at bounding box center [679, 168] width 364 height 23
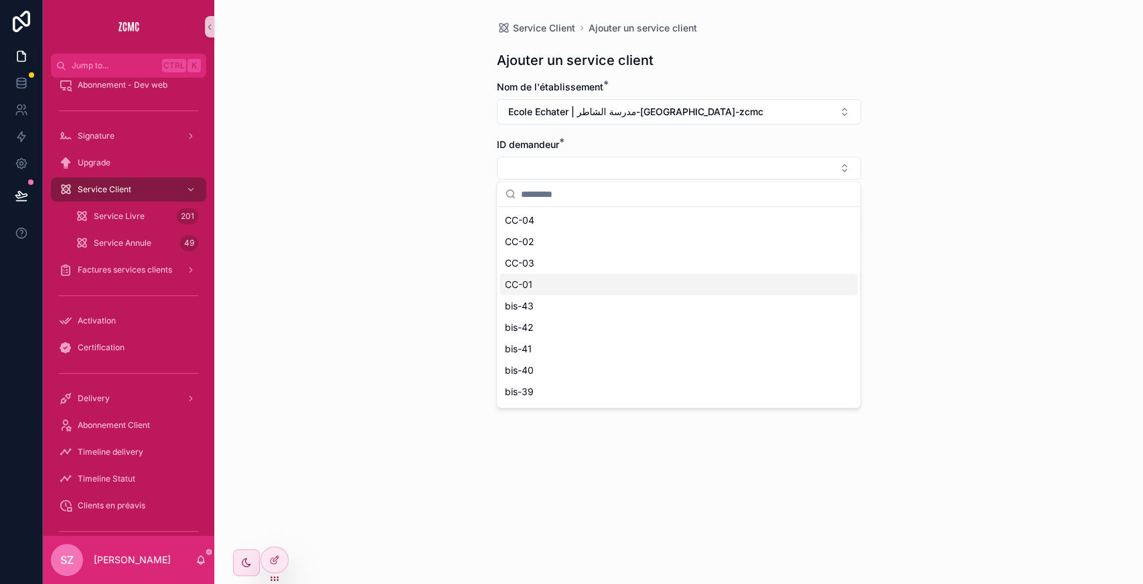
click at [546, 283] on div "CC-01" at bounding box center [678, 284] width 358 height 21
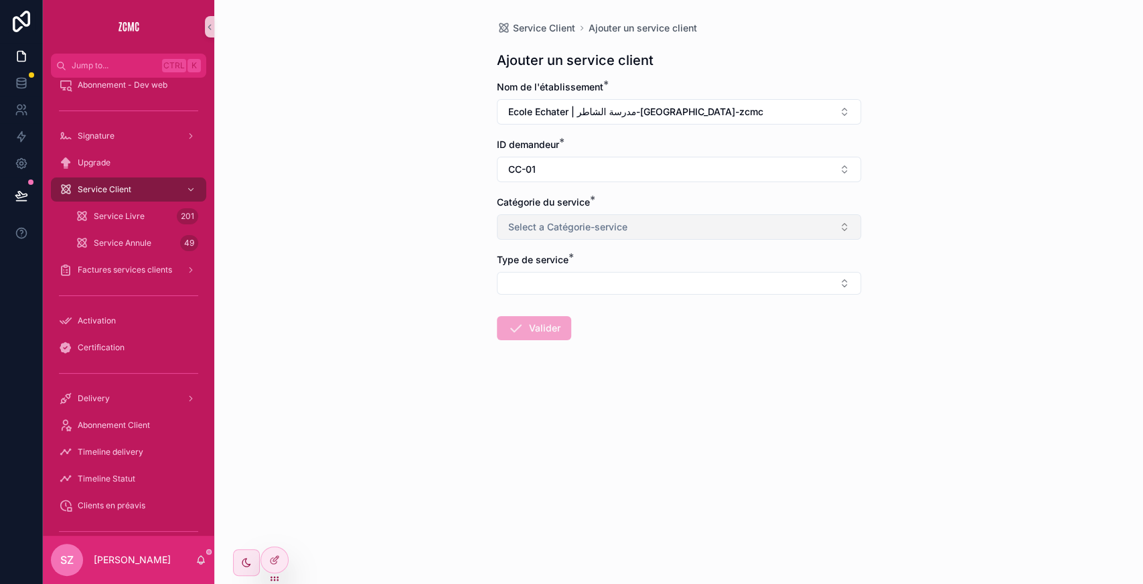
click at [552, 236] on button "Select a Catégorie-service" at bounding box center [679, 226] width 364 height 25
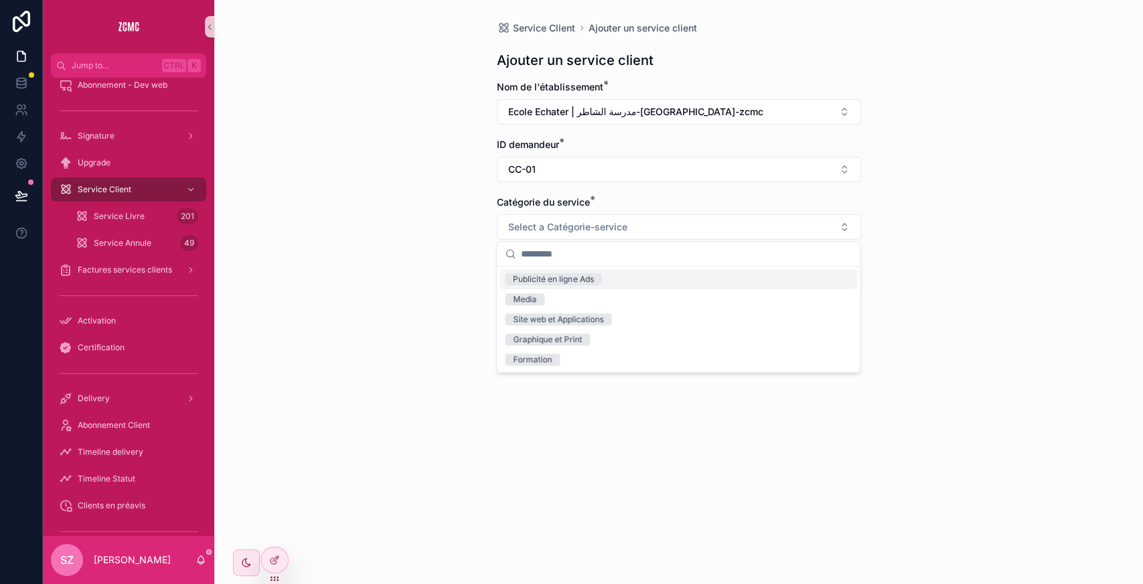
click at [546, 281] on div "Publicité en ligne Ads" at bounding box center [553, 279] width 80 height 12
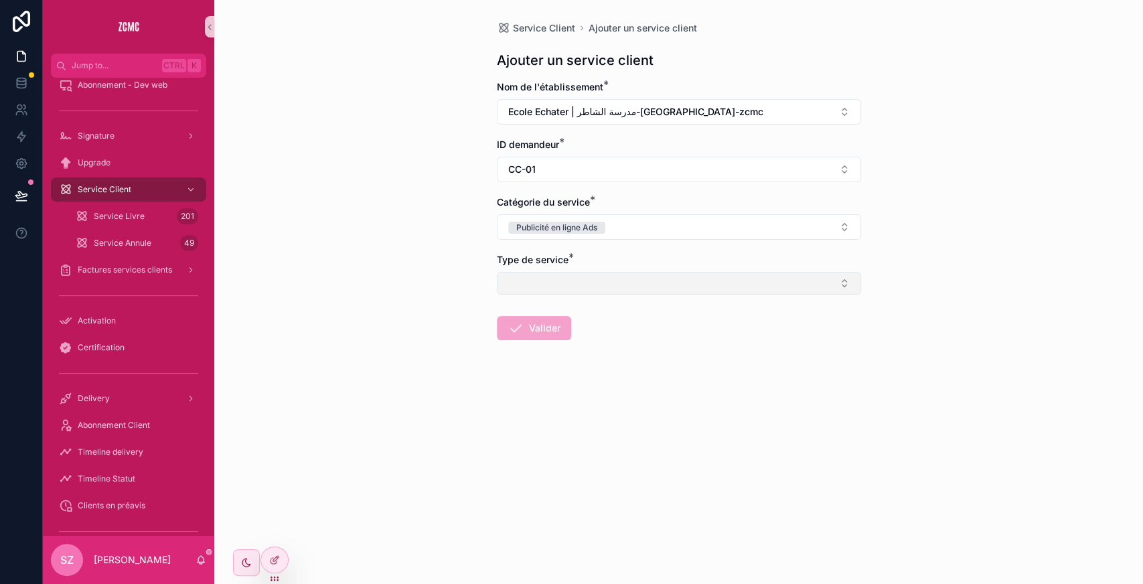
drag, startPoint x: 548, startPoint y: 269, endPoint x: 538, endPoint y: 275, distance: 10.8
click at [538, 275] on div "Type de service *" at bounding box center [679, 274] width 364 height 42
click at [538, 275] on button "Select Button" at bounding box center [679, 283] width 364 height 23
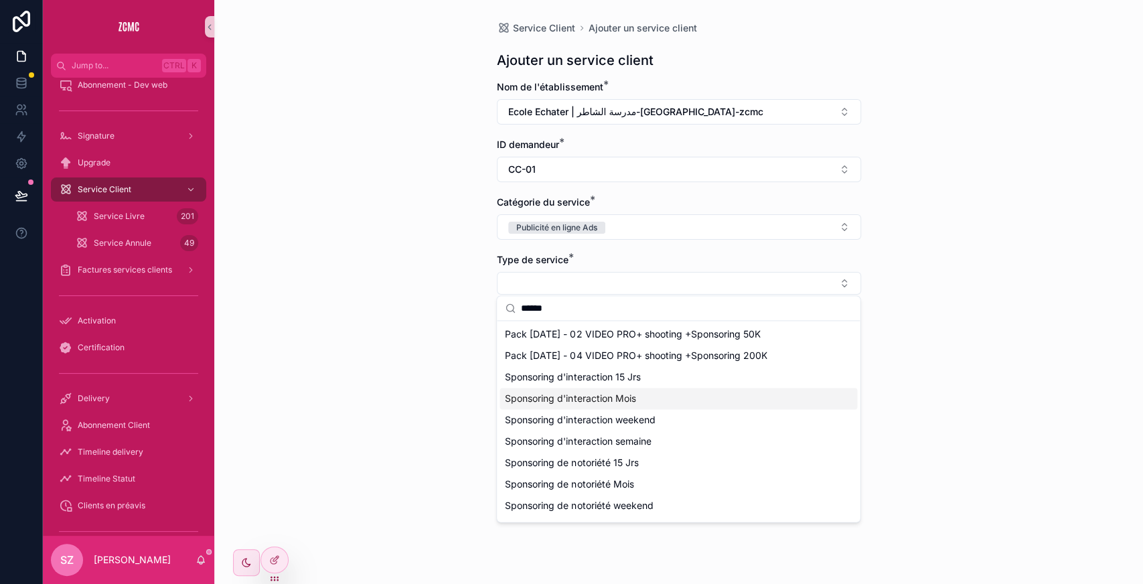
type input "******"
click at [559, 394] on span "Sponsoring d'interaction Mois" at bounding box center [570, 398] width 131 height 13
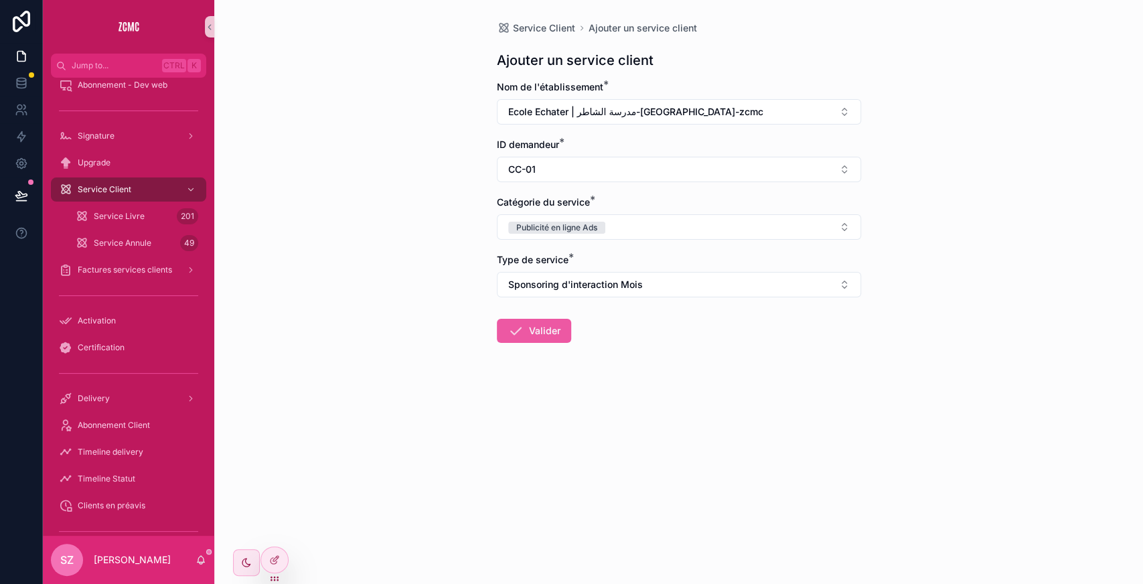
click at [541, 324] on button "Valider" at bounding box center [534, 331] width 74 height 24
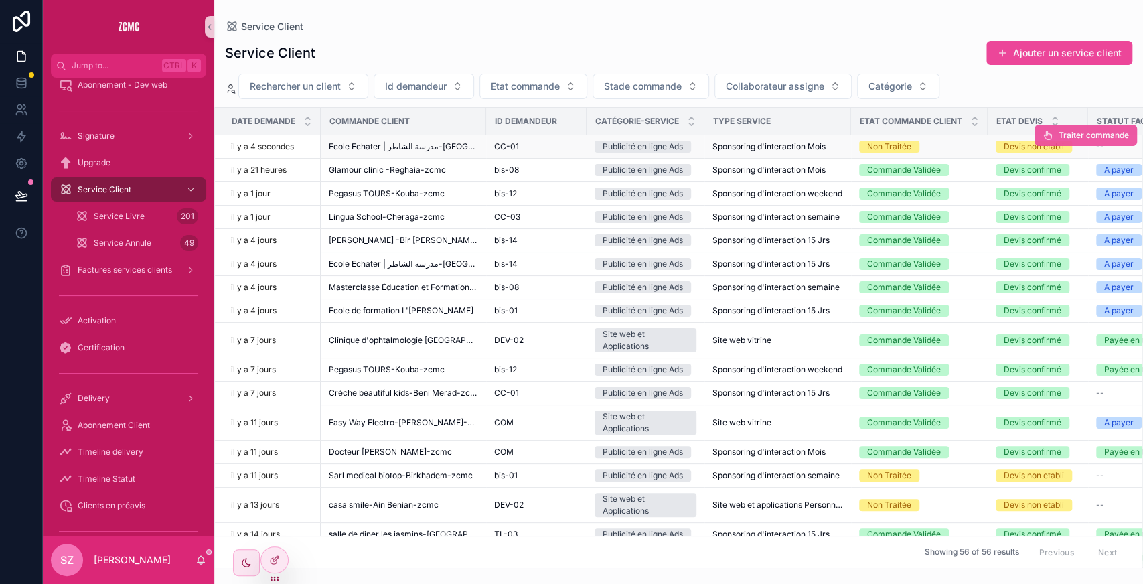
click at [1043, 139] on span "scrollable content" at bounding box center [1048, 135] width 11 height 11
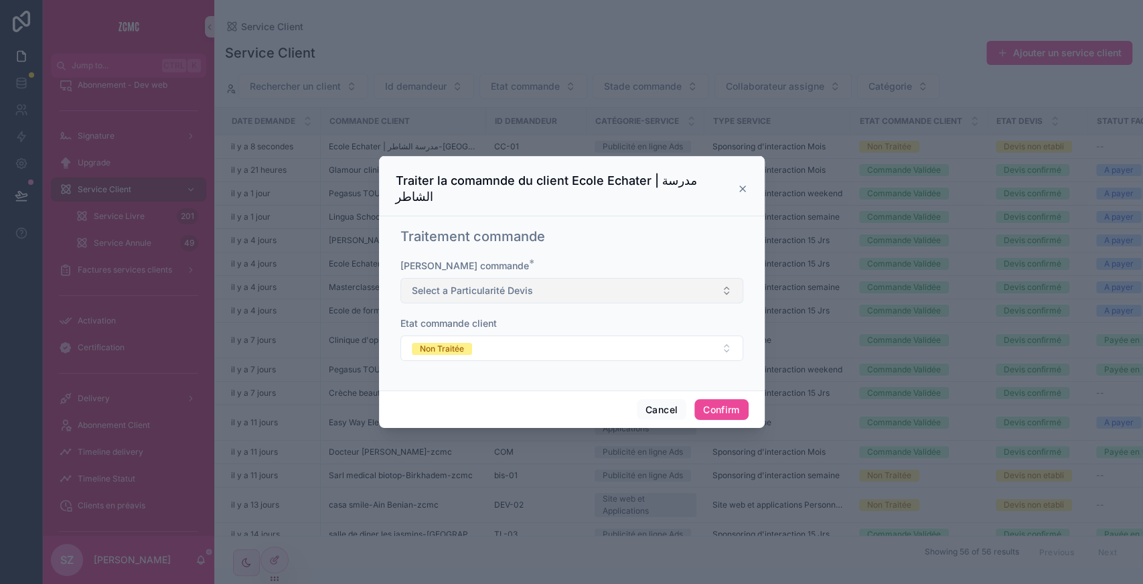
click at [512, 284] on span "Select a Particularité Devis" at bounding box center [472, 290] width 121 height 13
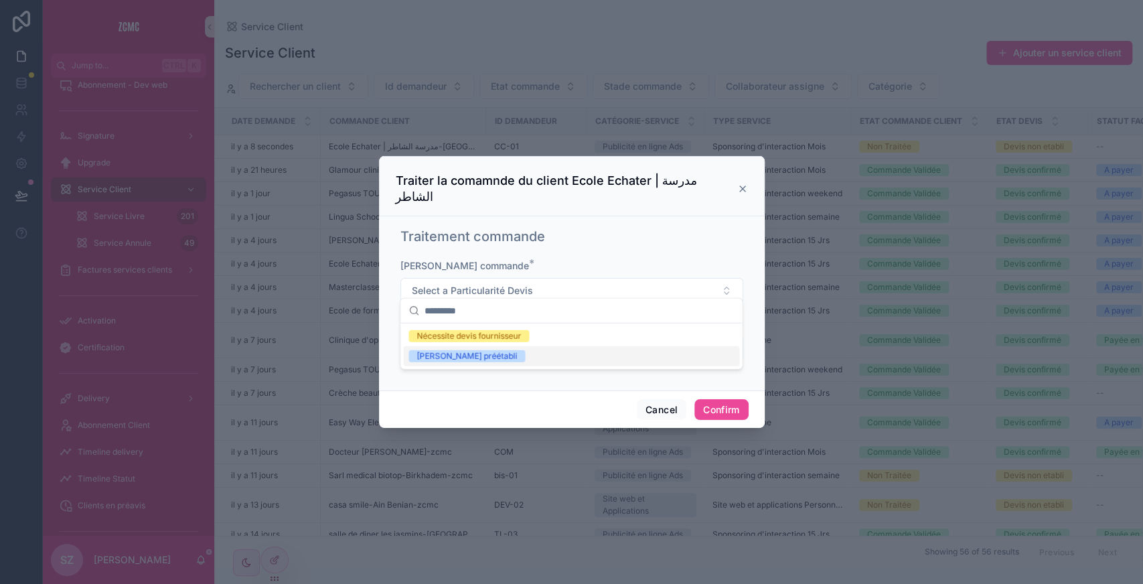
click at [464, 360] on div "[PERSON_NAME] préétabli" at bounding box center [466, 356] width 100 height 12
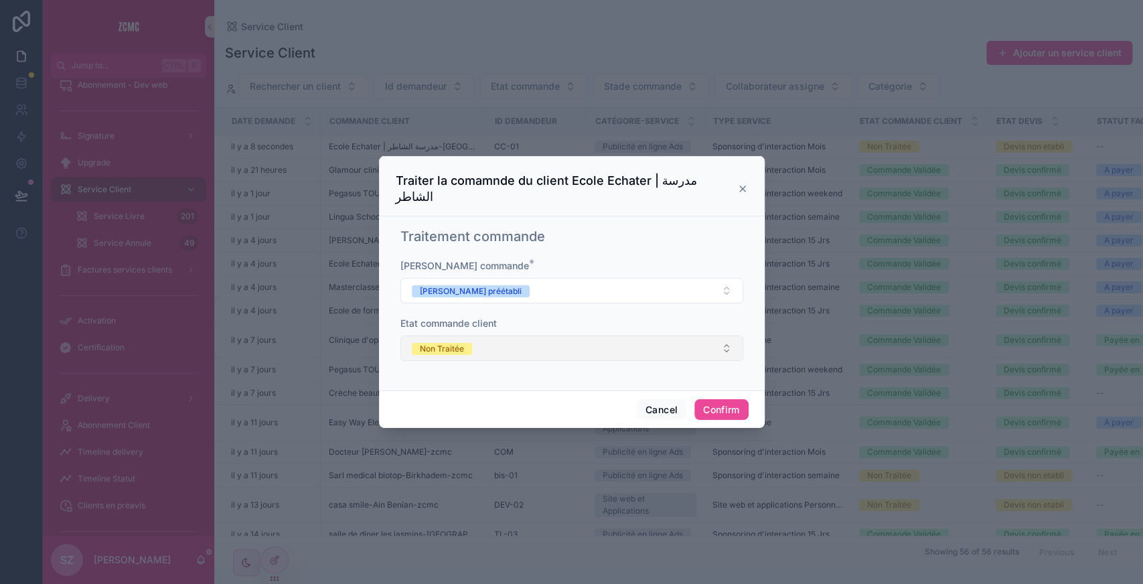
click at [457, 350] on button "Non Traitée" at bounding box center [571, 347] width 343 height 25
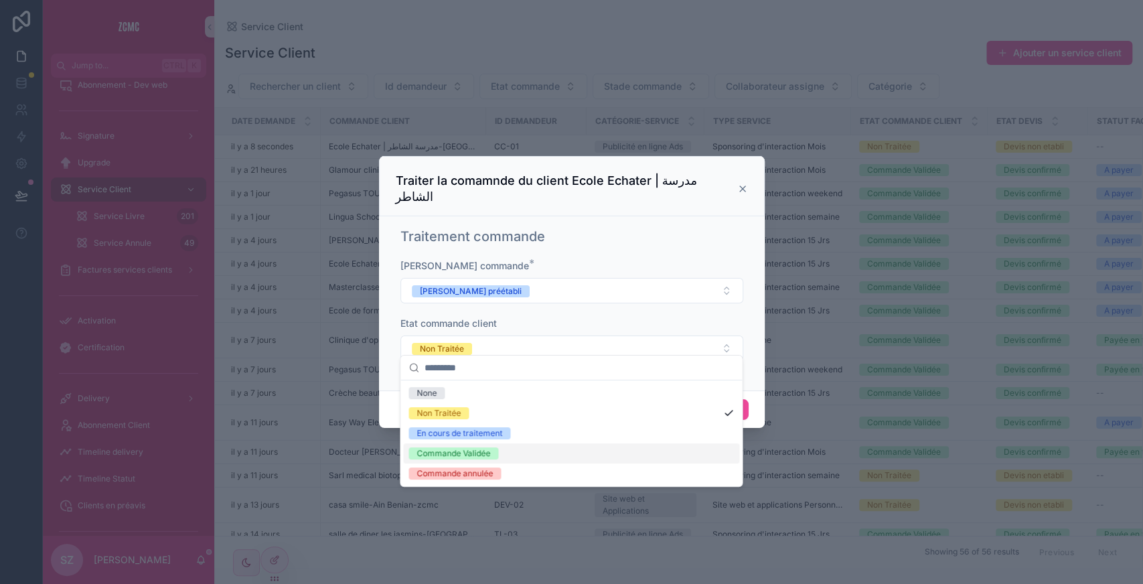
click at [436, 456] on div "Commande Validée" at bounding box center [453, 453] width 74 height 12
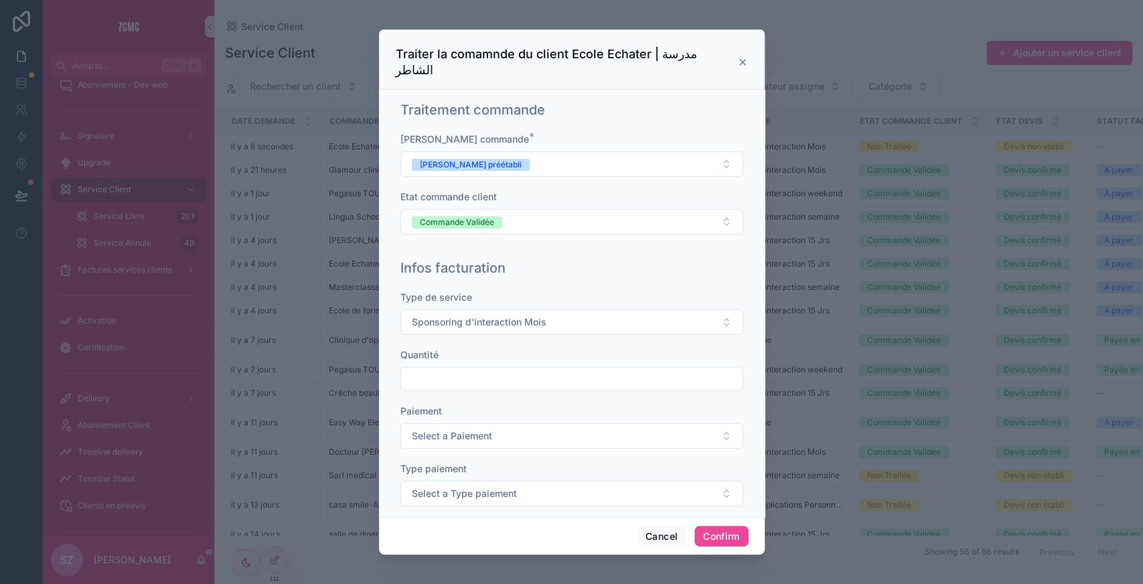
click at [430, 370] on input "text" at bounding box center [571, 379] width 341 height 19
type input "***"
click at [422, 426] on button "Select a Paiement" at bounding box center [571, 435] width 343 height 25
click at [431, 470] on div "Unique" at bounding box center [429, 471] width 27 height 12
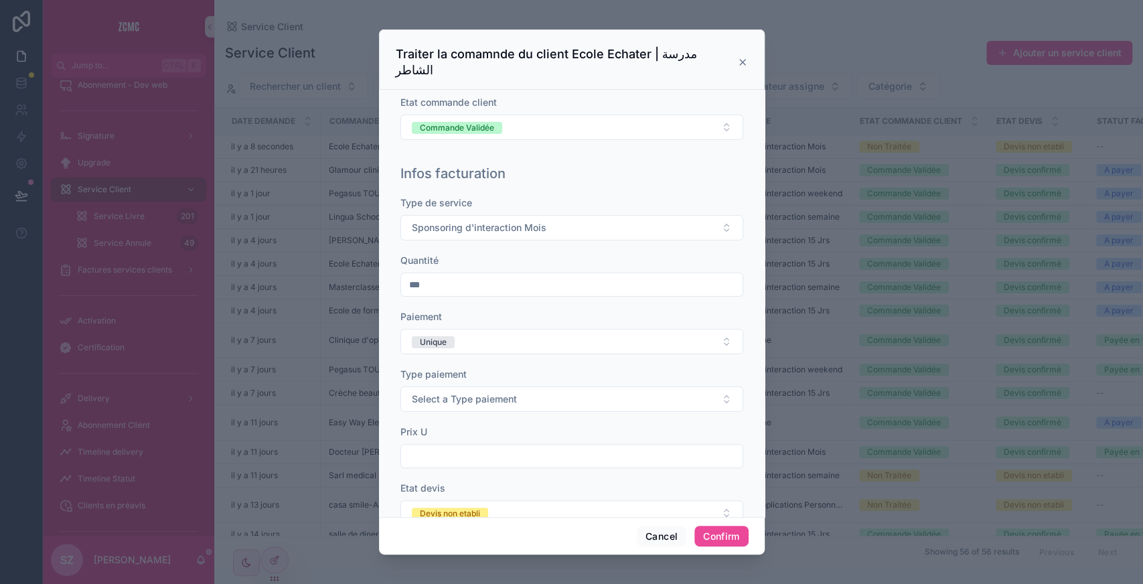
scroll to position [95, 0]
click at [449, 392] on span "Select a Type paiement" at bounding box center [464, 398] width 105 height 13
click at [429, 436] on div "Bon" at bounding box center [423, 433] width 15 height 12
click at [441, 446] on input "text" at bounding box center [571, 455] width 341 height 19
type input "*********"
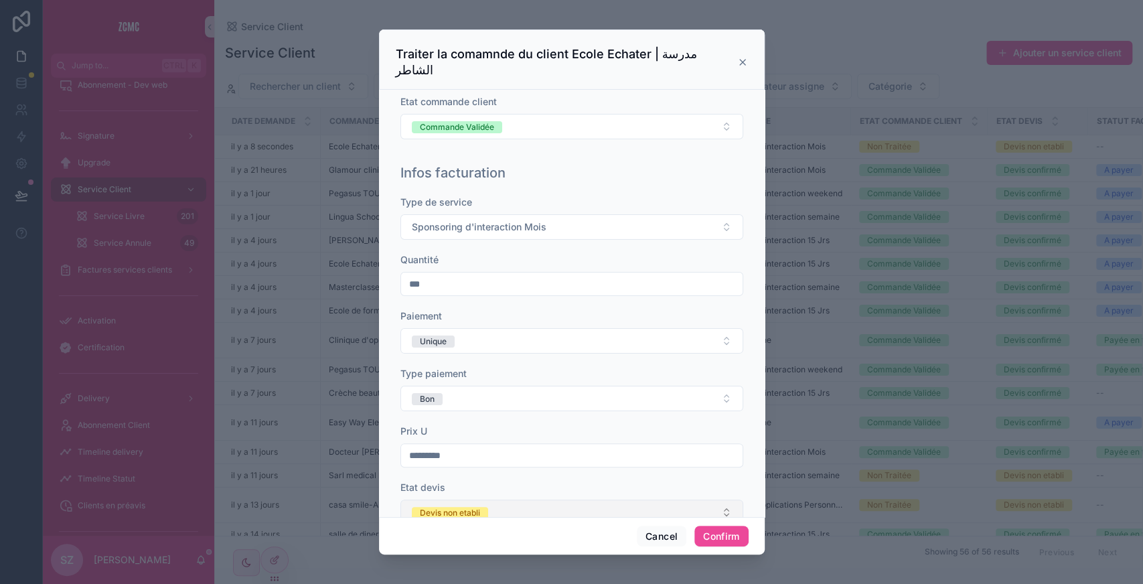
click at [461, 507] on div "Devis non etabli" at bounding box center [450, 513] width 60 height 12
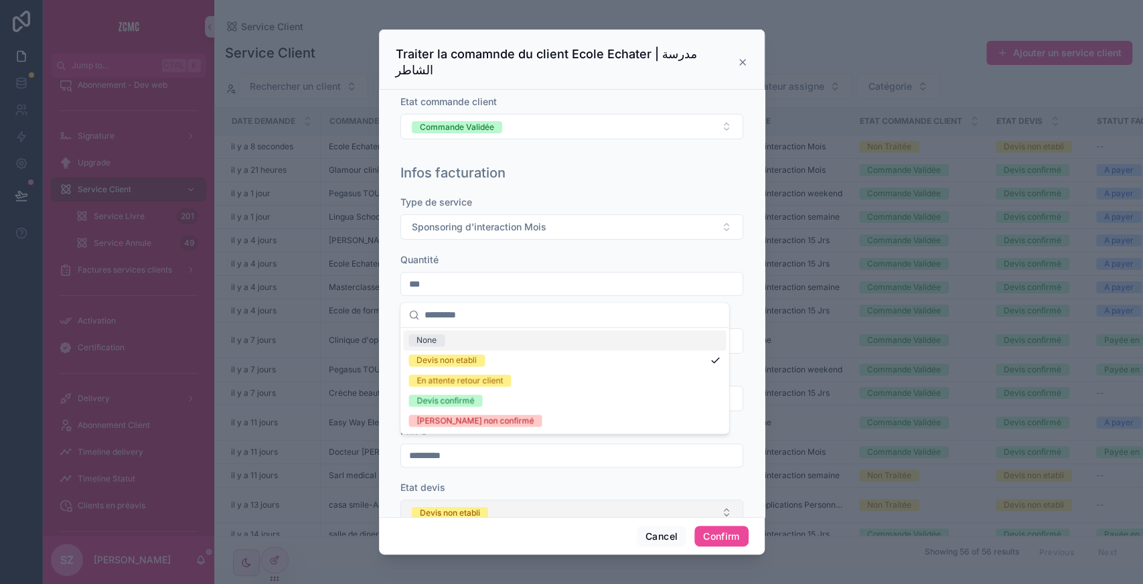
scroll to position [169, 0]
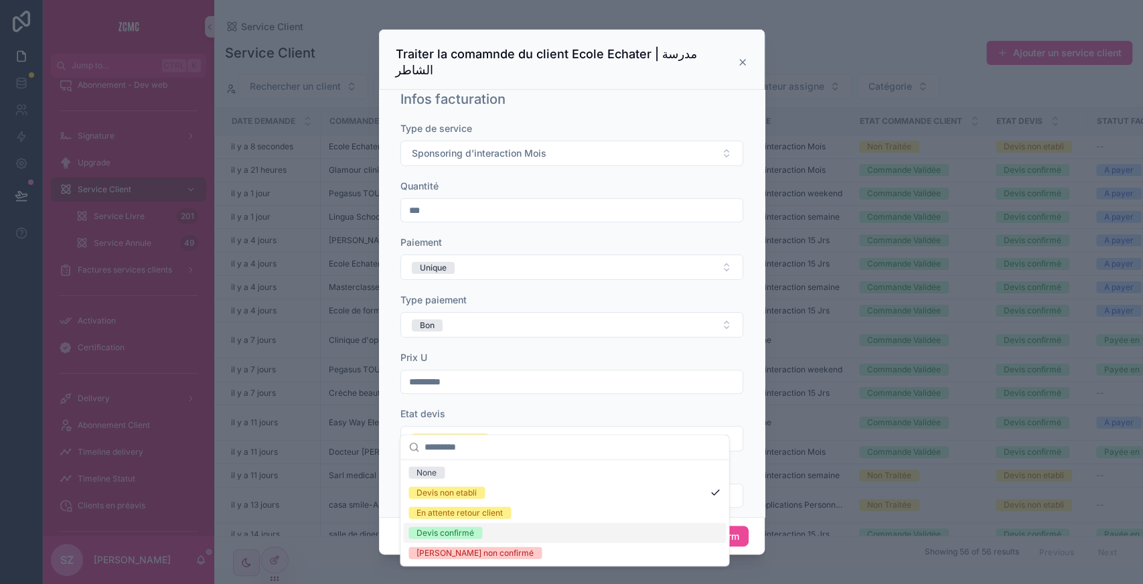
click at [438, 538] on div "Devis confirmé" at bounding box center [445, 533] width 58 height 12
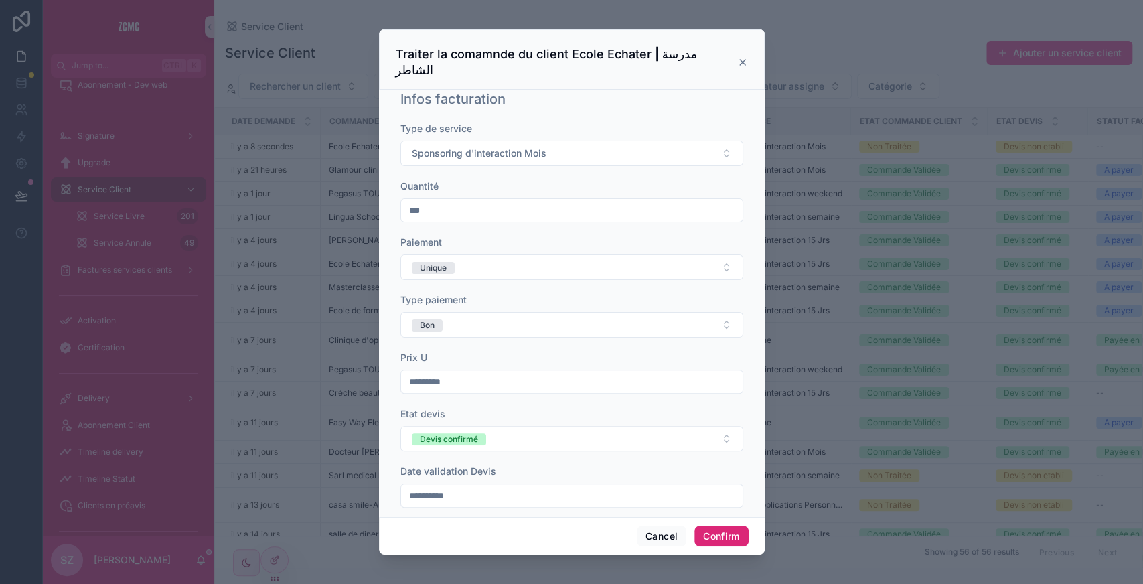
click at [727, 532] on button "Confirm" at bounding box center [721, 536] width 54 height 21
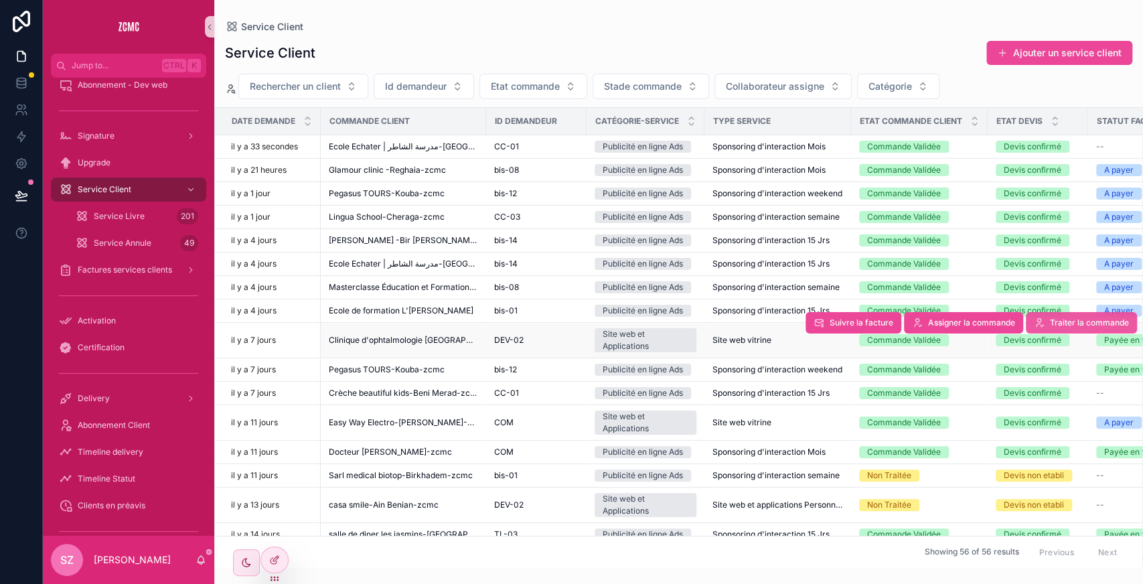
click at [1050, 319] on span "Traiter la commande" at bounding box center [1089, 322] width 79 height 11
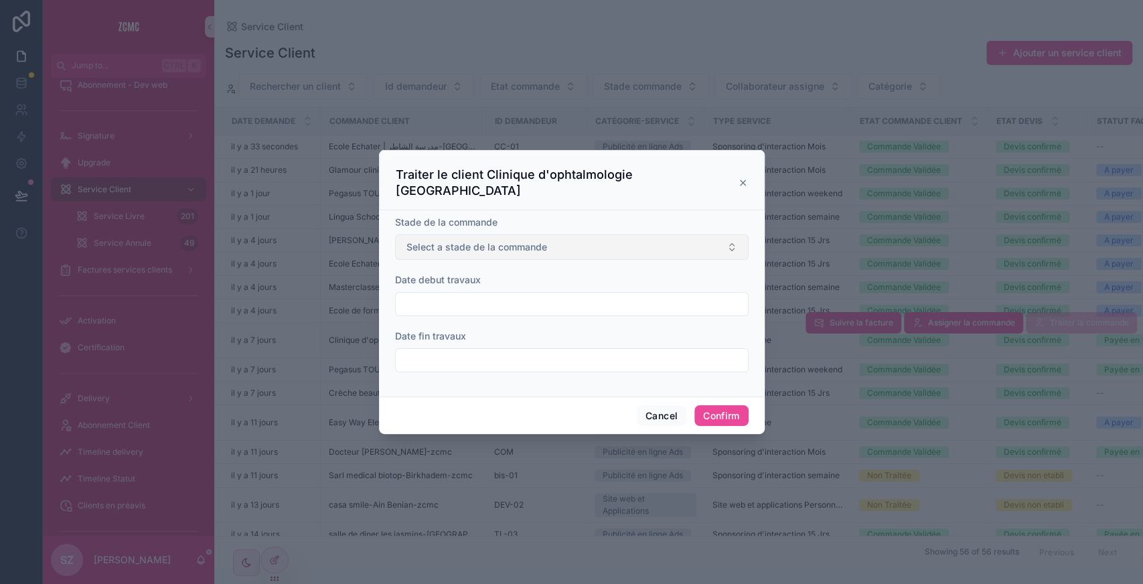
click at [471, 256] on button "Select a stade de la commande" at bounding box center [572, 246] width 354 height 25
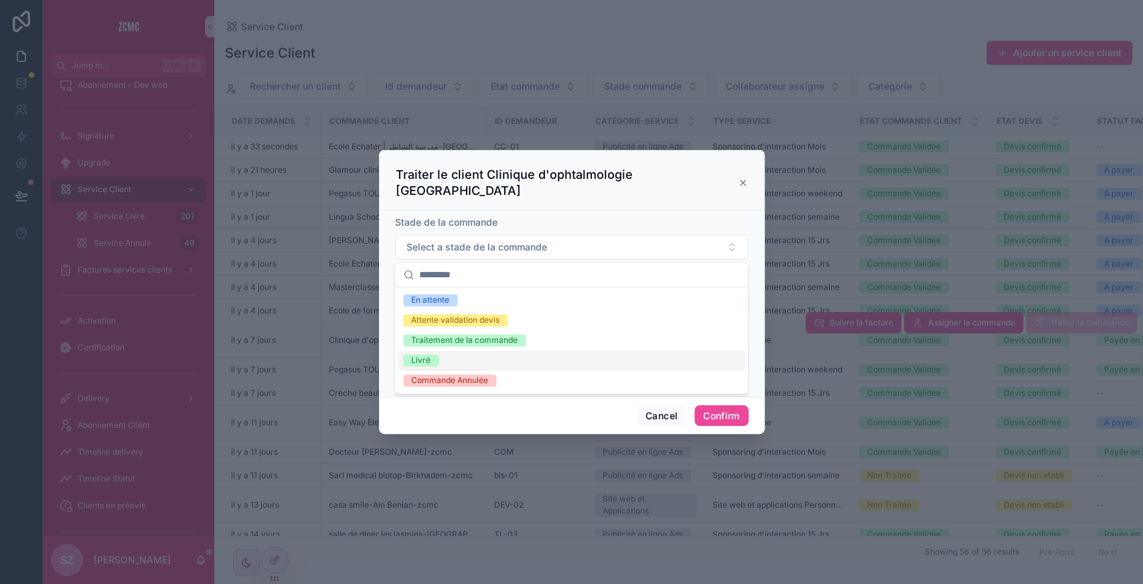
click at [409, 360] on span "Livré" at bounding box center [420, 360] width 35 height 12
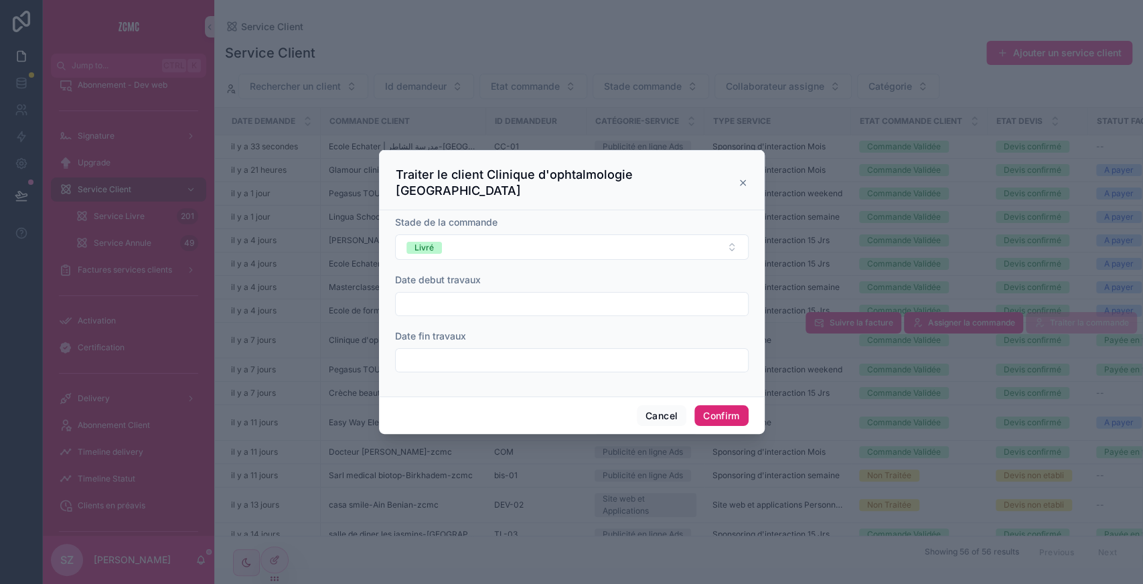
click at [719, 406] on button "Confirm" at bounding box center [721, 415] width 54 height 21
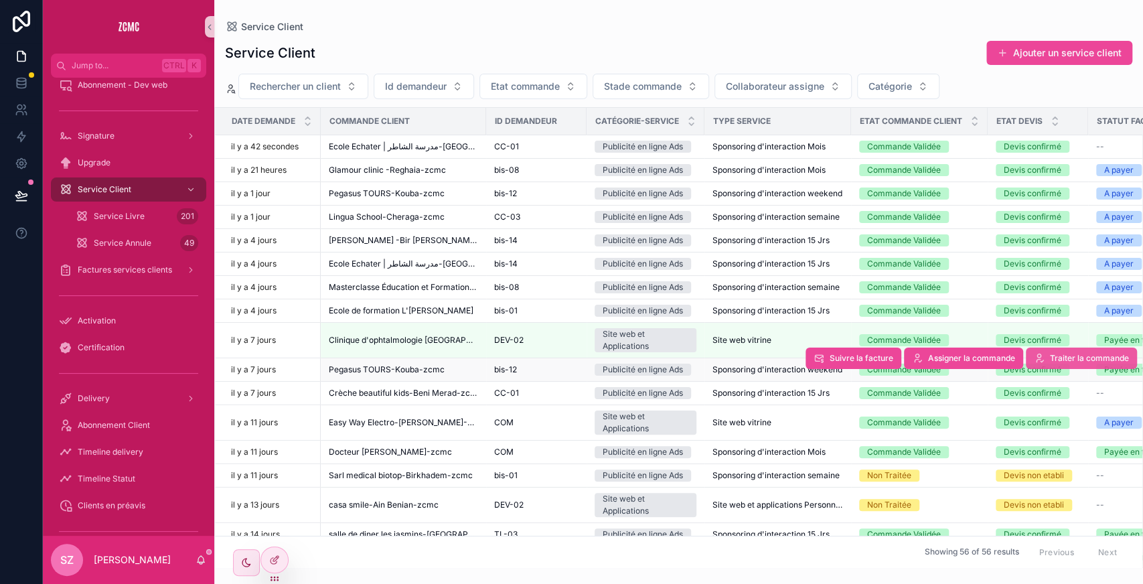
click at [1057, 357] on span "Traiter la commande" at bounding box center [1089, 358] width 79 height 11
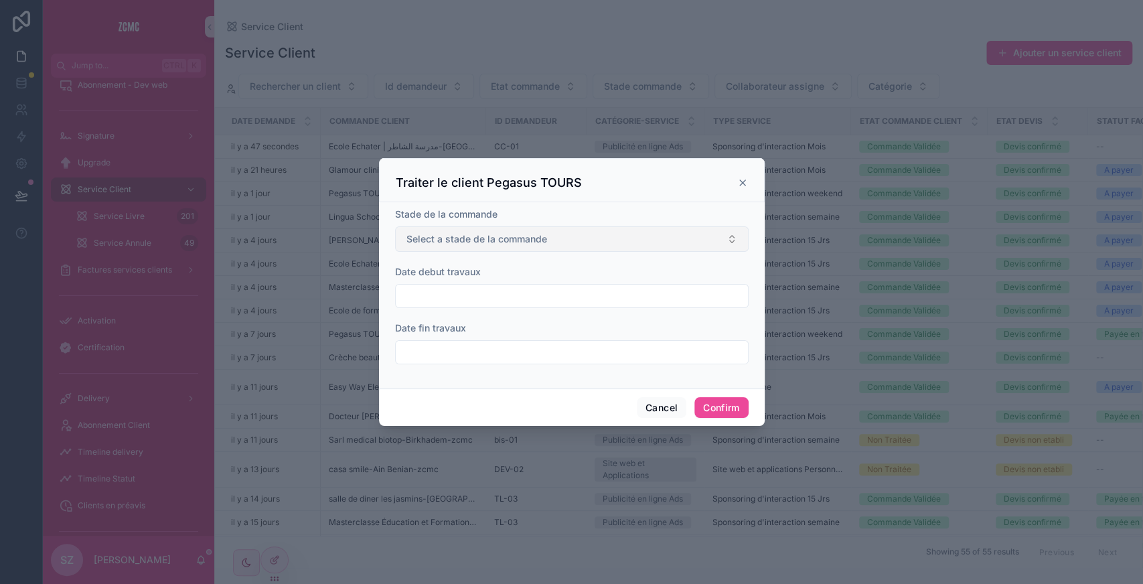
click at [476, 240] on span "Select a stade de la commande" at bounding box center [476, 238] width 141 height 13
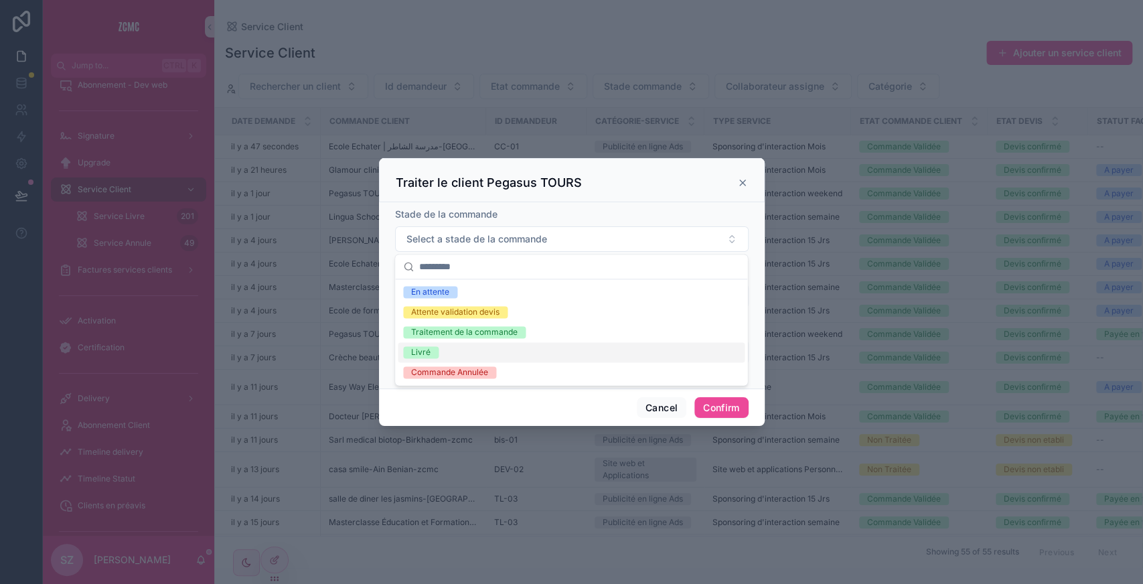
click at [467, 346] on div "Livré" at bounding box center [571, 352] width 347 height 20
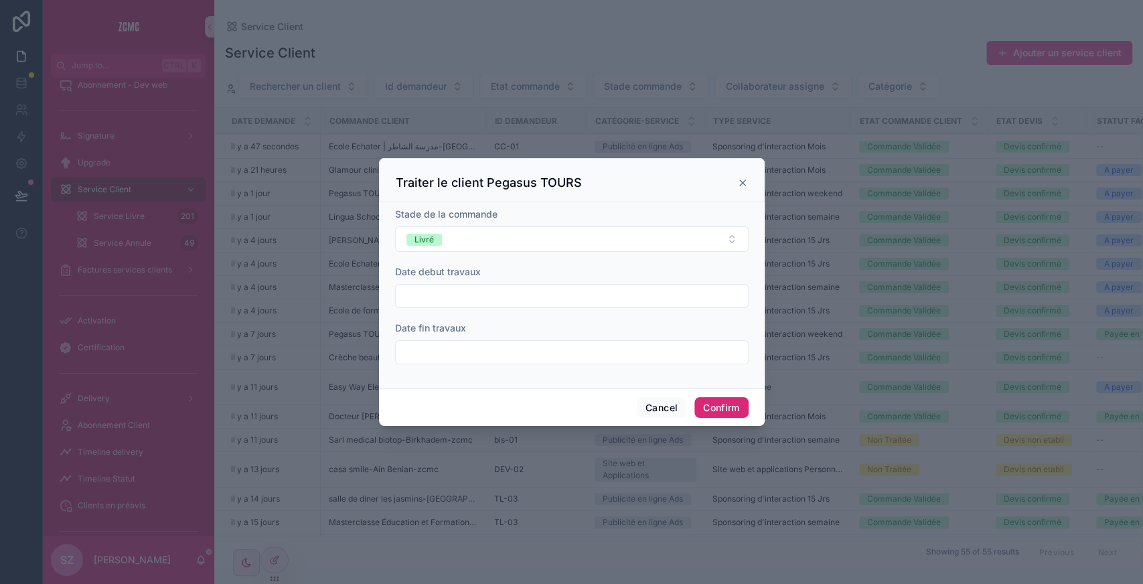
click at [708, 403] on button "Confirm" at bounding box center [721, 407] width 54 height 21
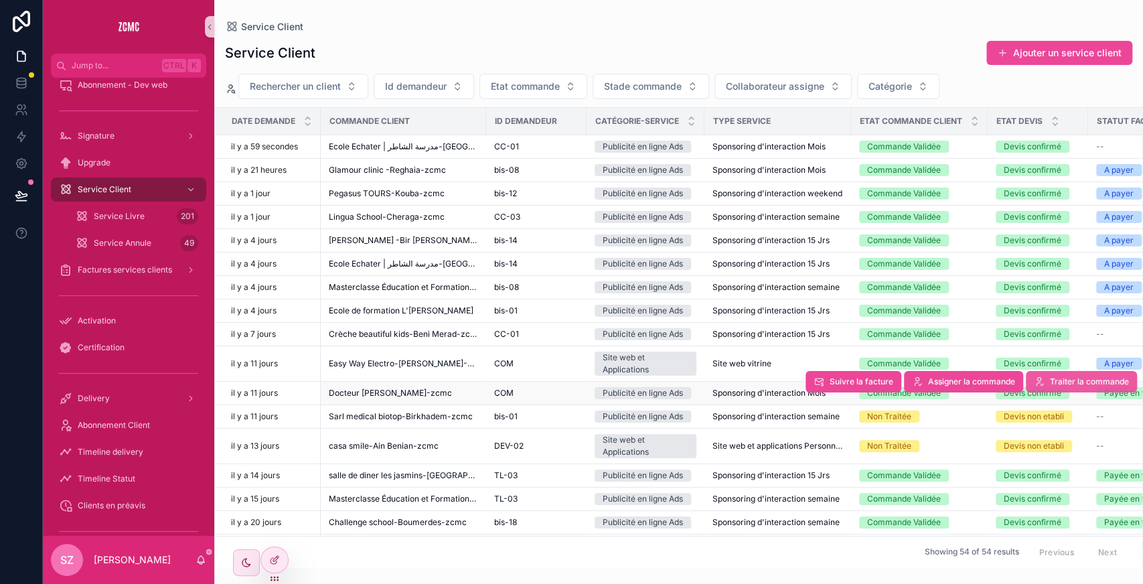
click at [1054, 376] on span "Traiter la commande" at bounding box center [1089, 381] width 79 height 11
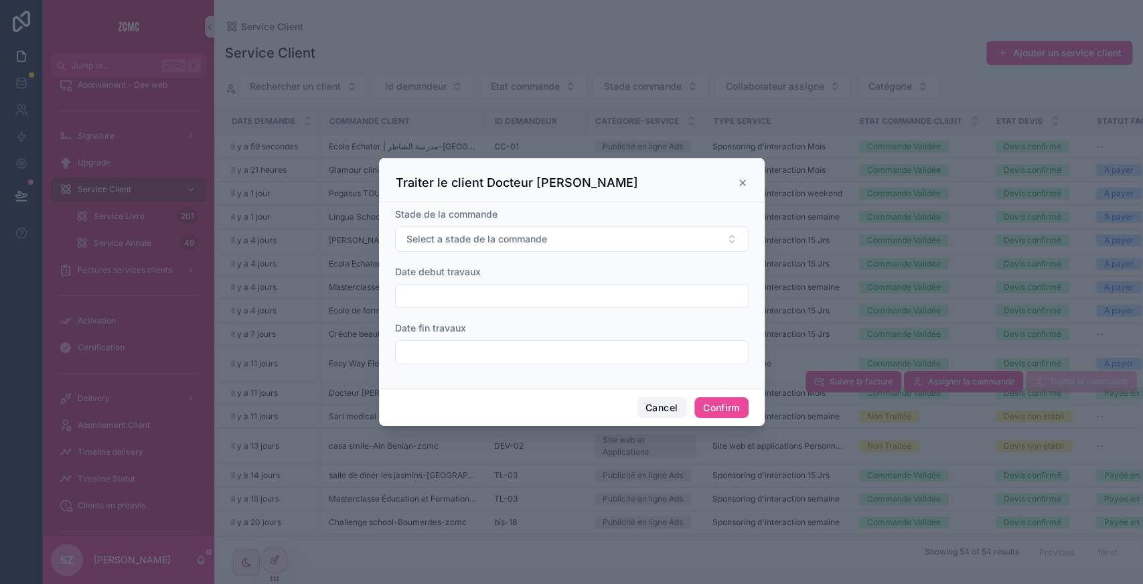
click at [670, 408] on button "Cancel" at bounding box center [662, 407] width 50 height 21
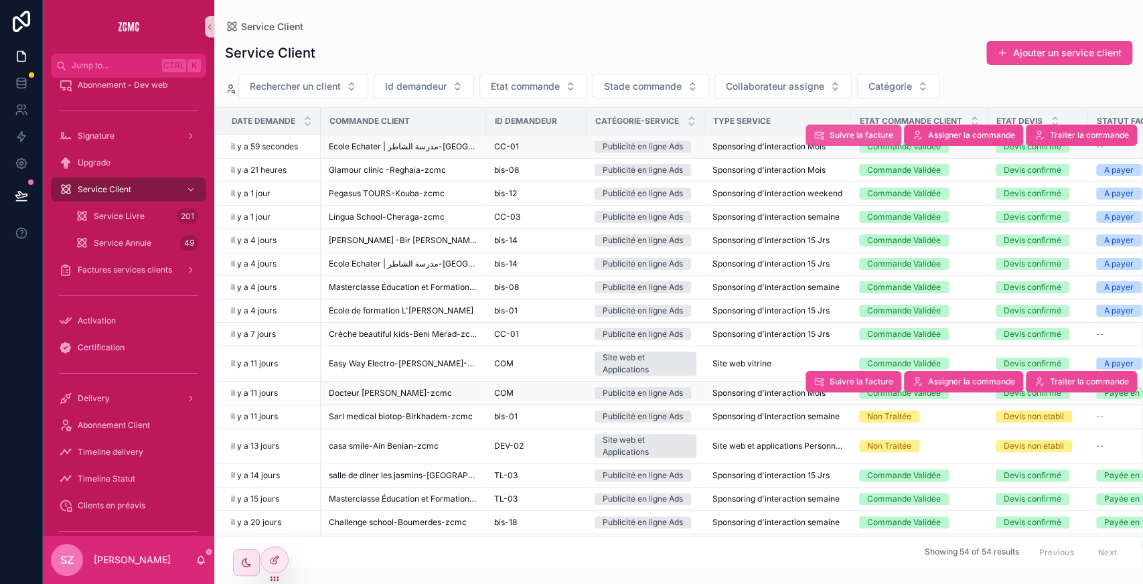
click at [850, 141] on button "Suivre la facture" at bounding box center [853, 135] width 96 height 21
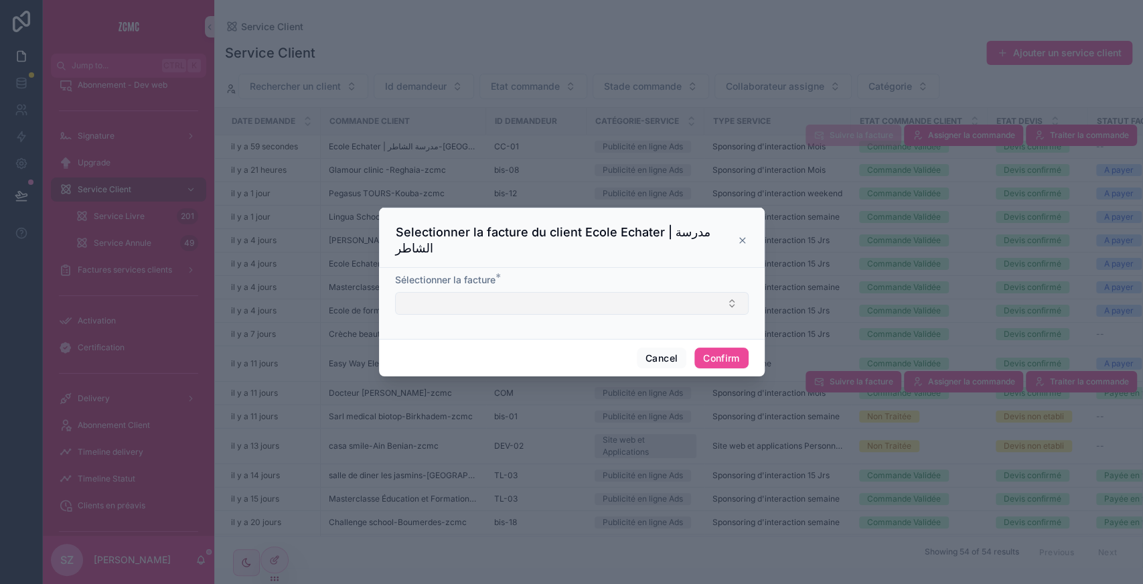
click at [462, 296] on button "Select Button" at bounding box center [572, 303] width 354 height 23
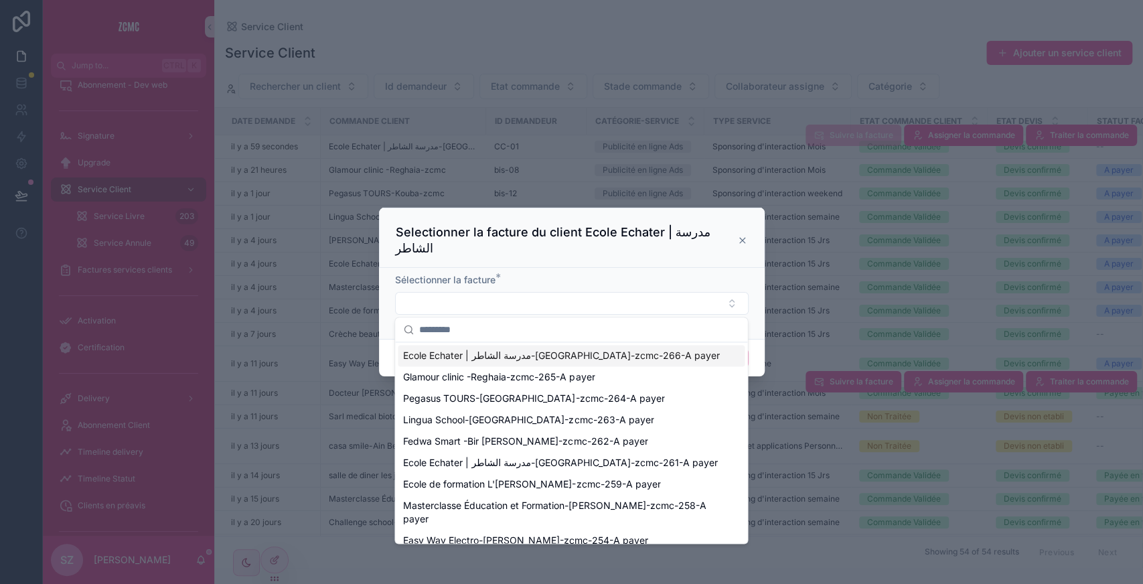
click at [465, 358] on span "Ecole Echater | مدرسة الشاطر-[GEOGRAPHIC_DATA]-zcmc-266-A payer" at bounding box center [561, 355] width 317 height 13
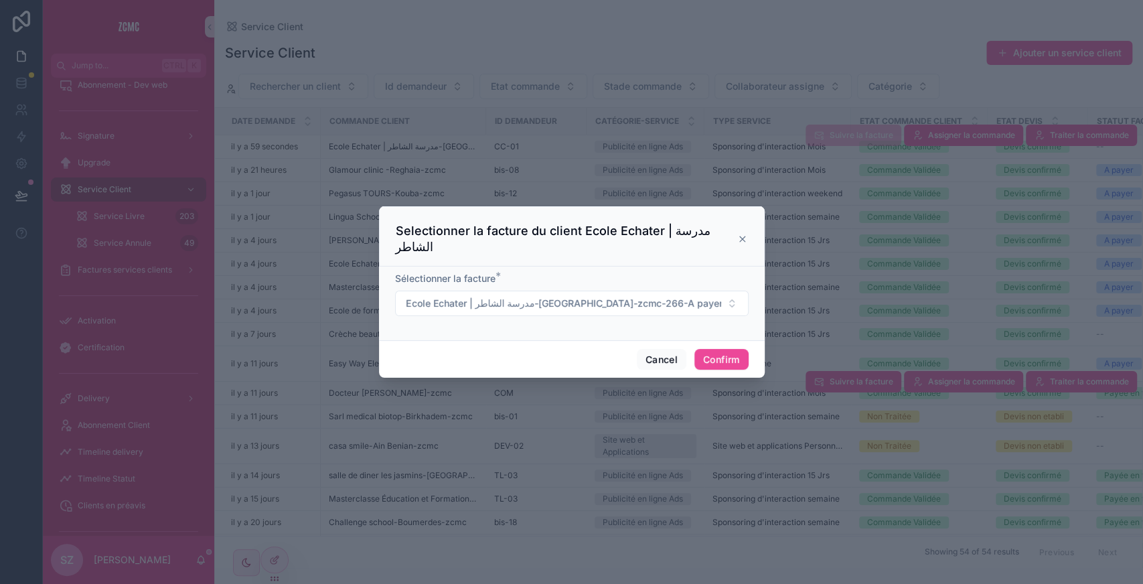
click at [733, 348] on div "Cancel Confirm" at bounding box center [572, 359] width 386 height 38
click at [714, 356] on button "Confirm" at bounding box center [721, 359] width 54 height 21
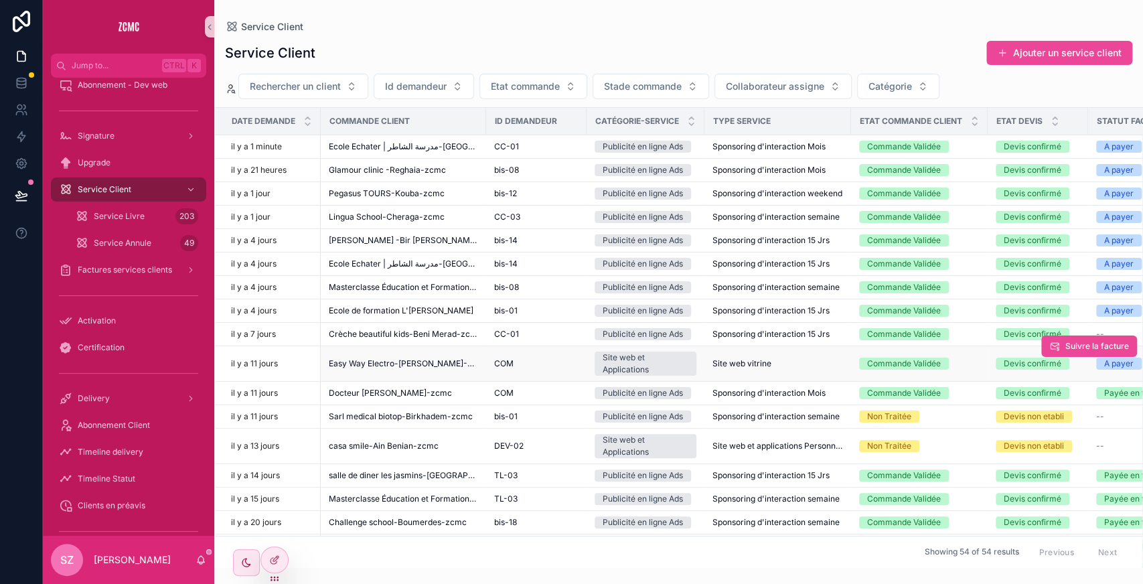
click at [728, 365] on span "Site web vitrine" at bounding box center [741, 363] width 59 height 11
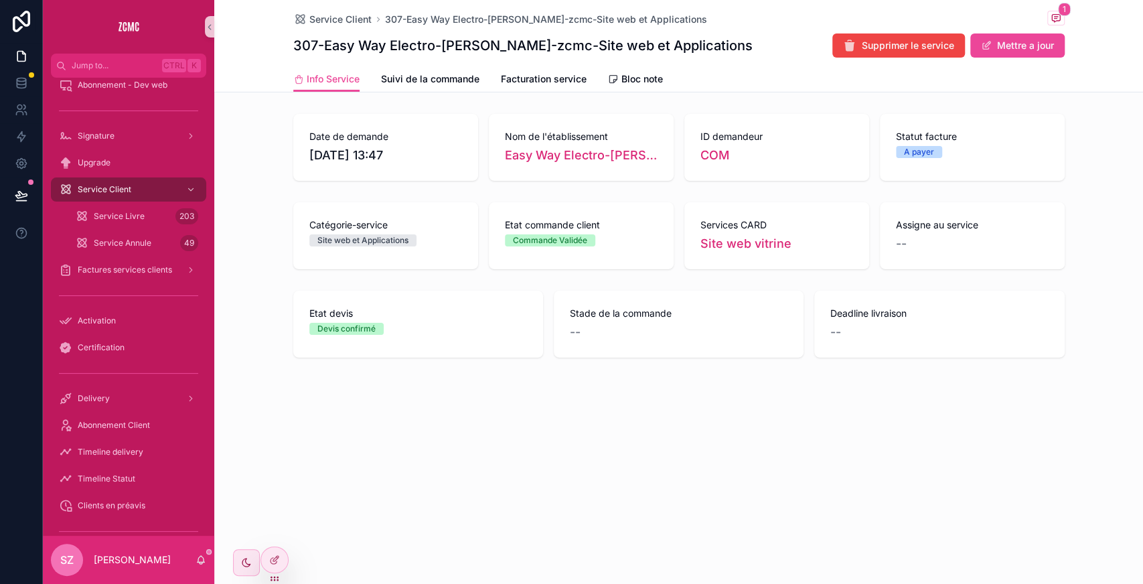
click at [906, 46] on span "Supprimer le service" at bounding box center [908, 45] width 92 height 13
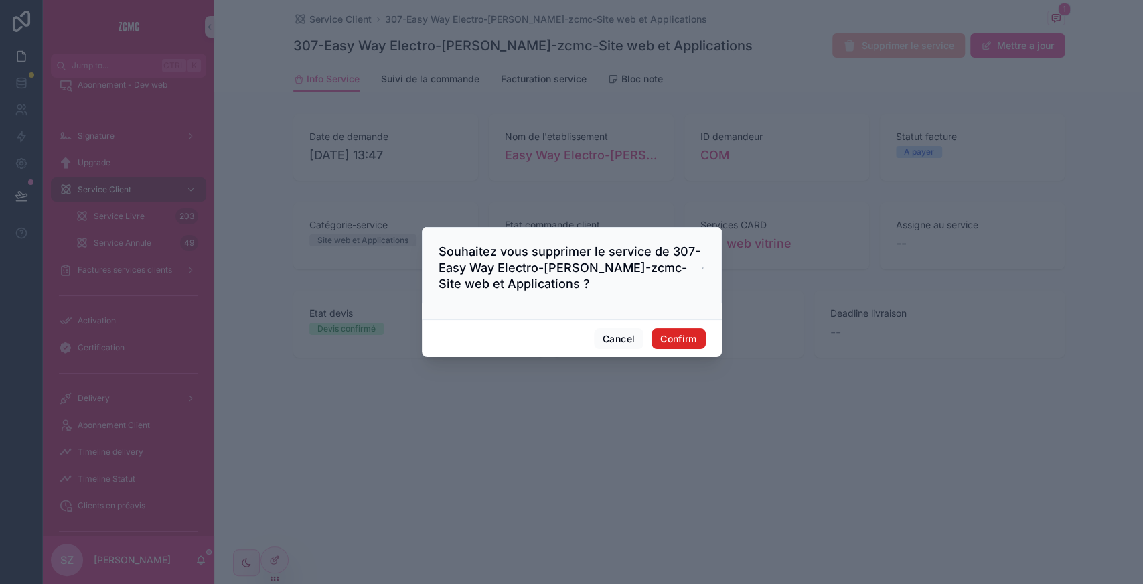
click at [696, 331] on button "Confirm" at bounding box center [678, 338] width 54 height 21
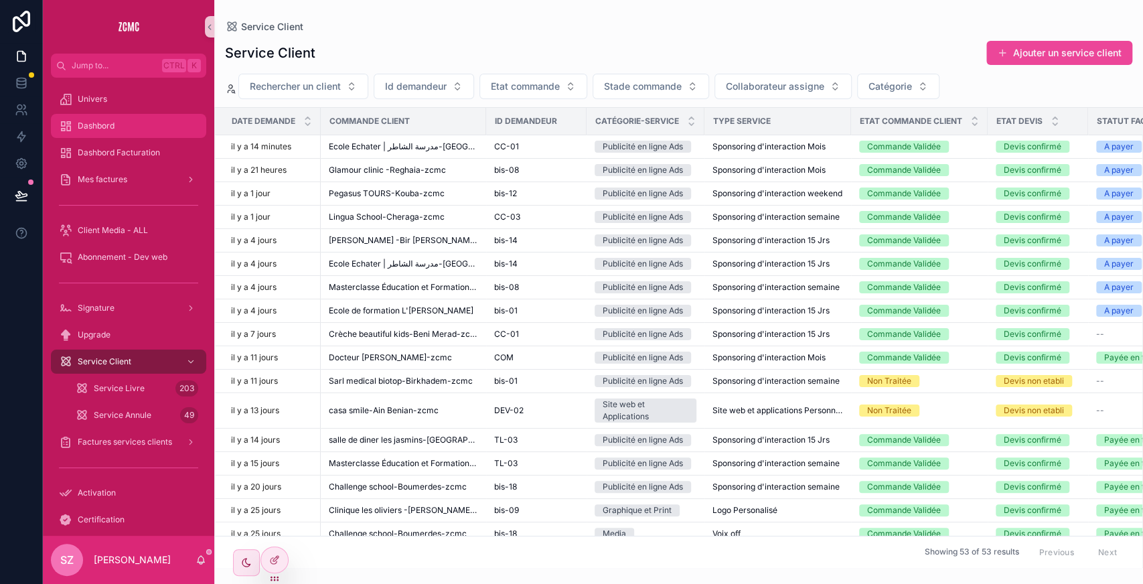
click at [141, 124] on div "Dashbord" at bounding box center [128, 125] width 139 height 21
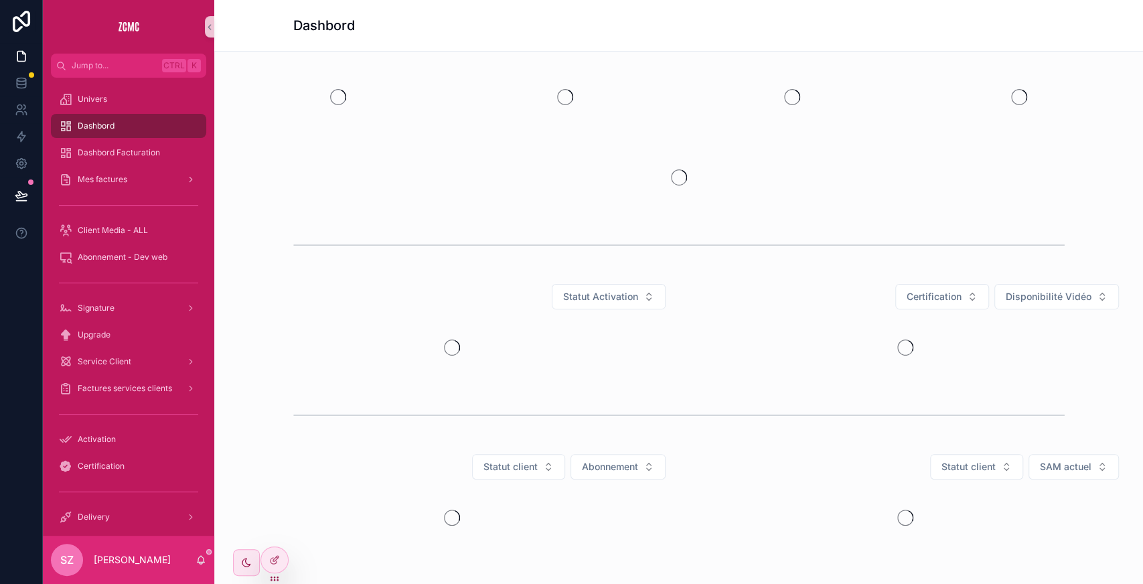
scroll to position [74, 0]
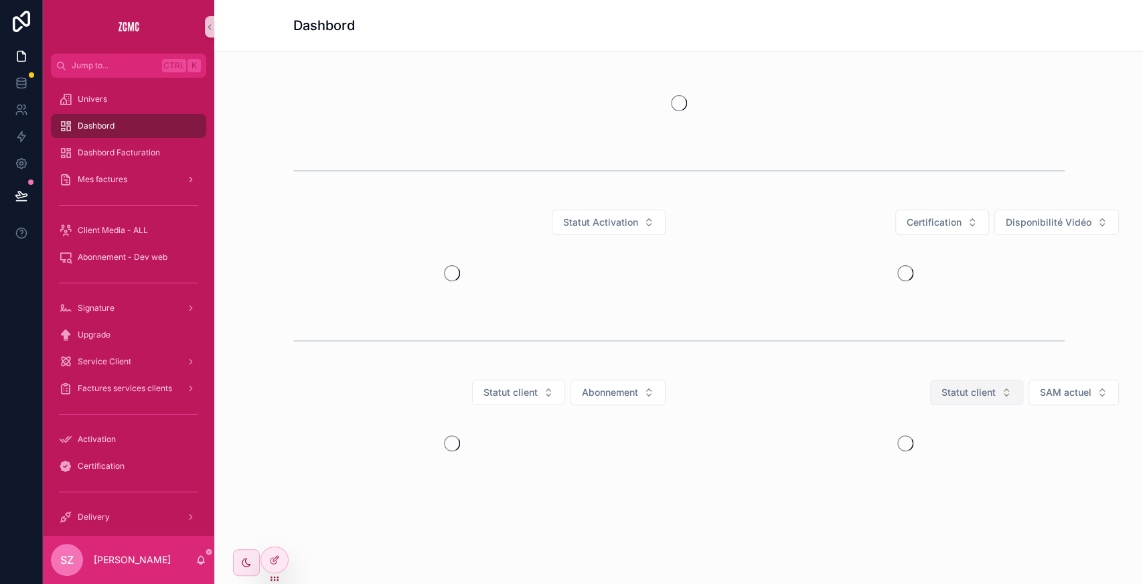
click at [962, 390] on span "Statut client" at bounding box center [968, 392] width 54 height 13
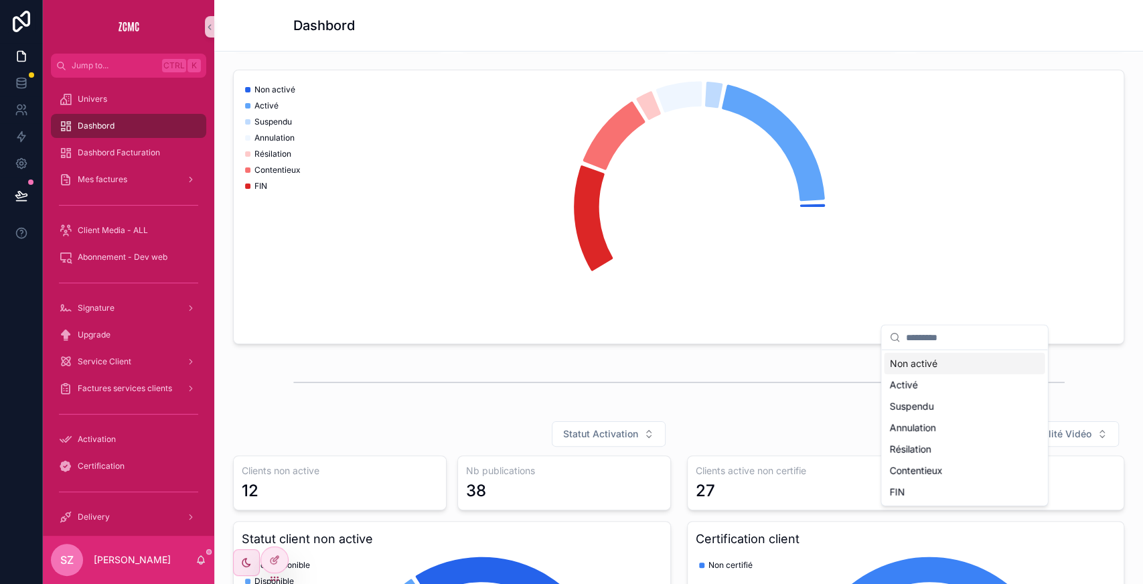
scroll to position [894, 0]
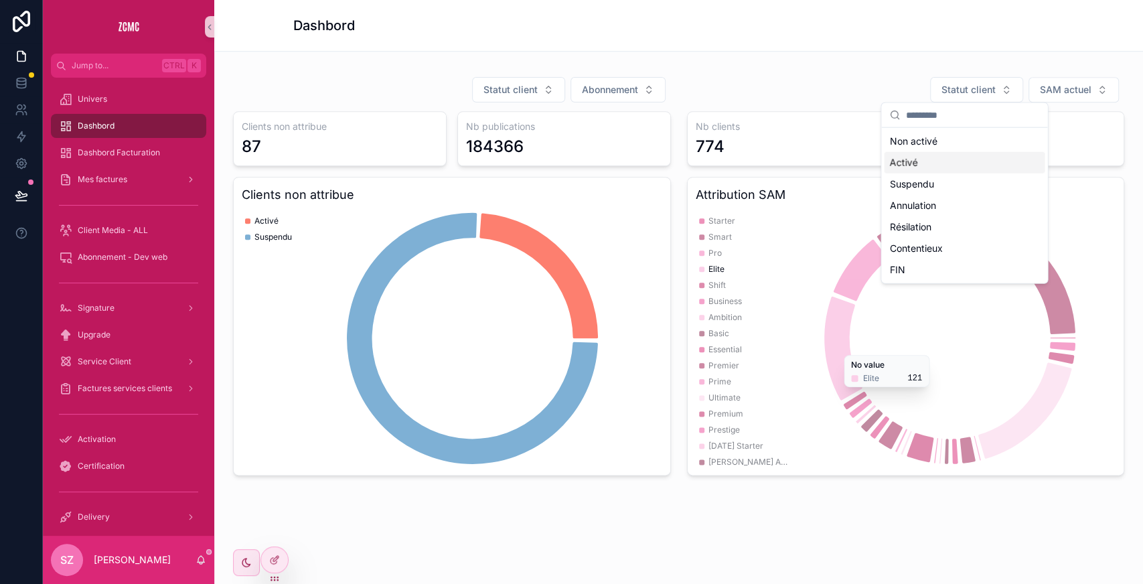
click at [913, 163] on div "Activé" at bounding box center [964, 162] width 161 height 21
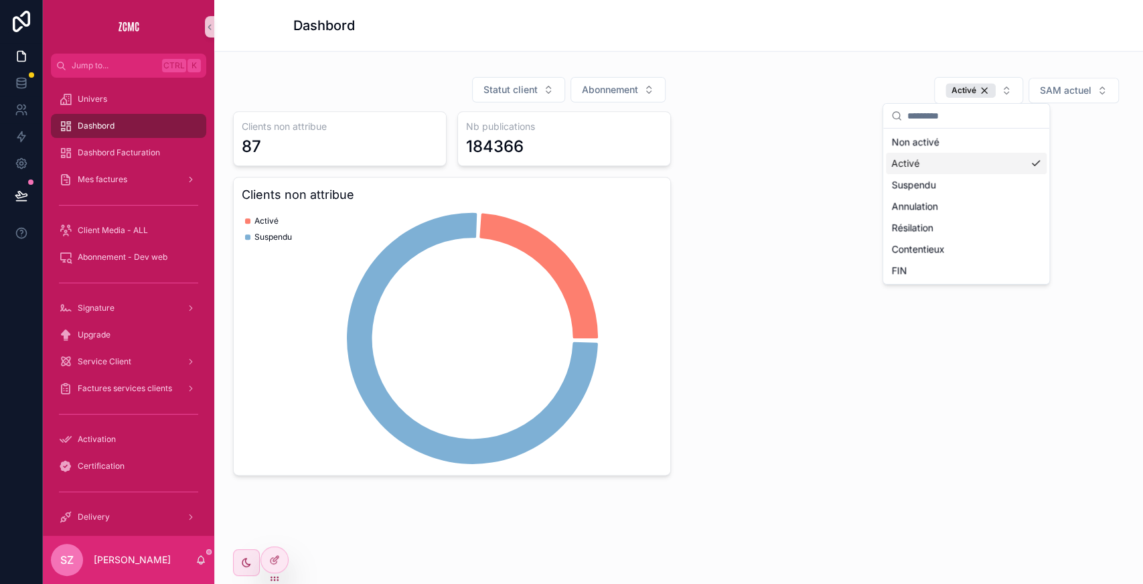
click at [793, 72] on div "Activé SAM actuel" at bounding box center [906, 276] width 454 height 410
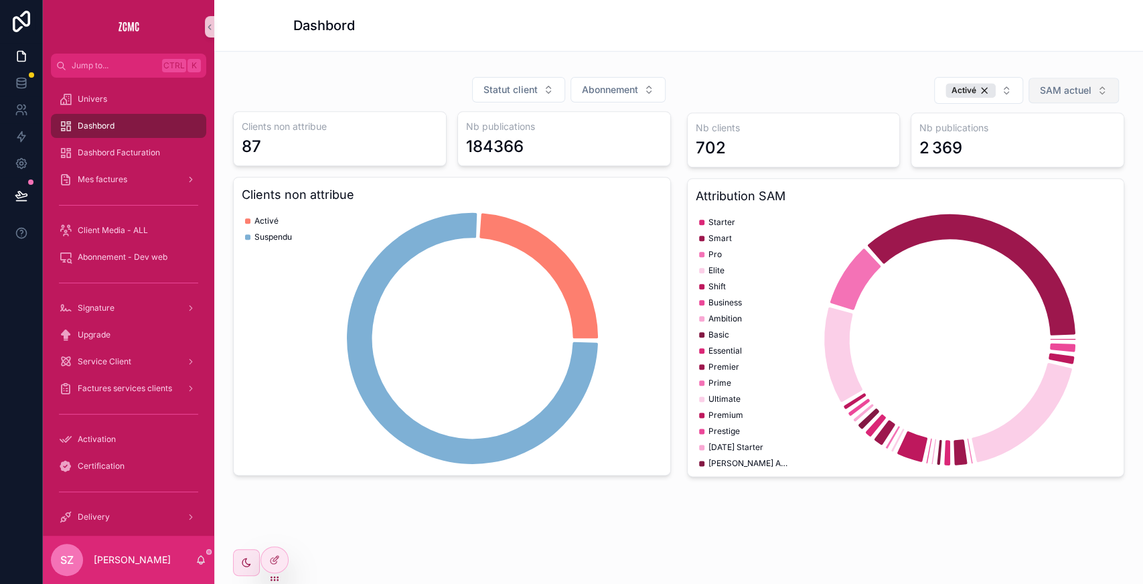
click at [1056, 84] on span "SAM actuel" at bounding box center [1066, 90] width 52 height 13
click at [720, 76] on div "Activé SAM actuel" at bounding box center [906, 90] width 438 height 28
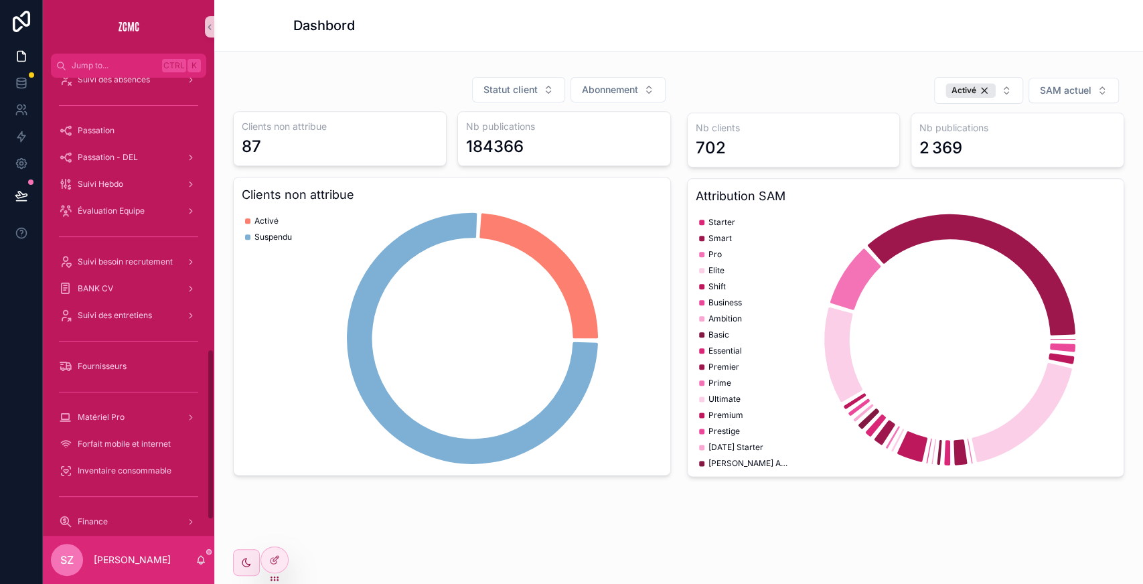
scroll to position [769, 0]
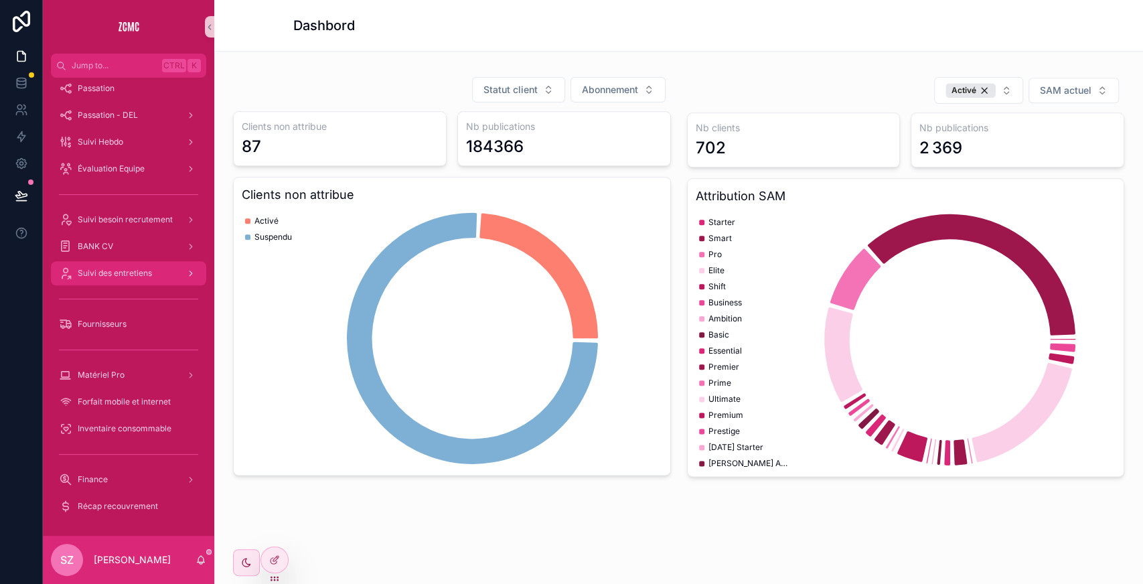
click at [108, 271] on span "Suivi des entretiens" at bounding box center [115, 273] width 74 height 11
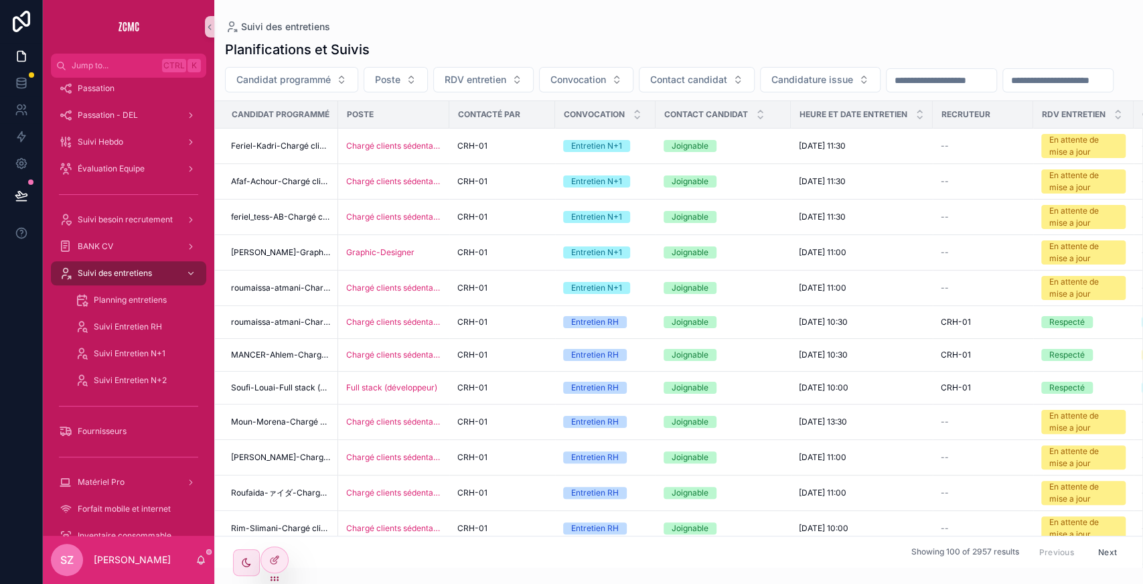
click at [1003, 90] on input "scrollable content" at bounding box center [1058, 80] width 110 height 19
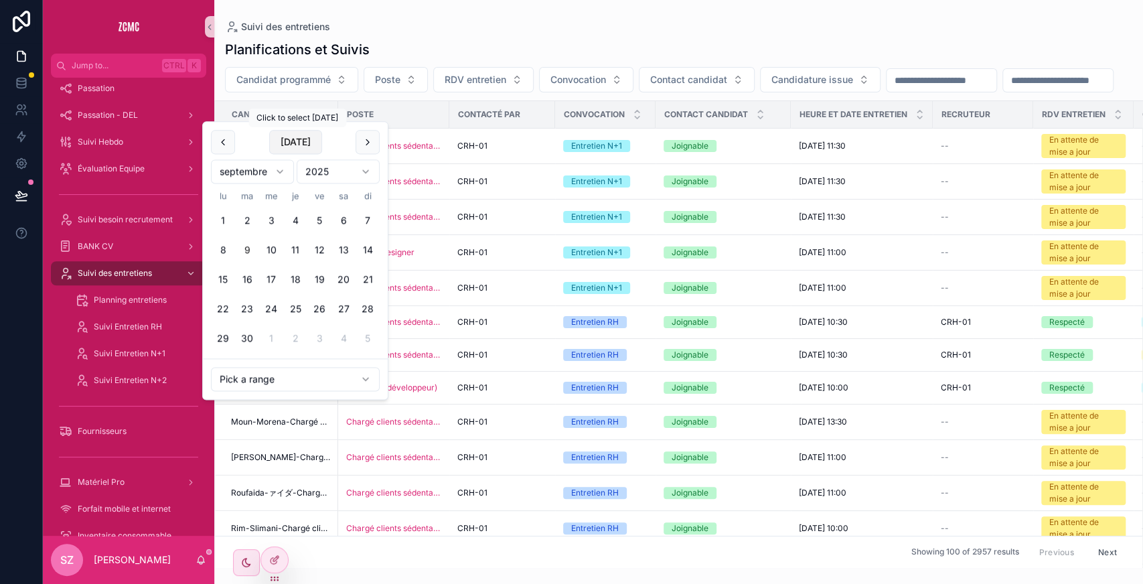
click at [293, 143] on button "[DATE]" at bounding box center [295, 142] width 53 height 24
type input "**********"
click at [453, 92] on div "**********" at bounding box center [678, 79] width 929 height 25
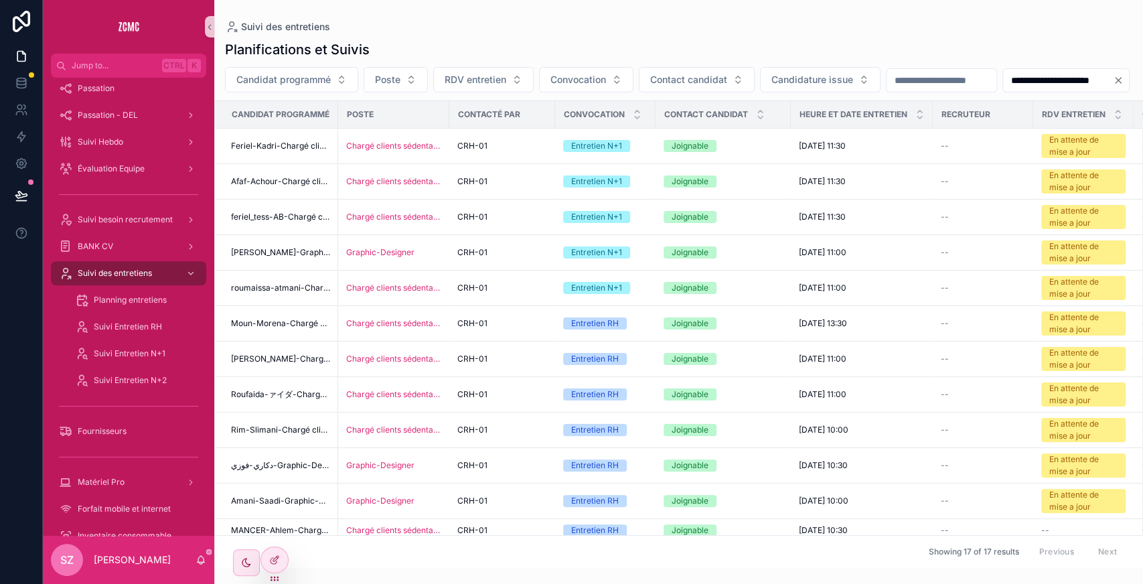
click at [652, 122] on div "**********" at bounding box center [678, 300] width 929 height 536
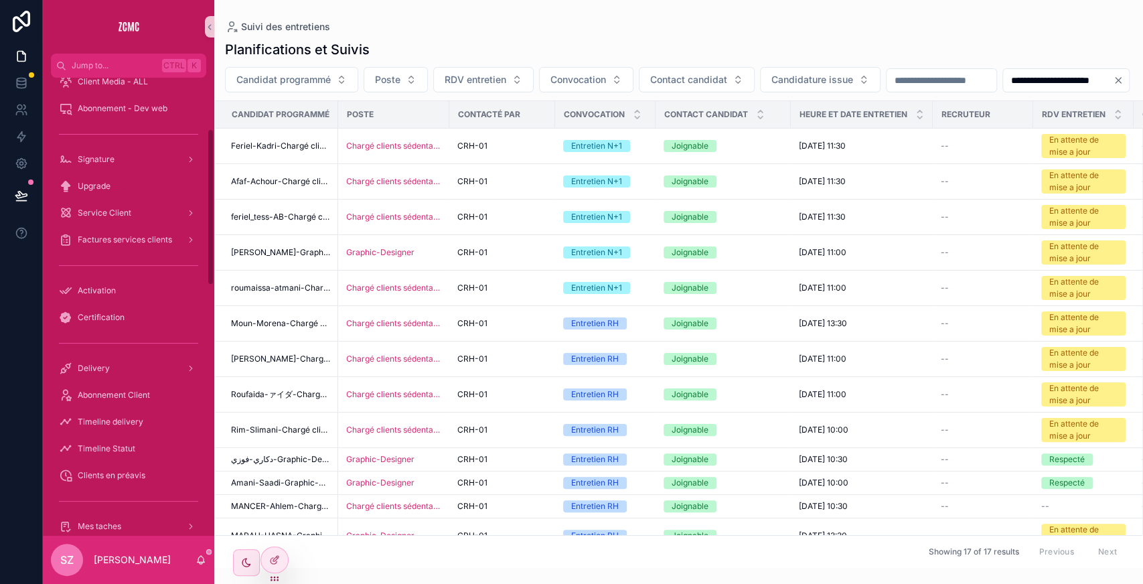
scroll to position [148, 0]
click at [112, 395] on span "Abonnement Client" at bounding box center [114, 395] width 72 height 11
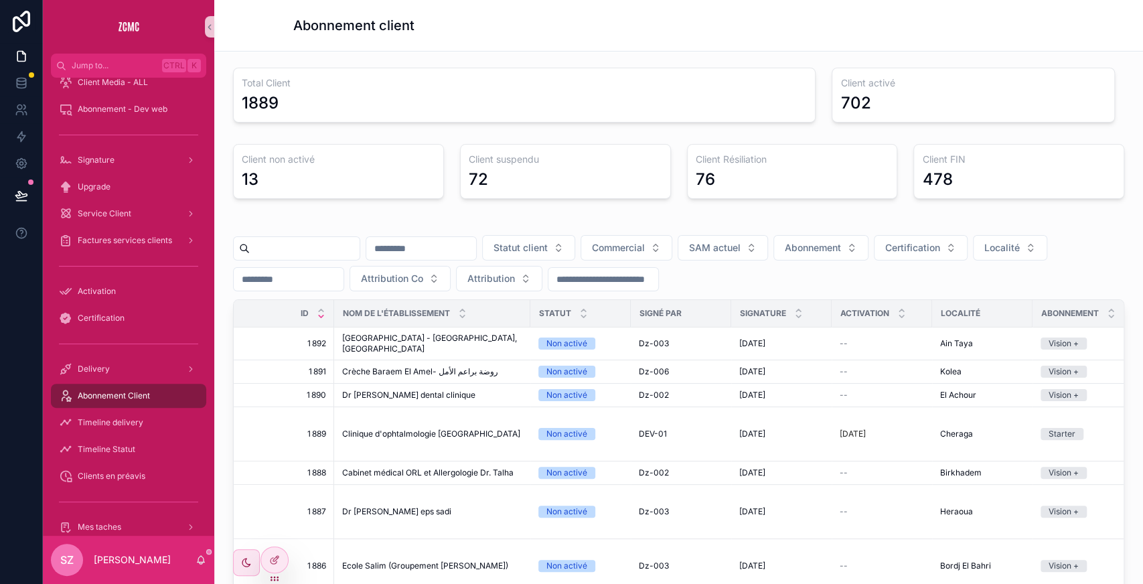
click at [273, 254] on input "scrollable content" at bounding box center [305, 248] width 110 height 19
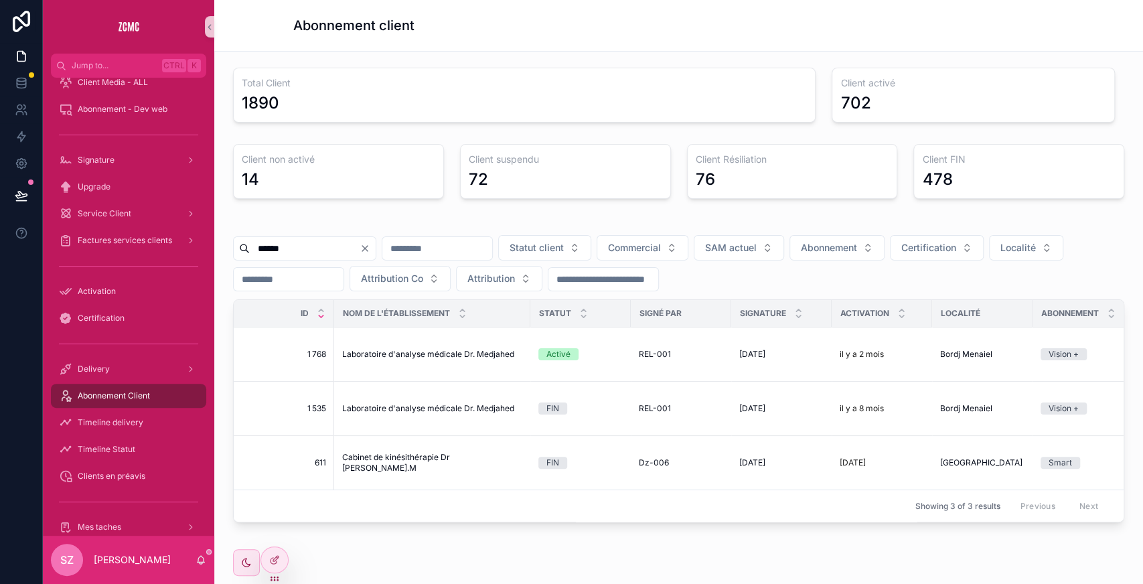
type input "******"
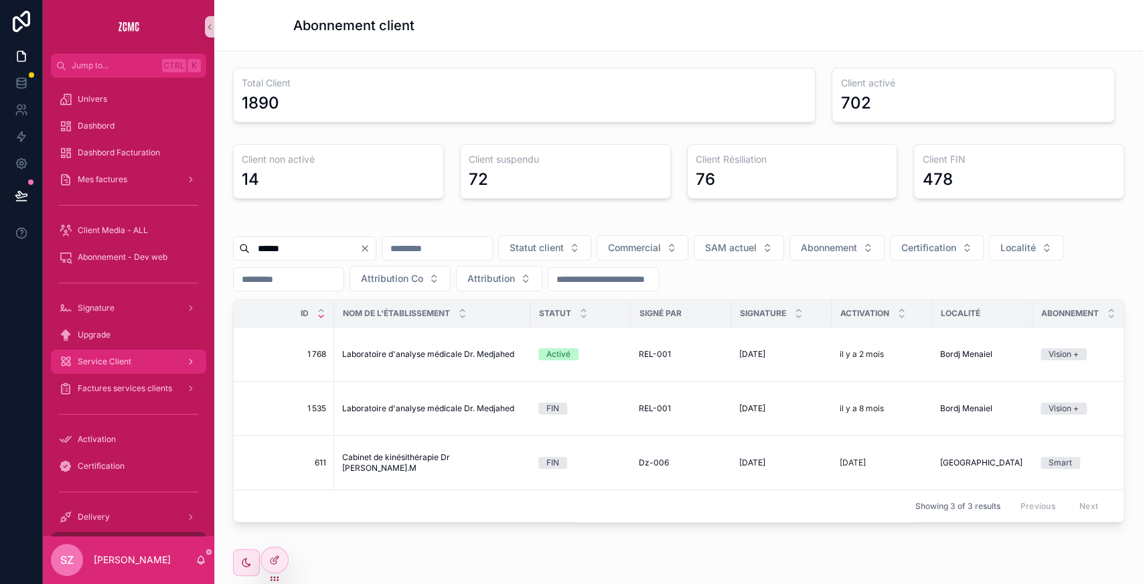
click at [104, 352] on div "Service Client" at bounding box center [128, 361] width 139 height 21
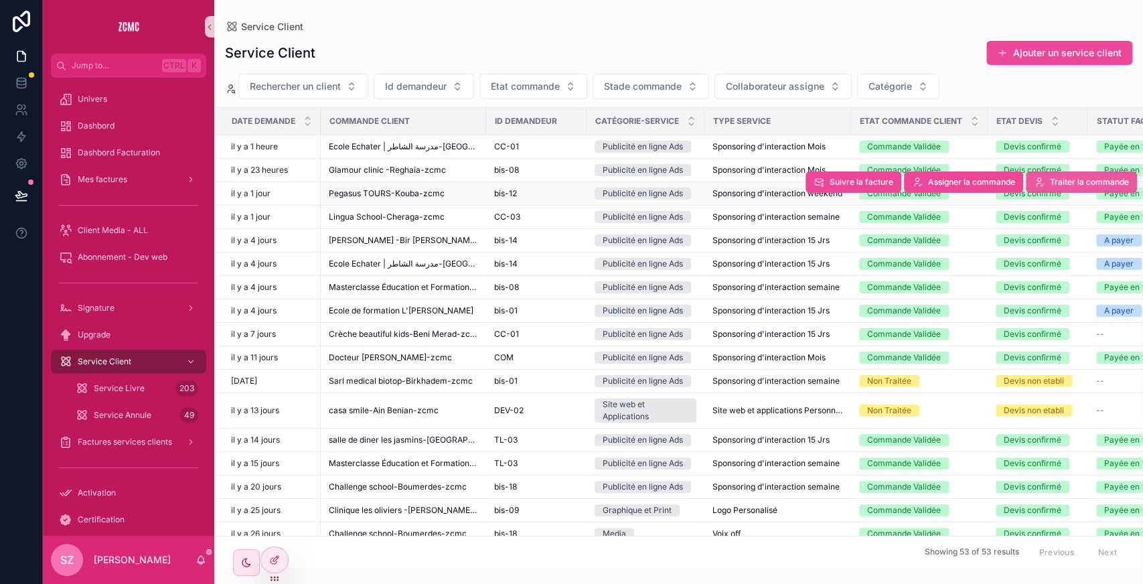
click at [1083, 174] on button "Traiter la commande" at bounding box center [1081, 181] width 111 height 21
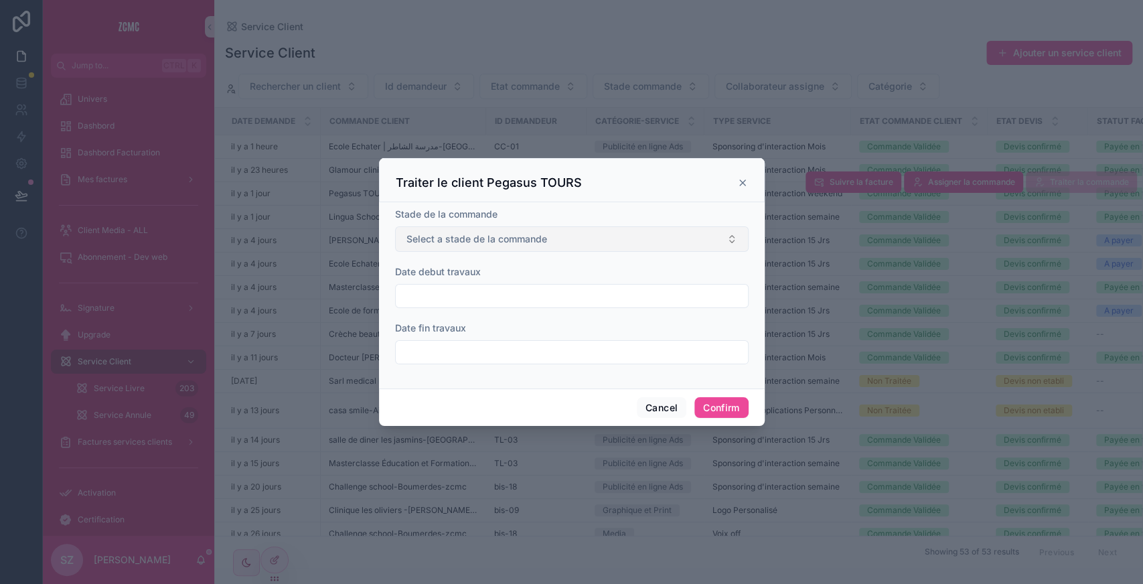
click at [470, 234] on span "Select a stade de la commande" at bounding box center [476, 238] width 141 height 13
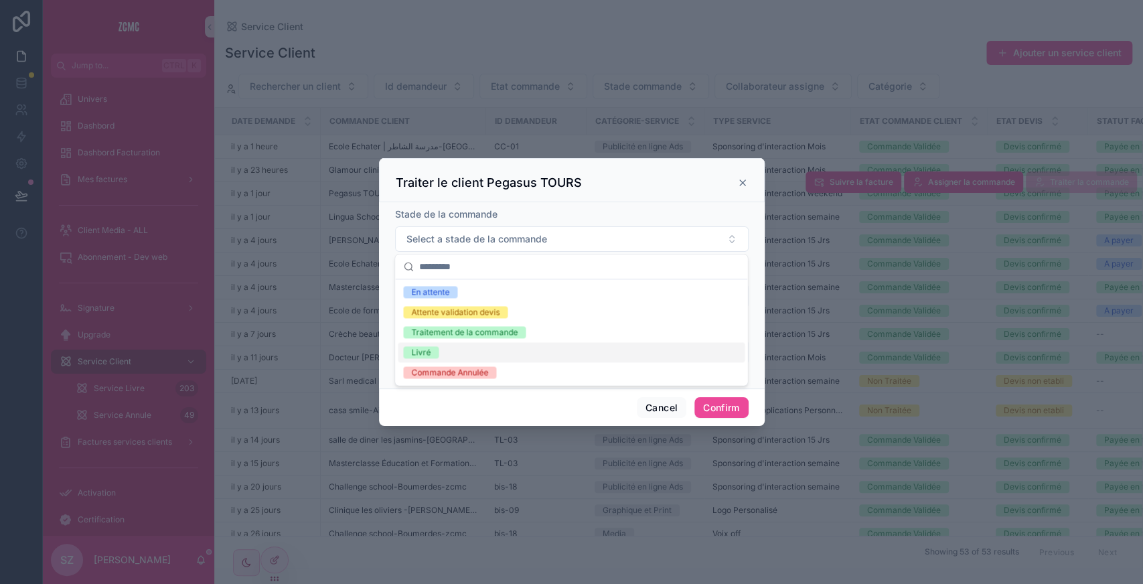
click at [433, 352] on span "Livré" at bounding box center [420, 352] width 35 height 12
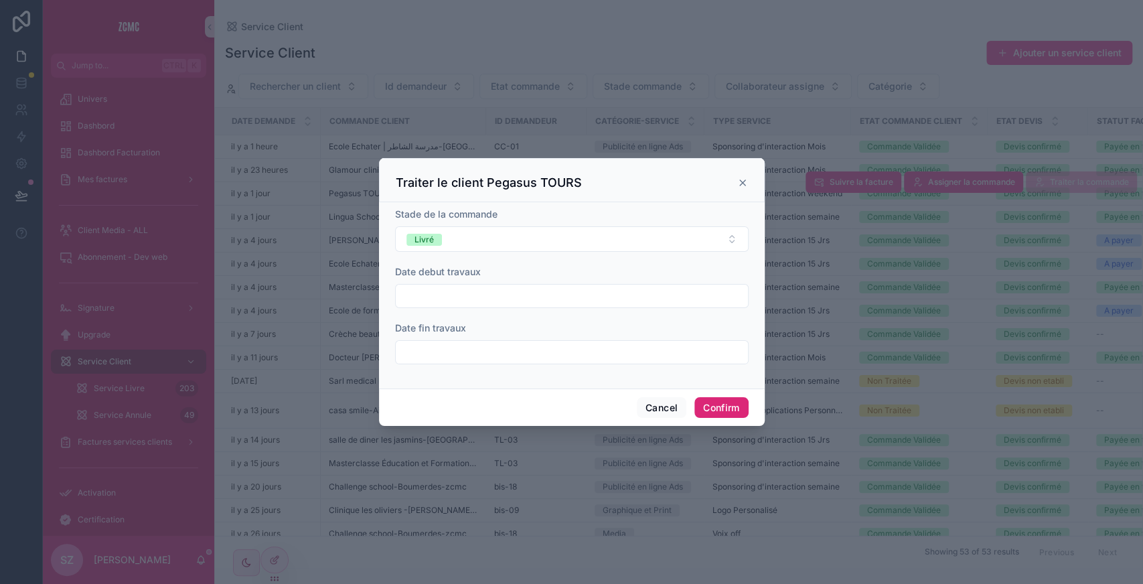
click at [703, 410] on button "Confirm" at bounding box center [721, 407] width 54 height 21
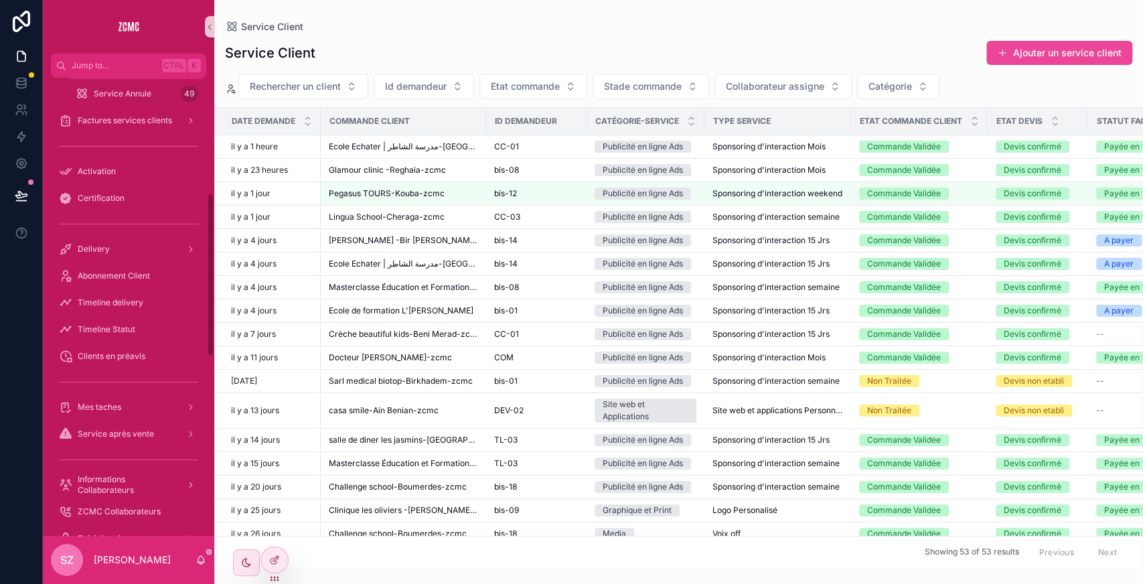
scroll to position [322, 0]
click at [121, 283] on div "Abonnement Client" at bounding box center [128, 274] width 139 height 21
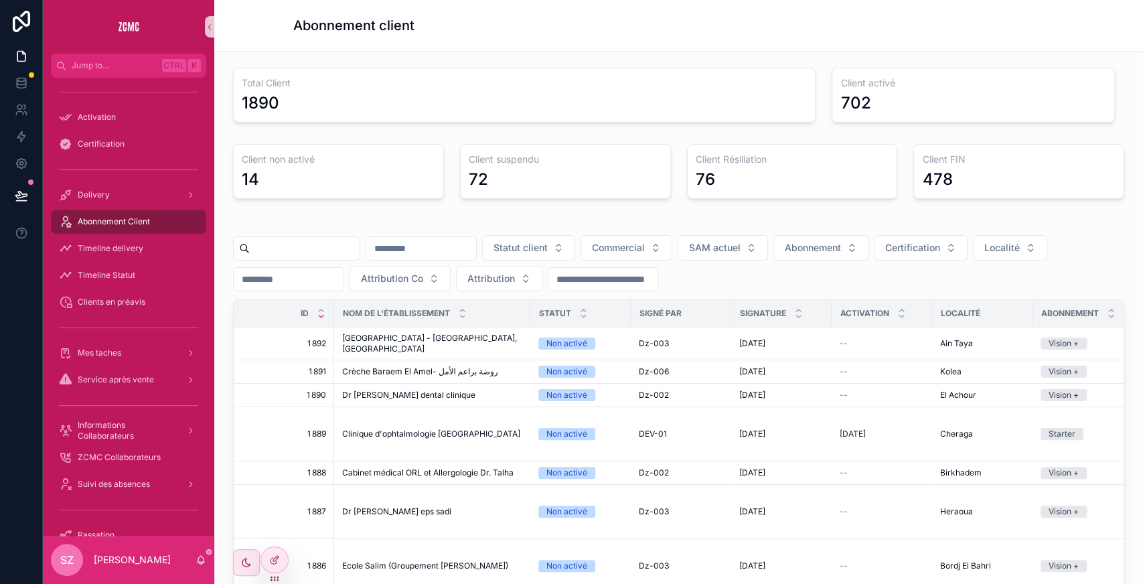
click at [284, 240] on input "scrollable content" at bounding box center [305, 248] width 110 height 19
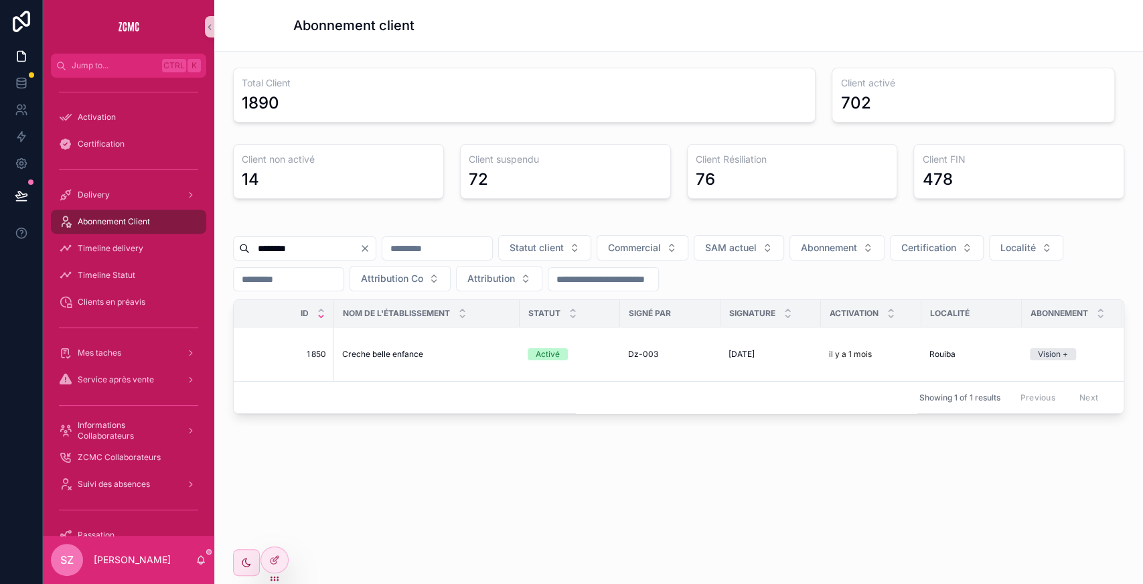
type input "********"
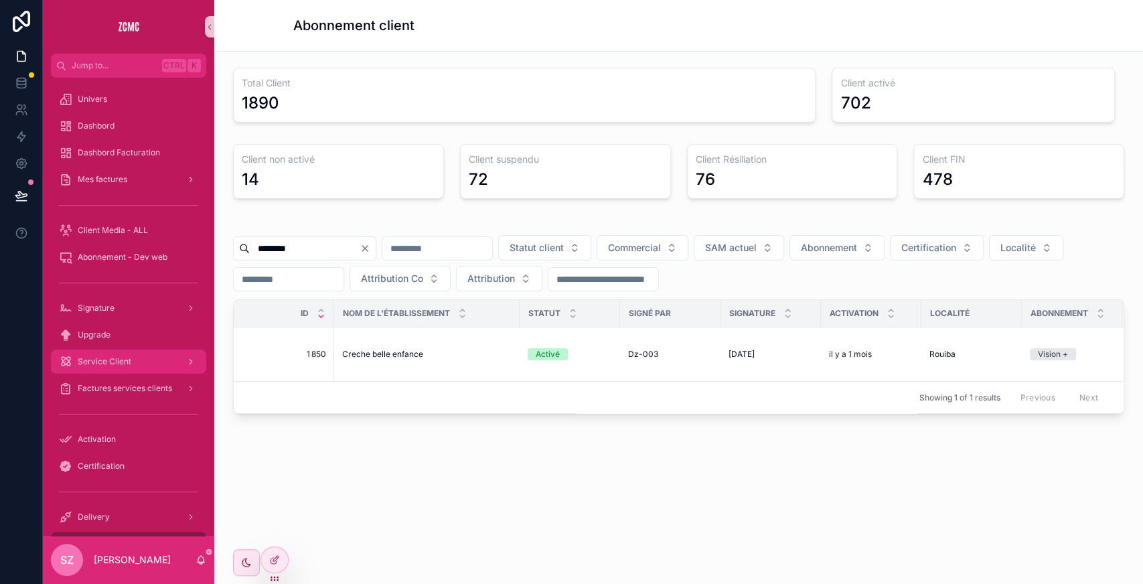
click at [125, 356] on div "Service Client" at bounding box center [128, 361] width 139 height 21
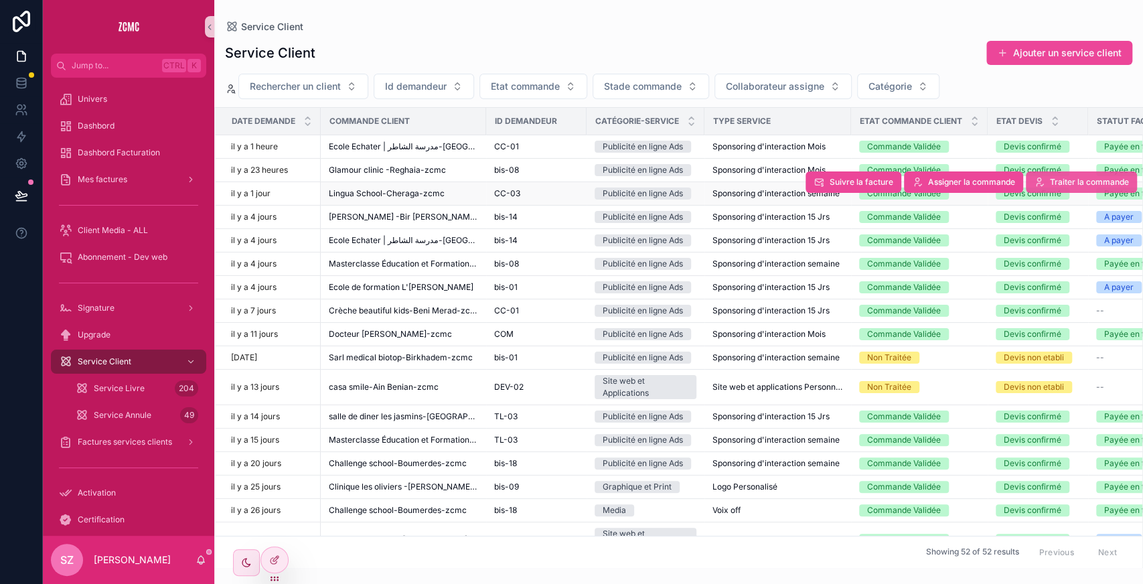
click at [1064, 180] on span "Traiter la commande" at bounding box center [1089, 182] width 79 height 11
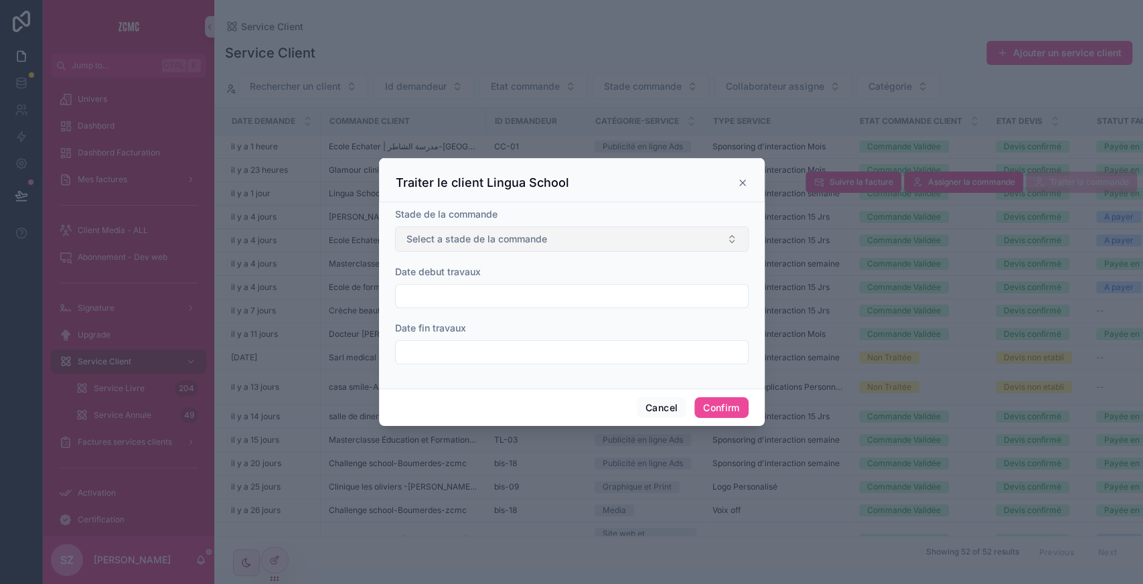
click at [518, 244] on span "Select a stade de la commande" at bounding box center [476, 238] width 141 height 13
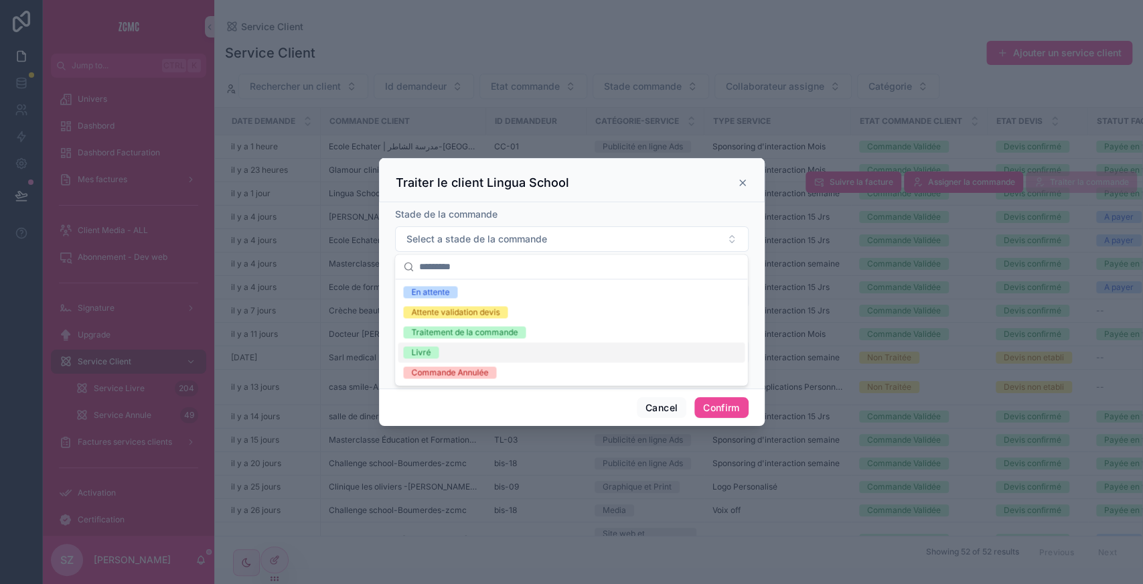
click at [441, 352] on div "Livré" at bounding box center [571, 352] width 347 height 20
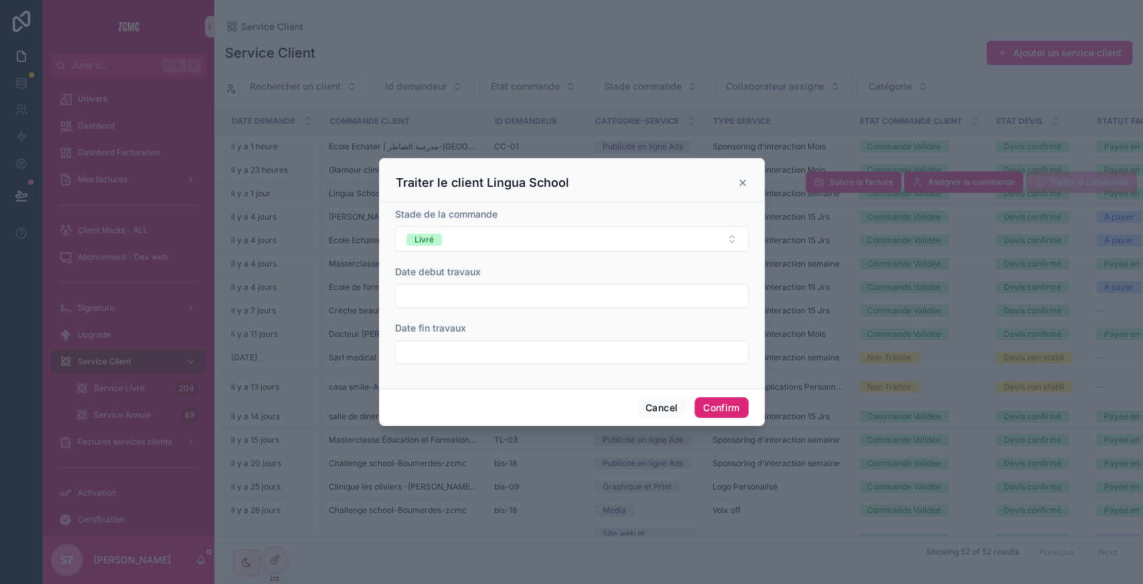
click at [728, 407] on button "Confirm" at bounding box center [721, 407] width 54 height 21
